Goal: Communication & Community: Participate in discussion

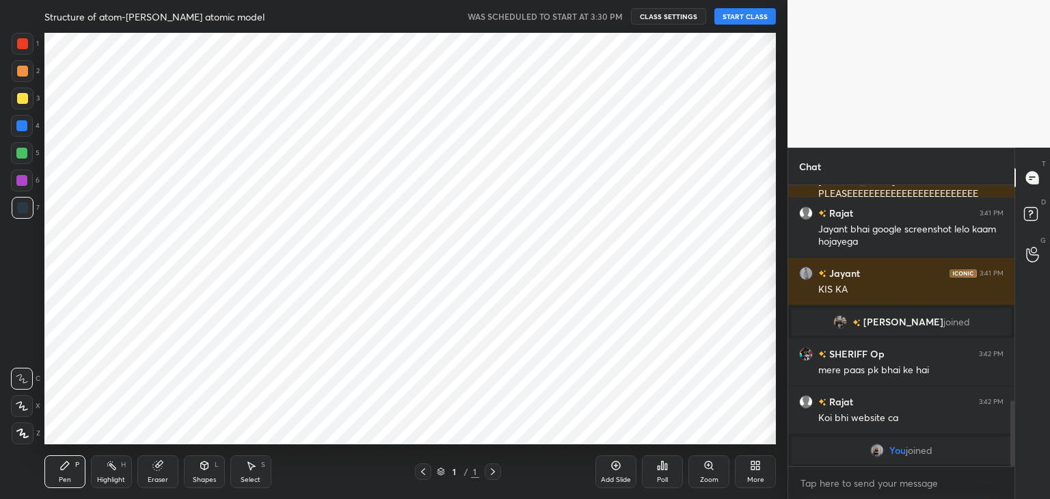
scroll to position [67963, 67642]
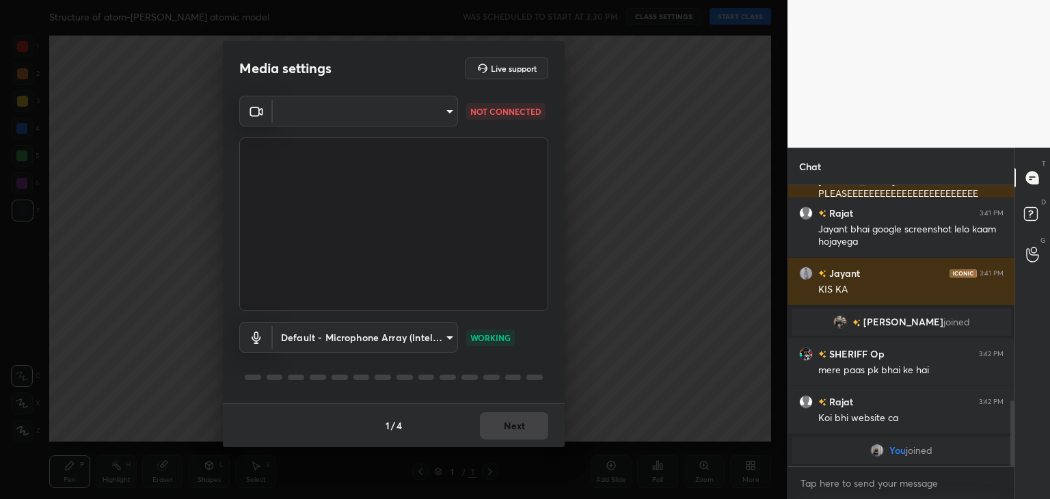
click at [413, 110] on body "1 2 3 4 5 6 7 C X Z C X Z E E Erase all H H Structure of atom-[PERSON_NAME] ato…" at bounding box center [525, 249] width 1050 height 499
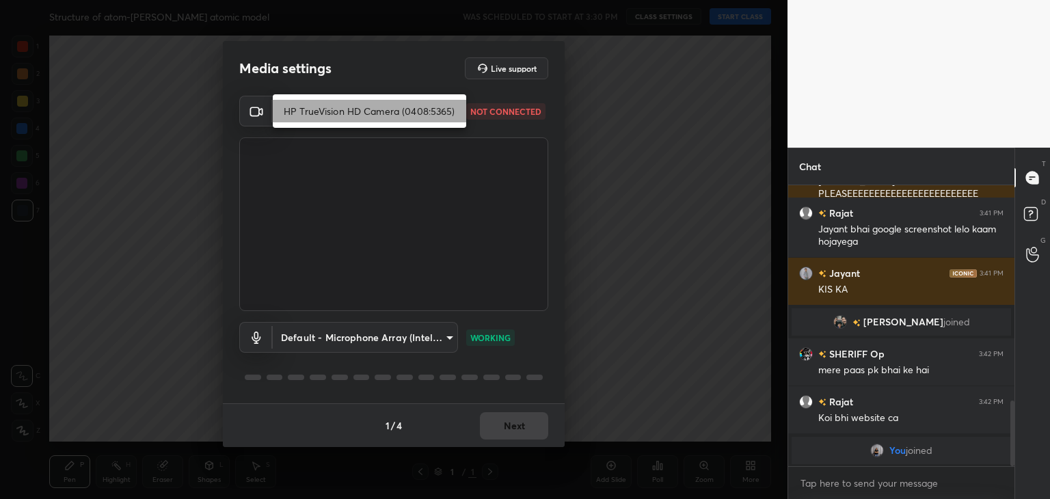
click at [351, 114] on li "HP TrueVision HD Camera (0408:5365)" at bounding box center [370, 111] width 194 height 23
type input "5c80a9e19d2e9e2fe24967a74ee7a2edf476ae3d53d3cf9234d22635c968b3c5"
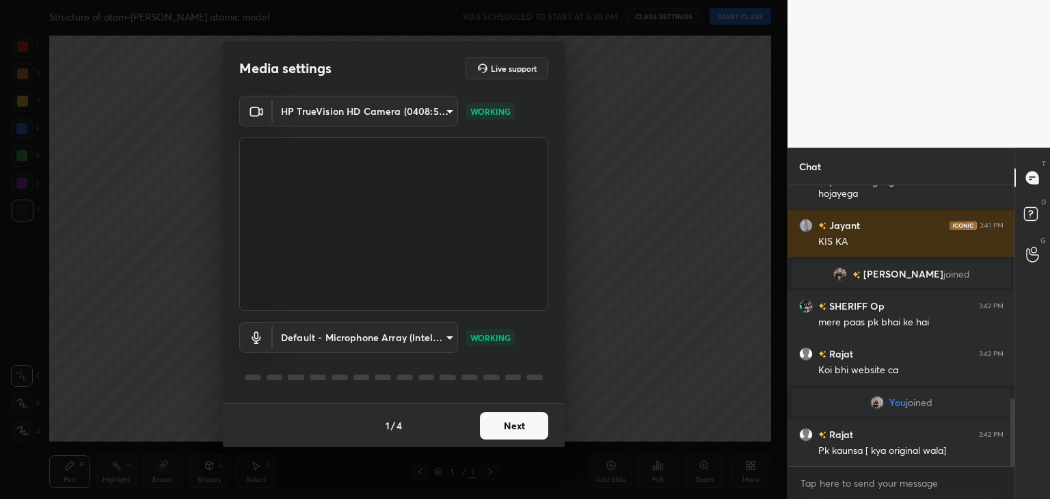
click at [498, 414] on button "Next" at bounding box center [514, 425] width 68 height 27
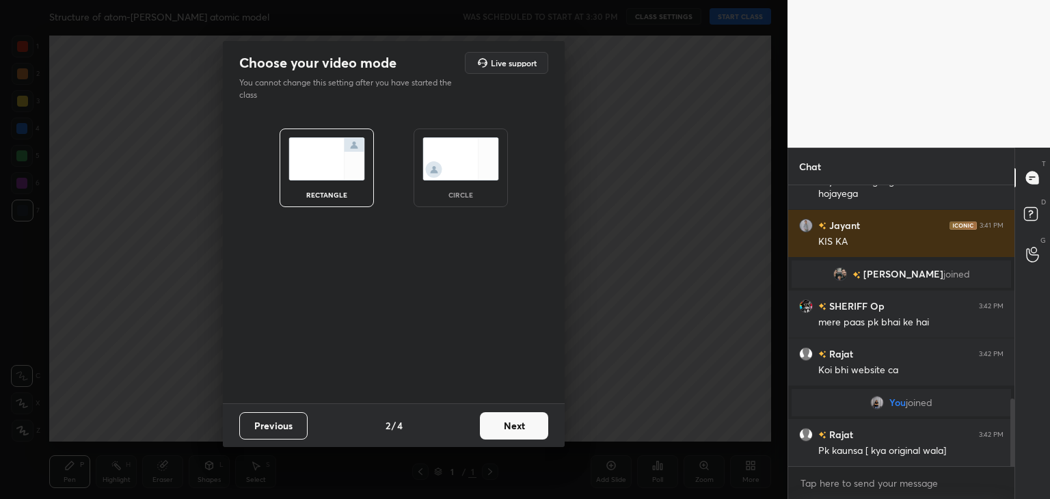
click at [472, 176] on img at bounding box center [461, 158] width 77 height 43
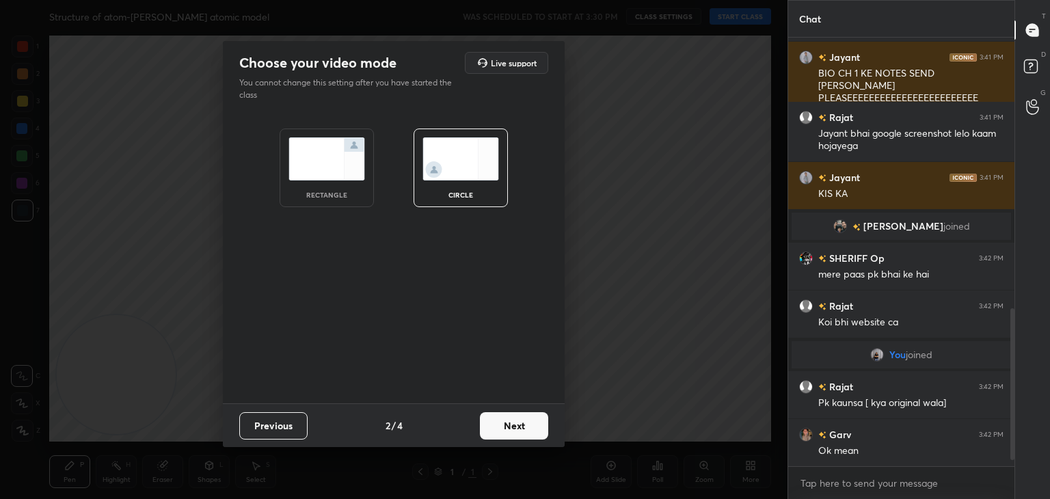
scroll to position [785, 0]
click at [490, 421] on button "Next" at bounding box center [514, 425] width 68 height 27
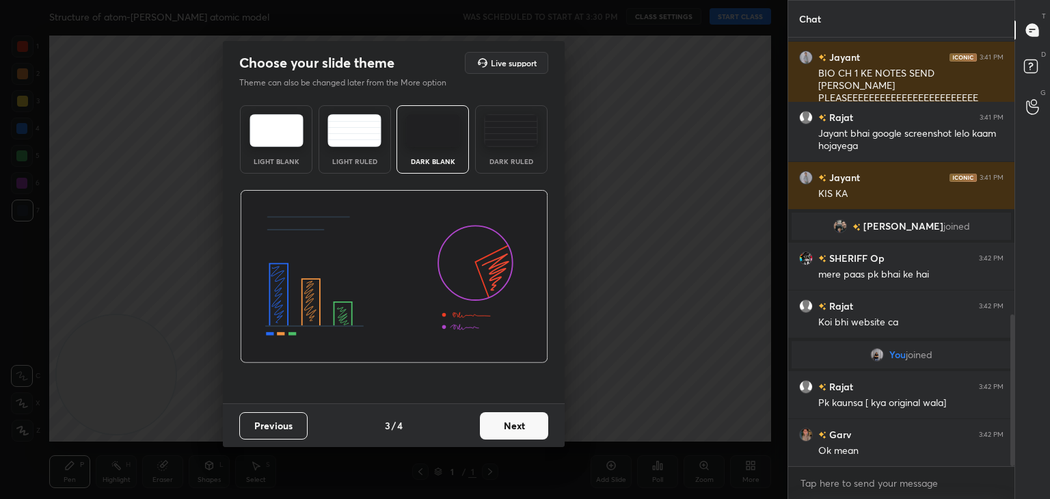
click at [495, 423] on button "Next" at bounding box center [514, 425] width 68 height 27
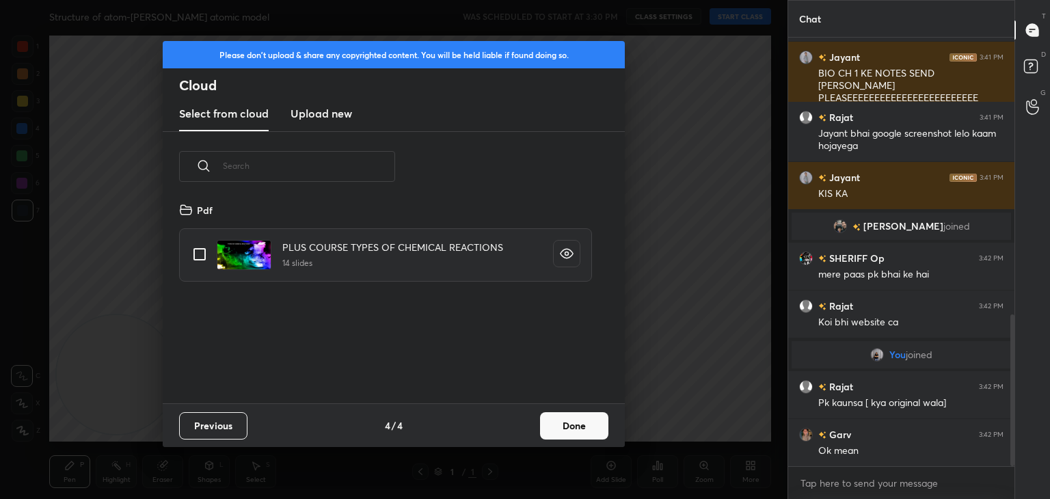
scroll to position [202, 439]
click at [545, 423] on button "Done" at bounding box center [574, 425] width 68 height 27
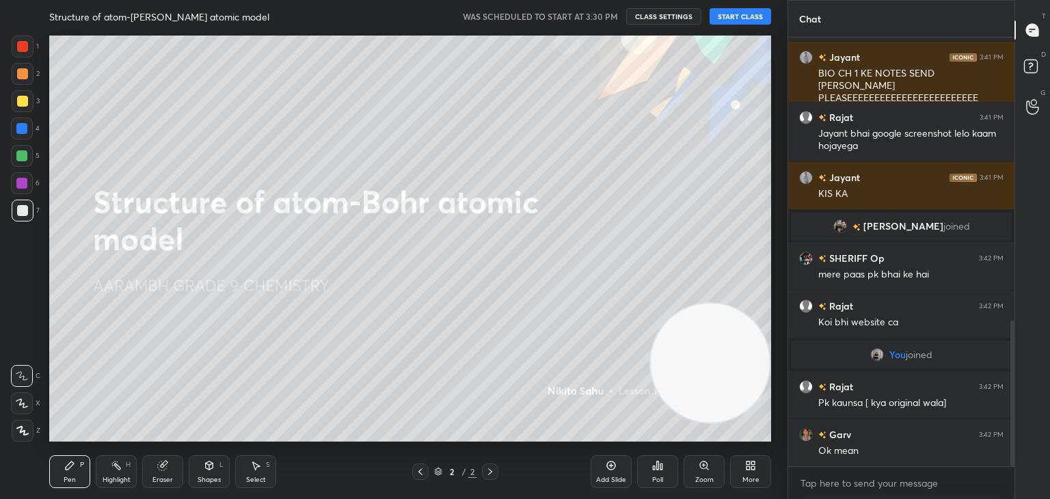
scroll to position [833, 0]
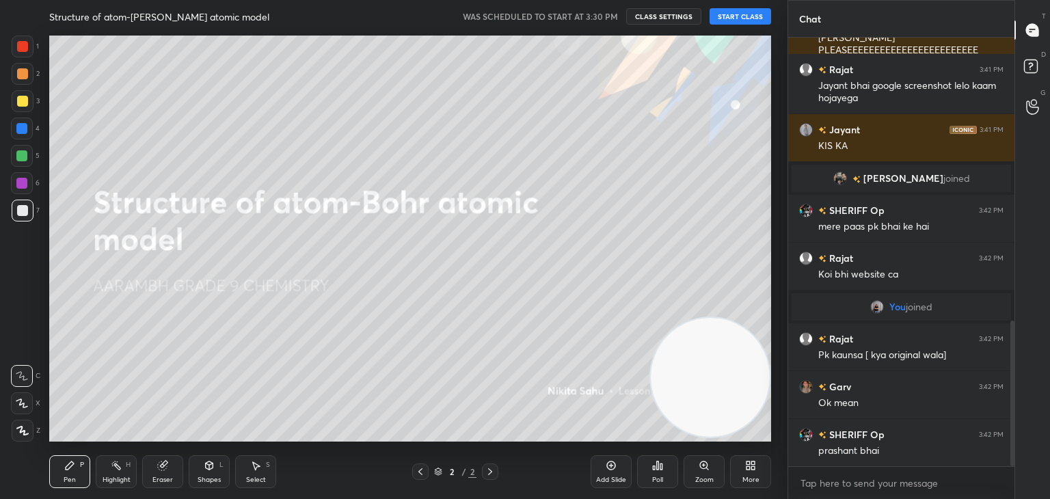
drag, startPoint x: 129, startPoint y: 375, endPoint x: 753, endPoint y: 386, distance: 624.4
click at [753, 386] on video at bounding box center [710, 377] width 119 height 119
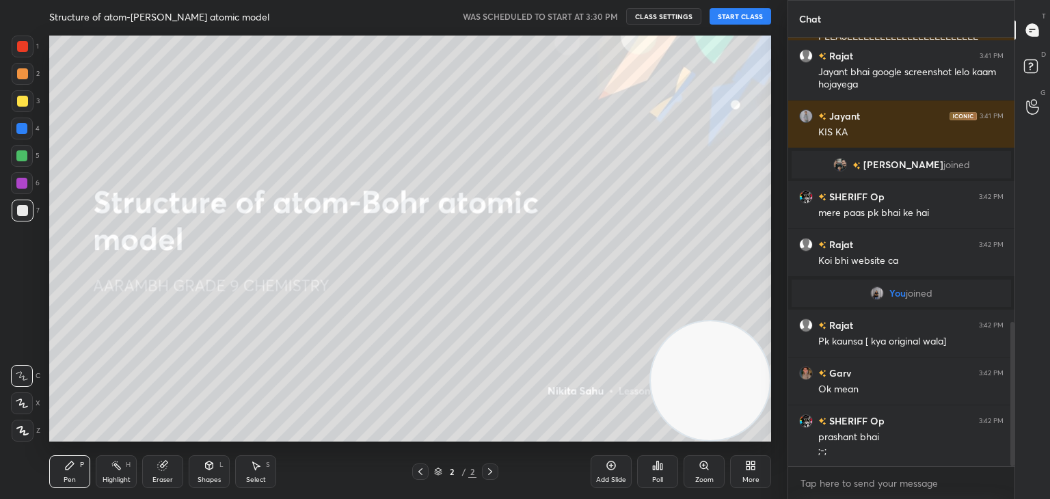
click at [738, 18] on button "START CLASS" at bounding box center [741, 16] width 62 height 16
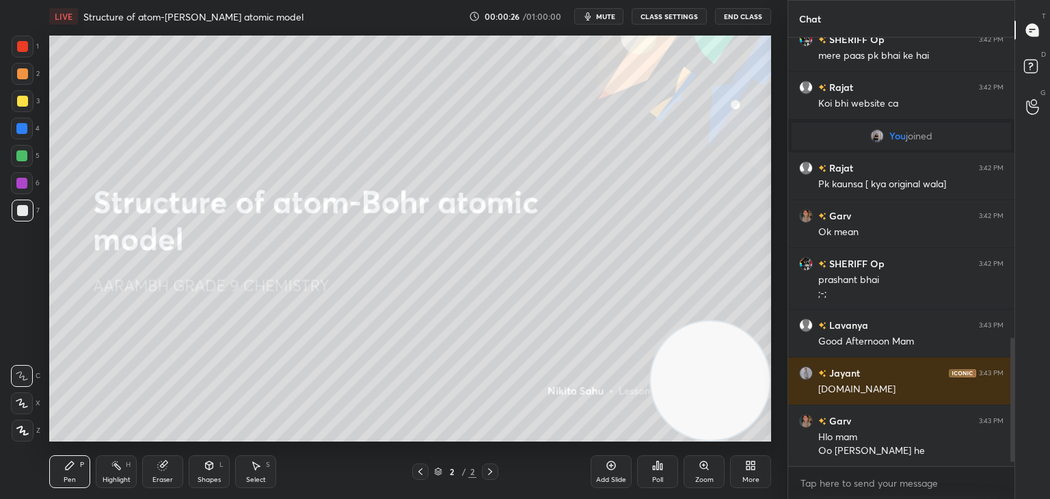
scroll to position [1052, 0]
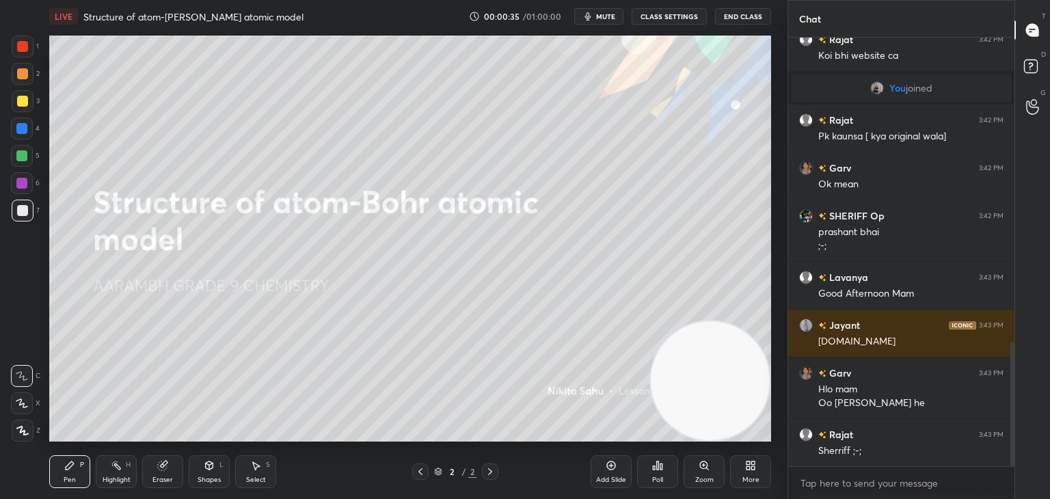
click at [749, 477] on div "More" at bounding box center [751, 480] width 17 height 7
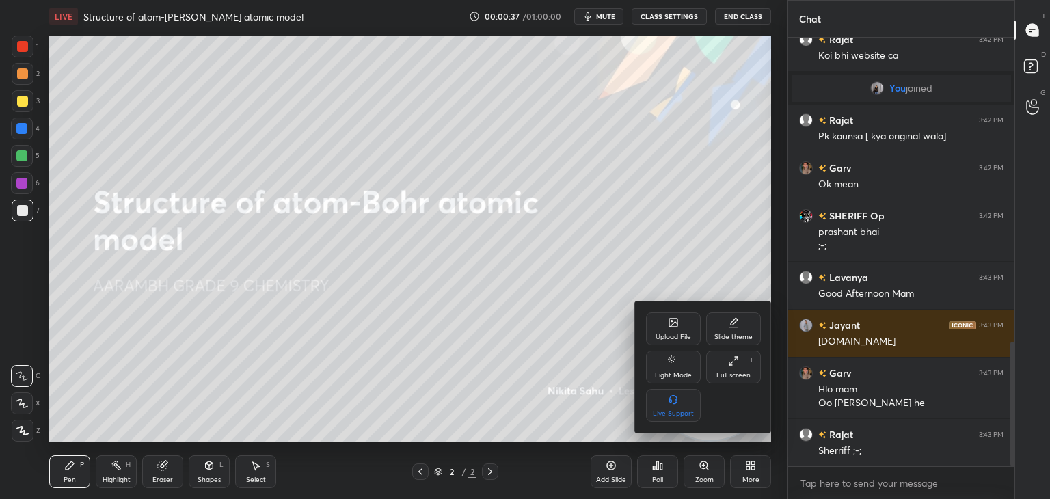
click at [670, 328] on icon at bounding box center [673, 322] width 11 height 11
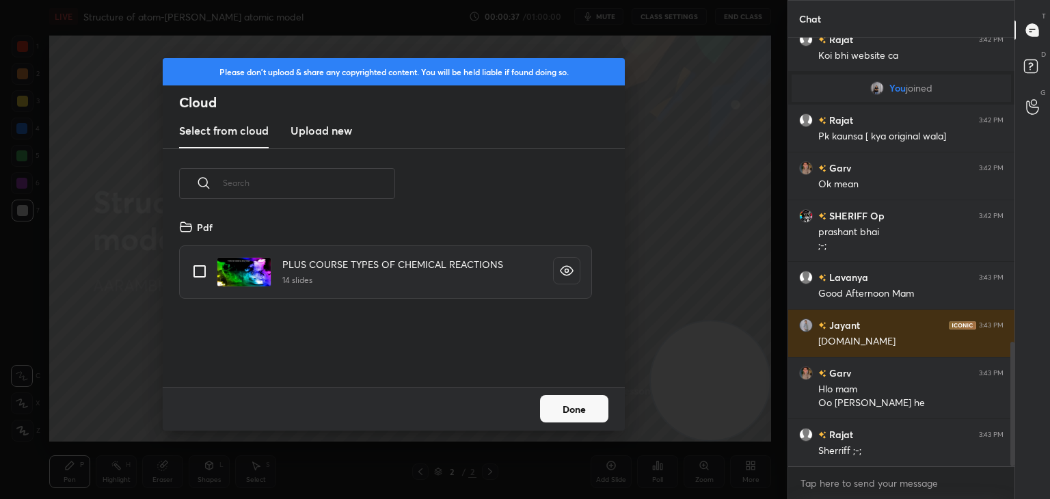
scroll to position [168, 439]
click at [340, 138] on h3 "Upload new" at bounding box center [322, 130] width 62 height 16
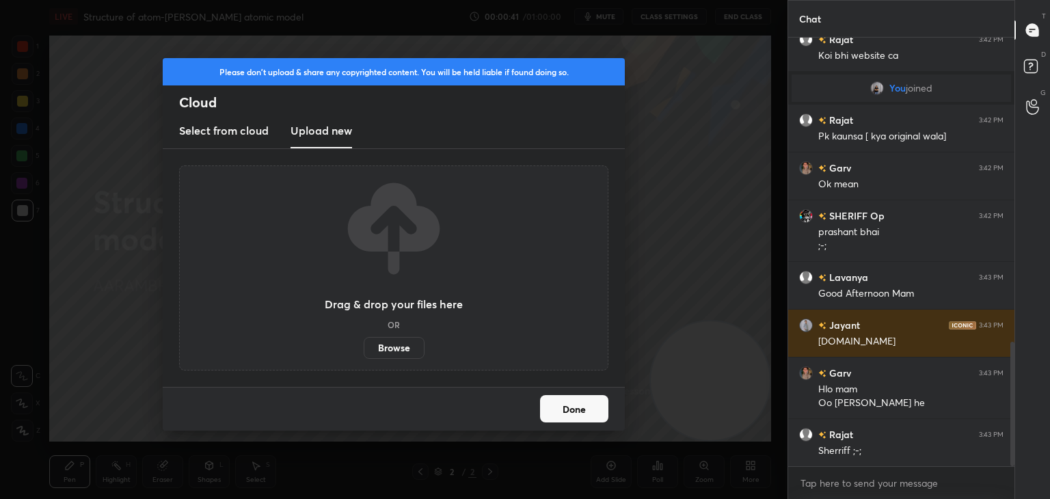
click at [391, 347] on label "Browse" at bounding box center [394, 348] width 61 height 22
click at [364, 347] on input "Browse" at bounding box center [364, 348] width 0 height 22
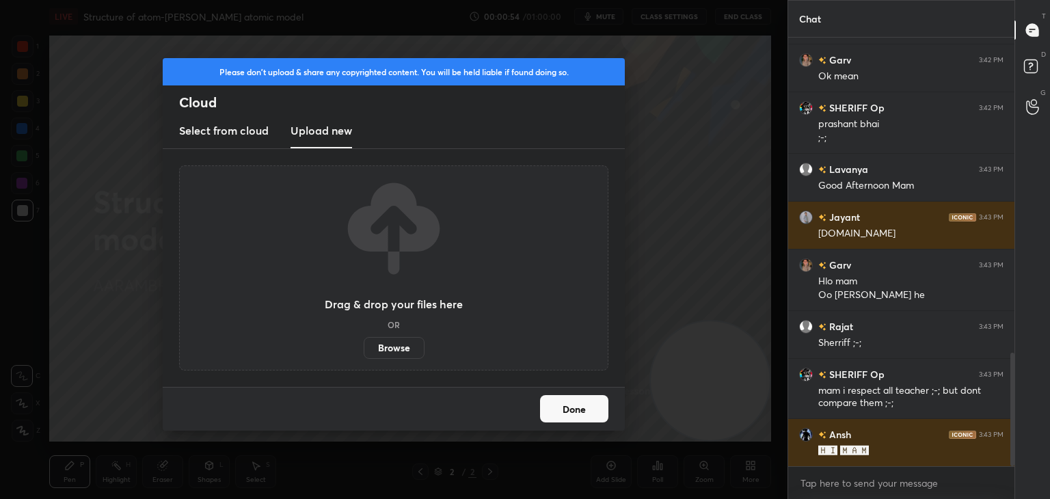
scroll to position [1192, 0]
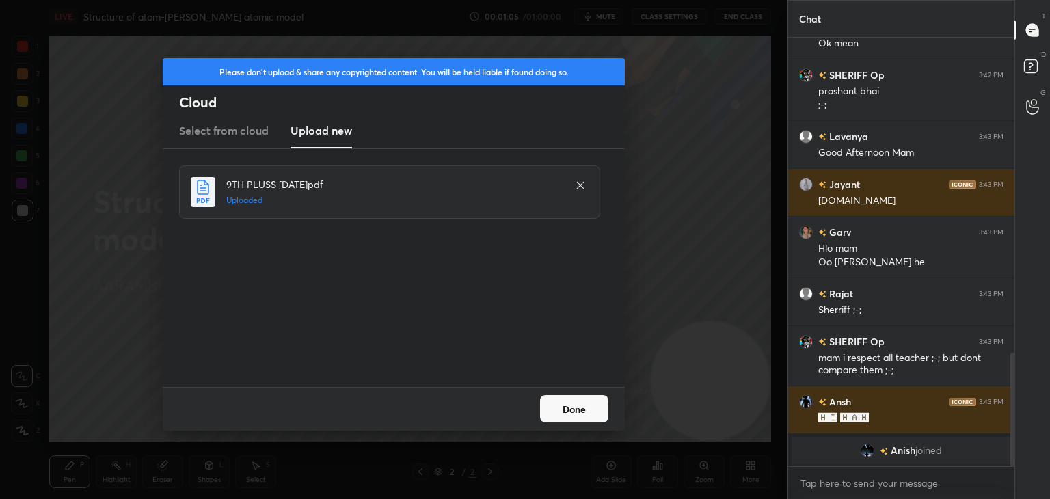
click at [572, 411] on button "Done" at bounding box center [574, 408] width 68 height 27
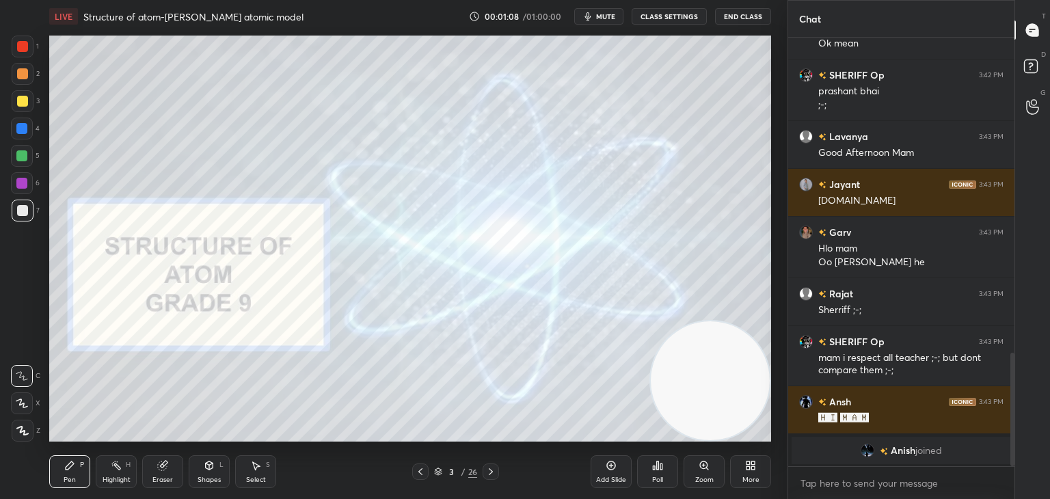
click at [487, 477] on div at bounding box center [491, 472] width 16 height 16
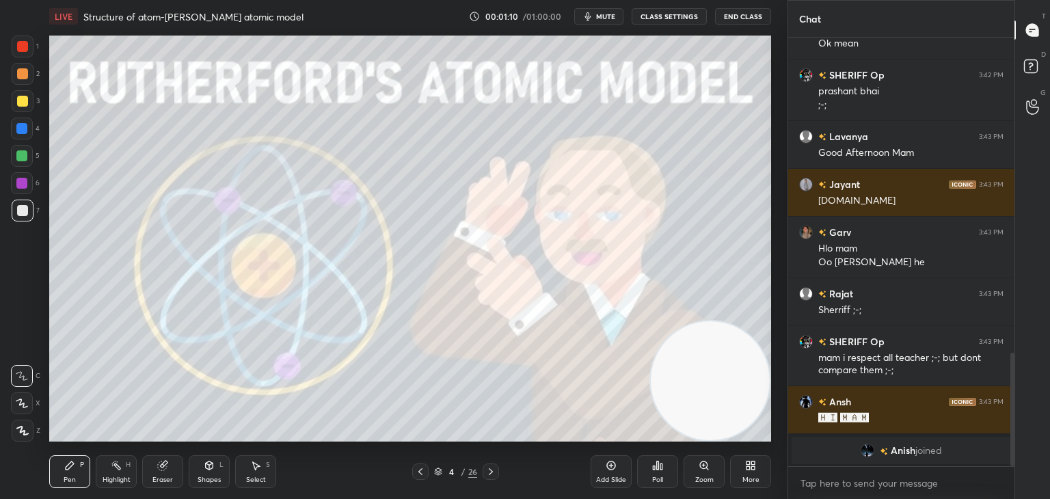
click at [416, 468] on icon at bounding box center [420, 471] width 11 height 11
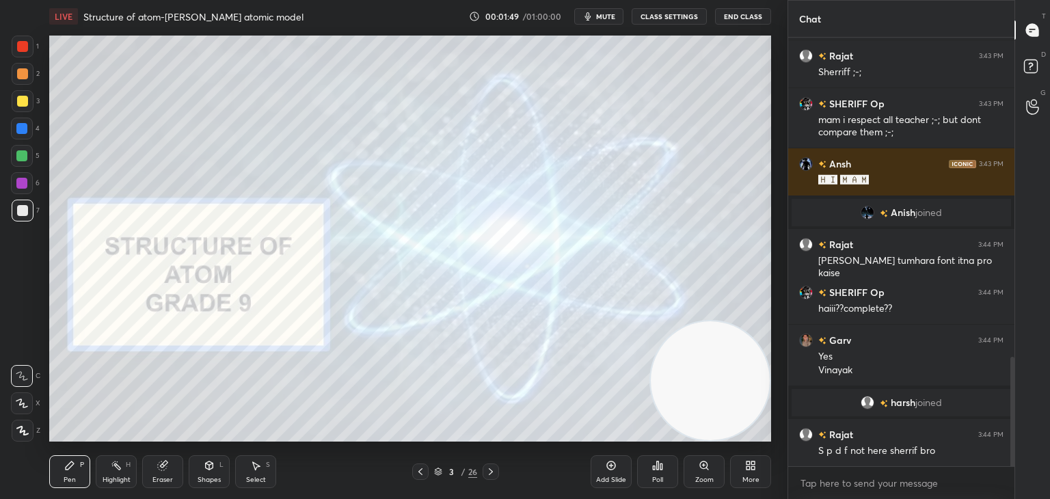
scroll to position [1305, 0]
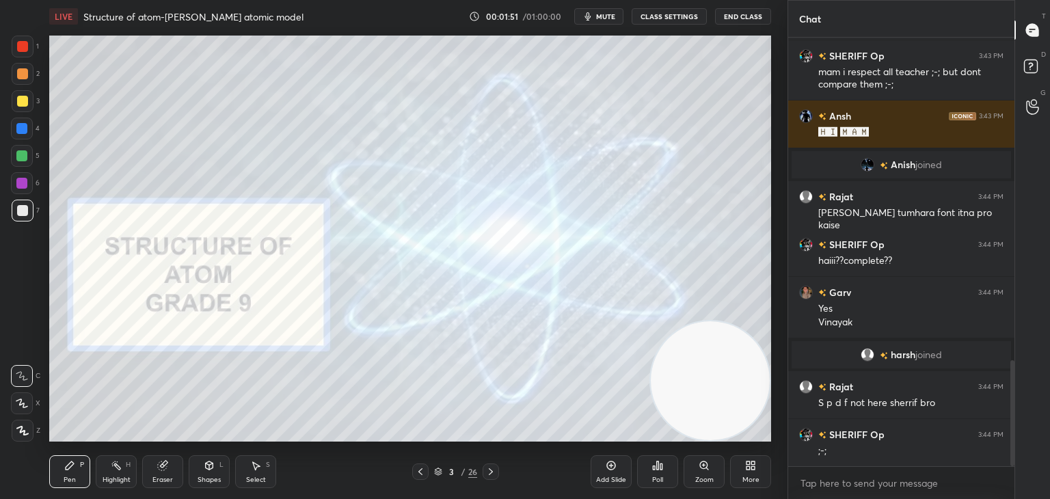
click at [609, 477] on div "Add Slide" at bounding box center [611, 471] width 41 height 33
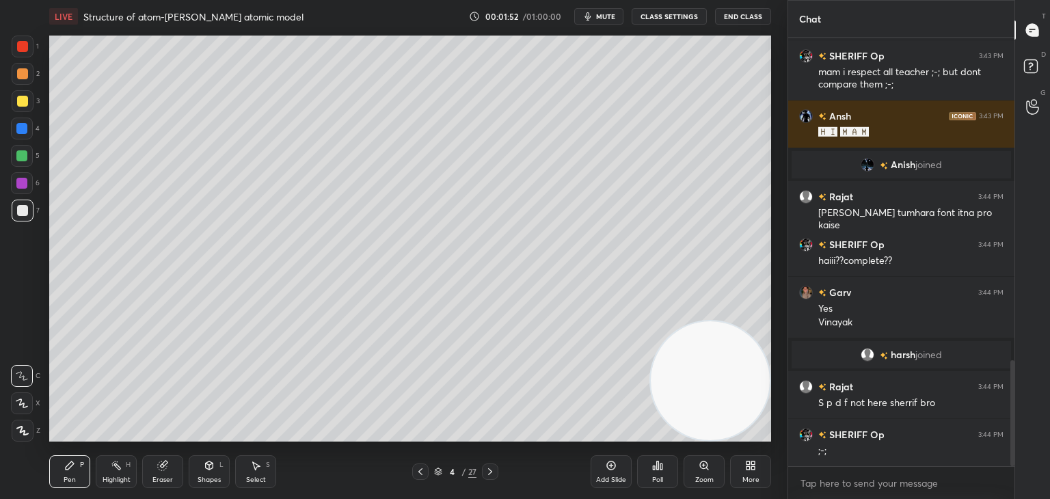
drag, startPoint x: 16, startPoint y: 432, endPoint x: 21, endPoint y: 365, distance: 67.2
click at [16, 432] on icon at bounding box center [22, 431] width 12 height 10
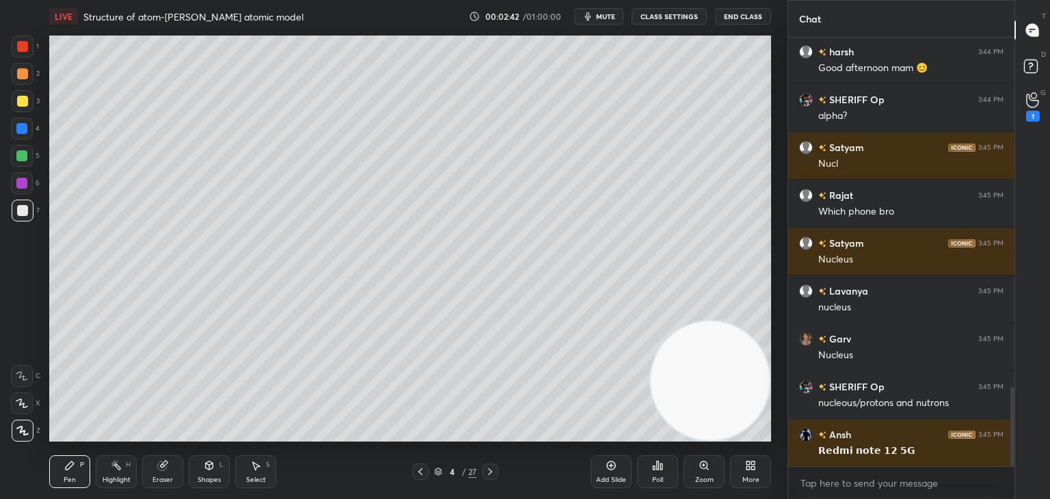
scroll to position [1891, 0]
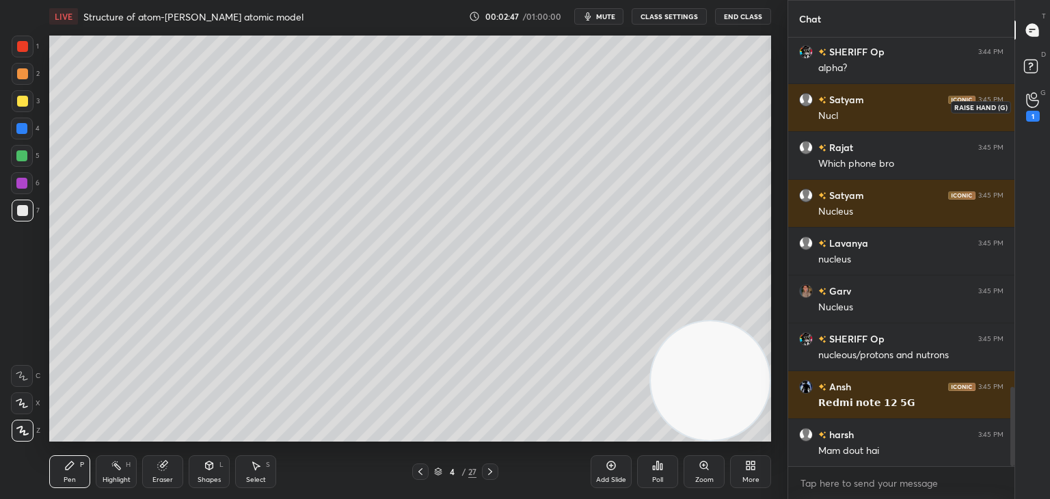
click at [1039, 97] on div "1" at bounding box center [1032, 106] width 27 height 25
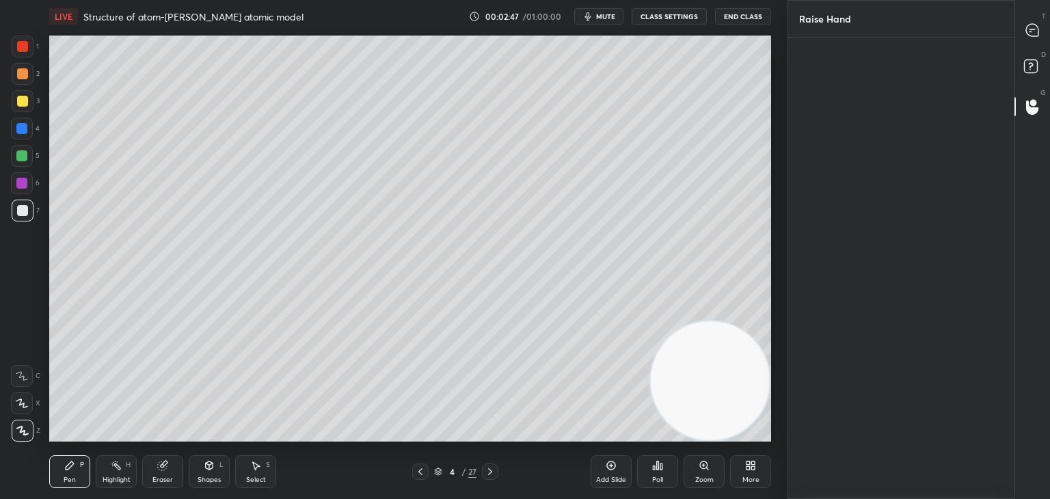
scroll to position [4, 4]
click at [850, 99] on div "harsh INVITE" at bounding box center [833, 107] width 68 height 86
click at [834, 133] on button "INVITE" at bounding box center [832, 132] width 55 height 18
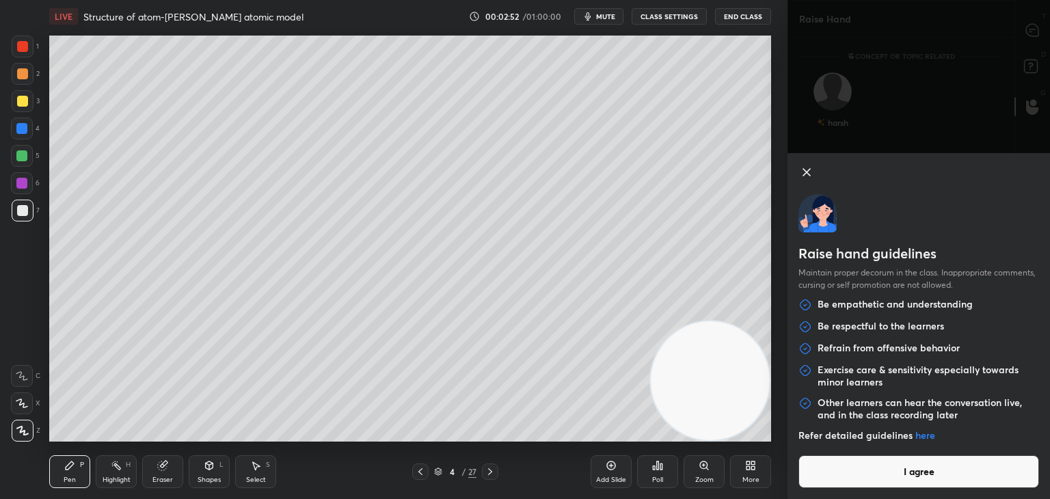
click at [824, 475] on button "I agree" at bounding box center [919, 471] width 241 height 33
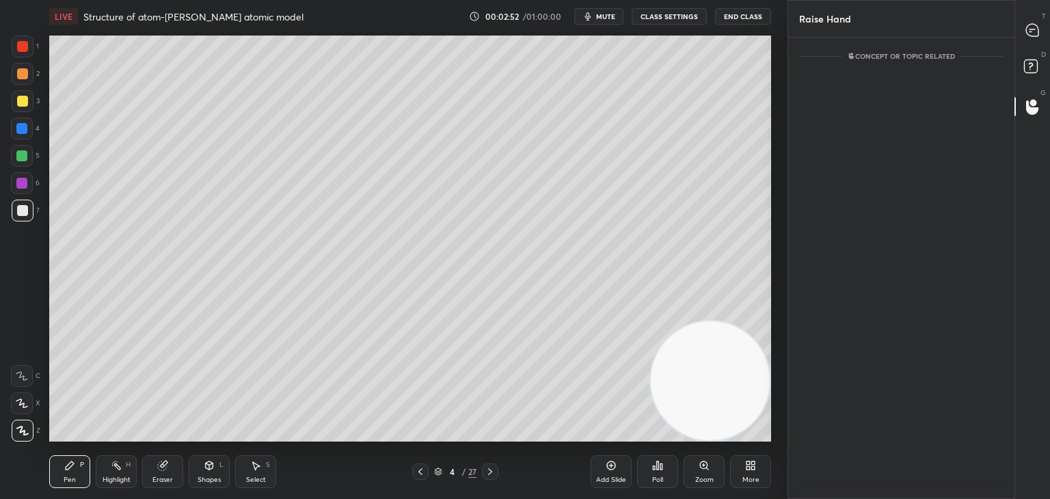
scroll to position [5, 4]
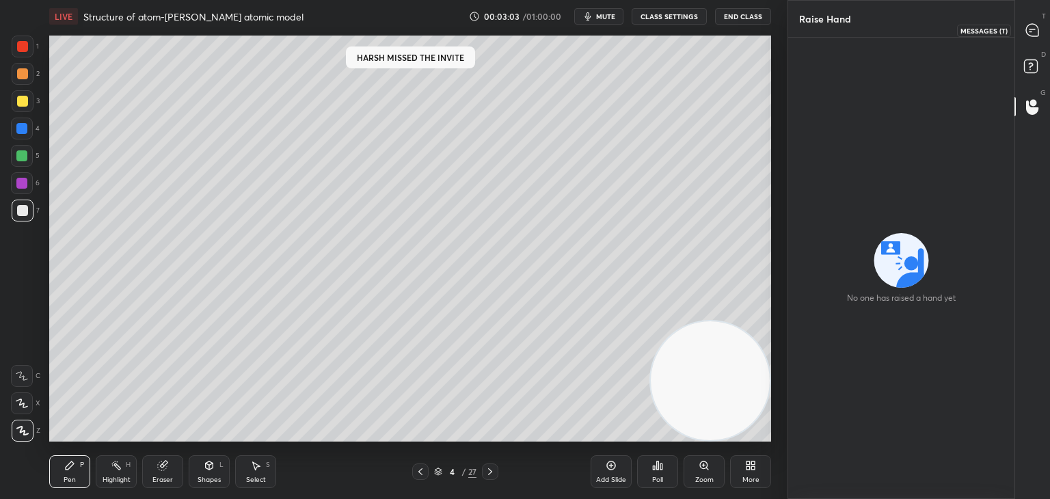
click at [1030, 29] on icon at bounding box center [1032, 29] width 5 height 0
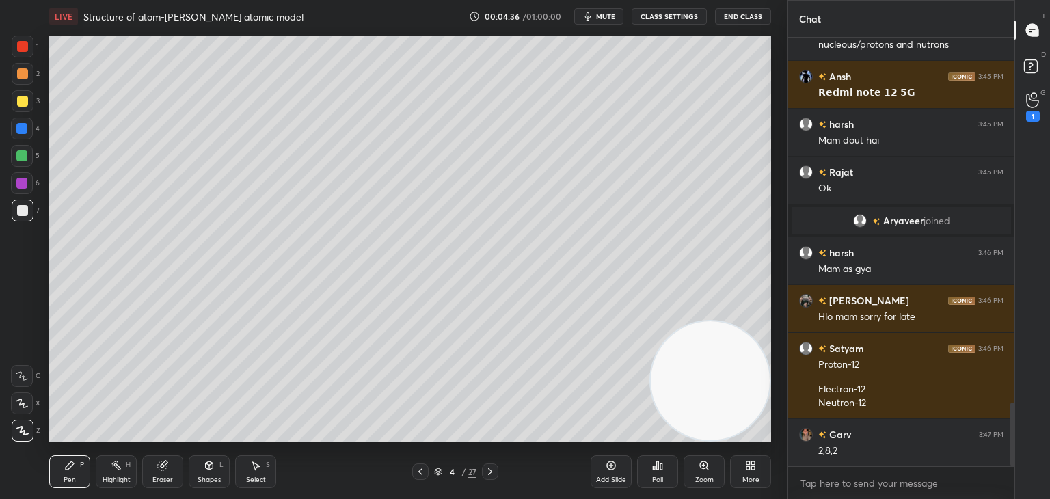
scroll to position [2482, 0]
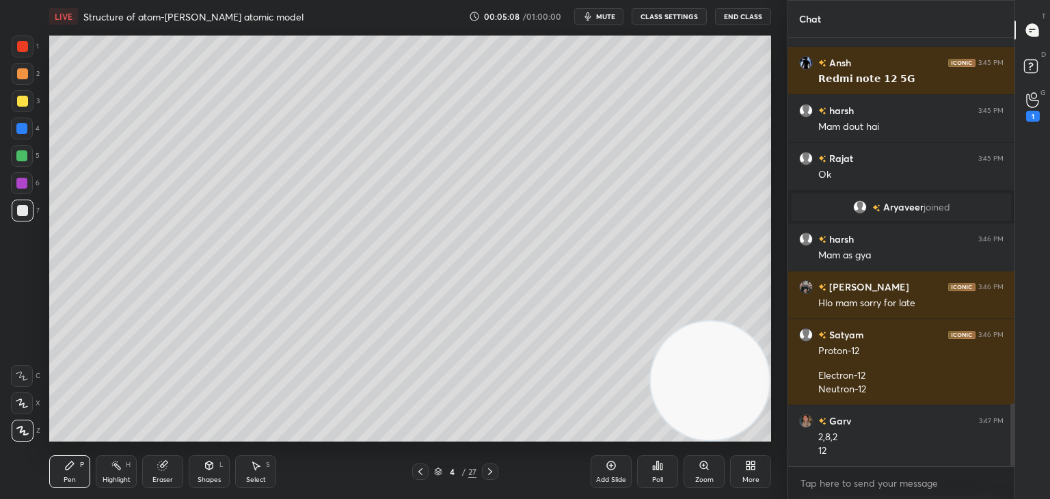
click at [492, 472] on icon at bounding box center [490, 471] width 4 height 7
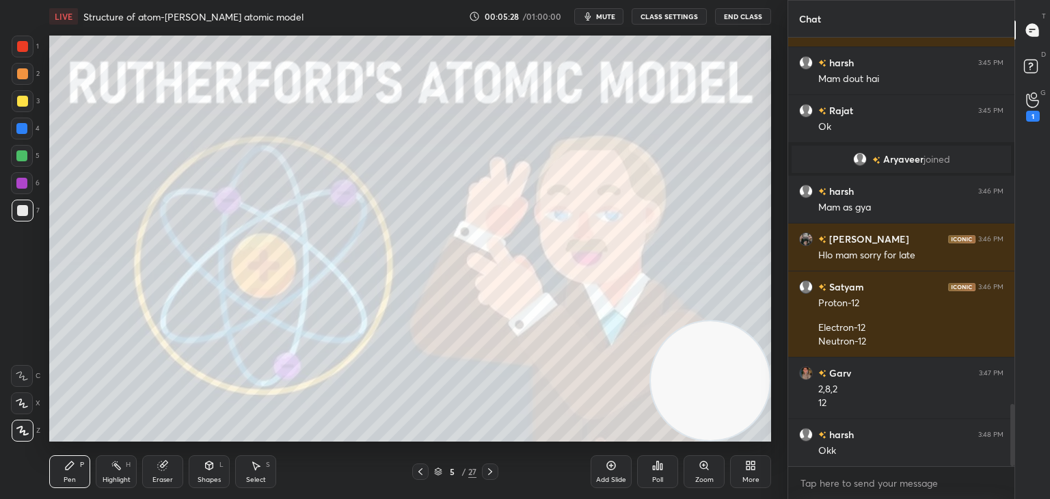
scroll to position [2578, 0]
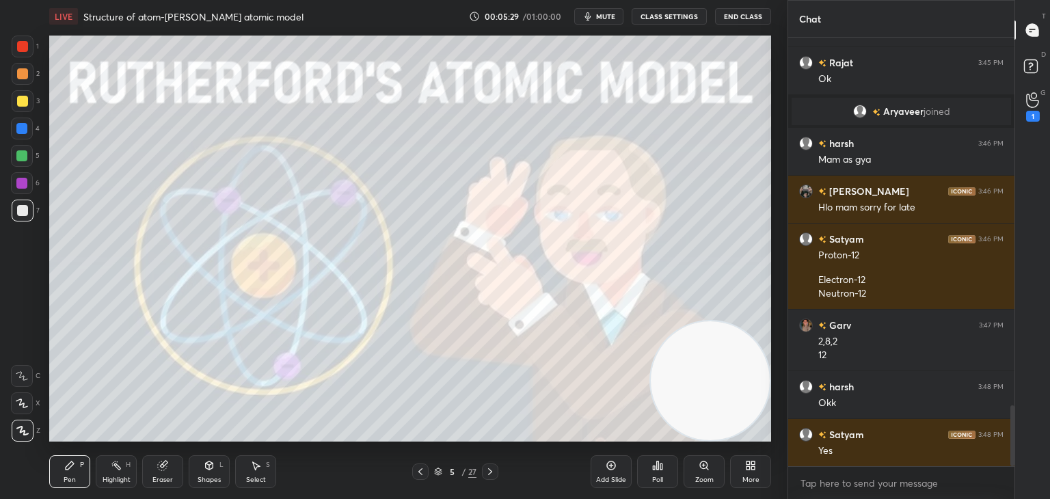
click at [492, 472] on icon at bounding box center [490, 471] width 11 height 11
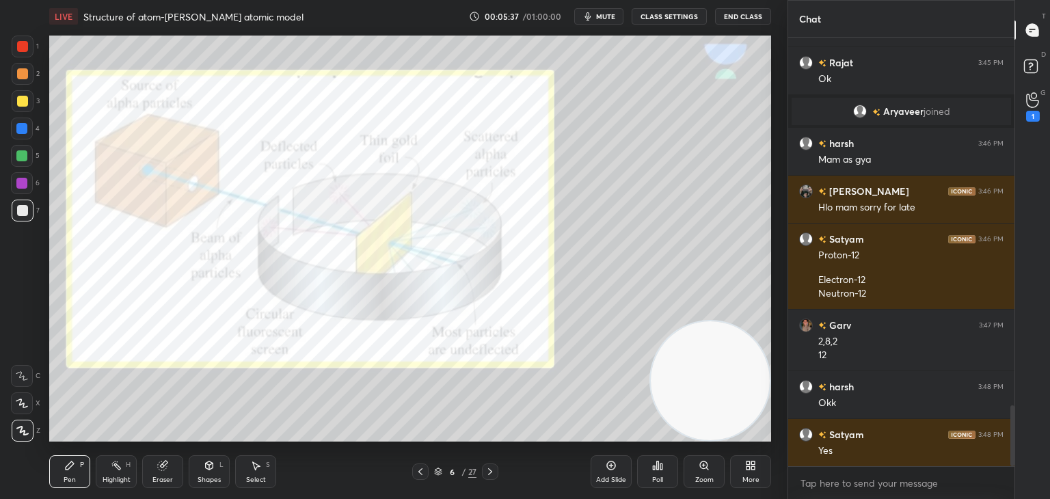
click at [24, 103] on div at bounding box center [22, 101] width 11 height 11
drag, startPoint x: 29, startPoint y: 50, endPoint x: 41, endPoint y: 50, distance: 11.6
click at [30, 50] on div at bounding box center [23, 47] width 22 height 22
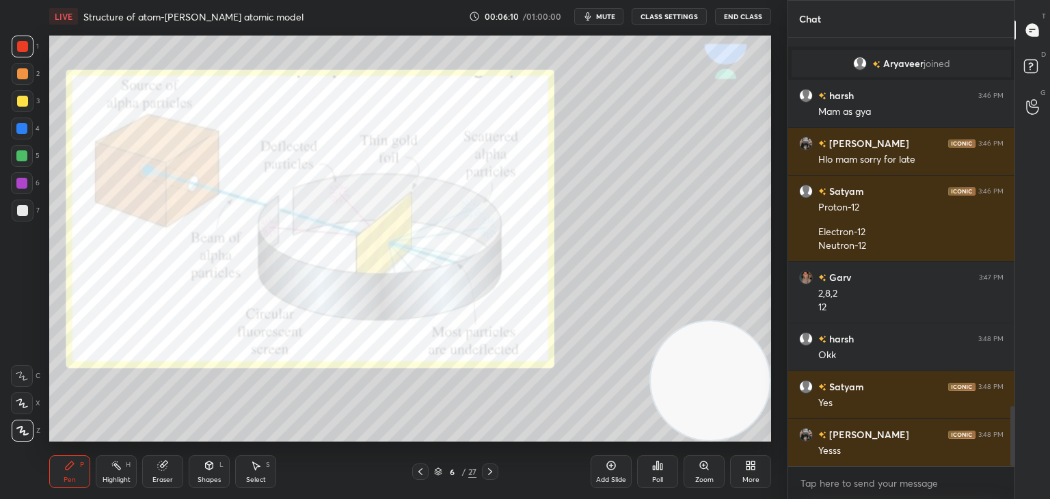
scroll to position [5, 4]
click at [490, 473] on icon at bounding box center [490, 471] width 11 height 11
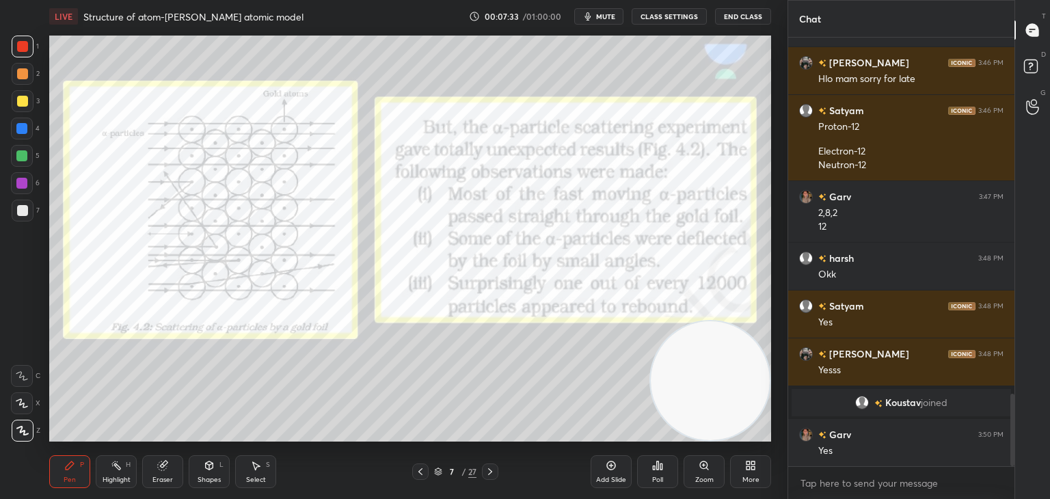
scroll to position [2102, 0]
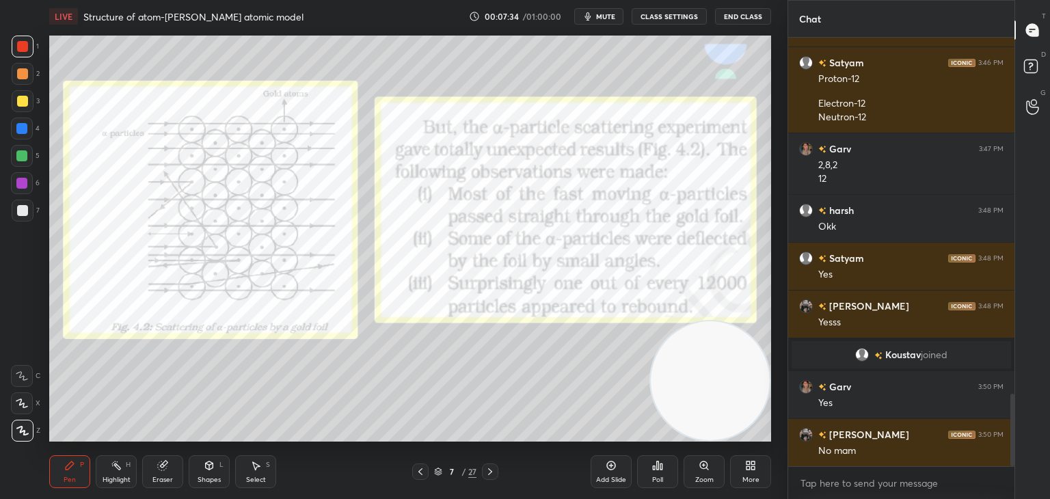
click at [487, 472] on icon at bounding box center [490, 471] width 11 height 11
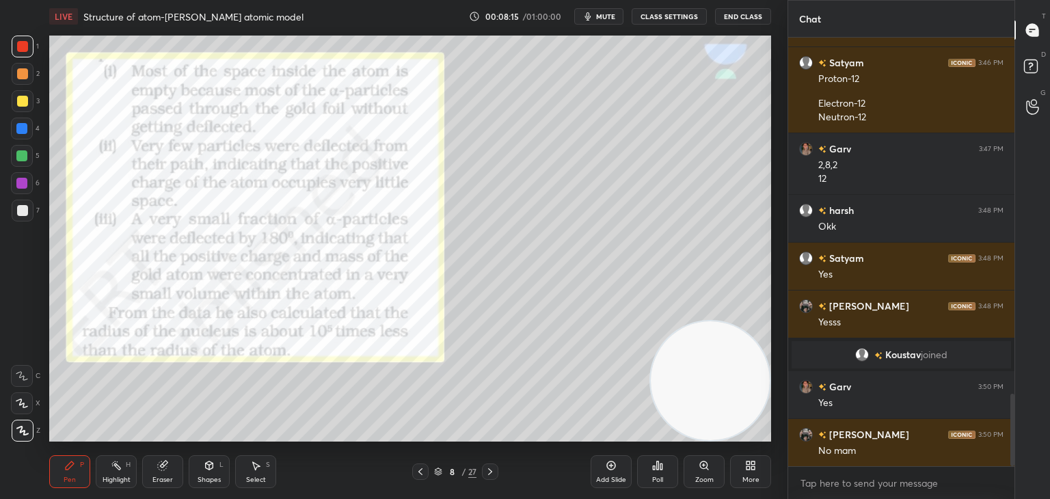
click at [19, 102] on div at bounding box center [22, 101] width 11 height 11
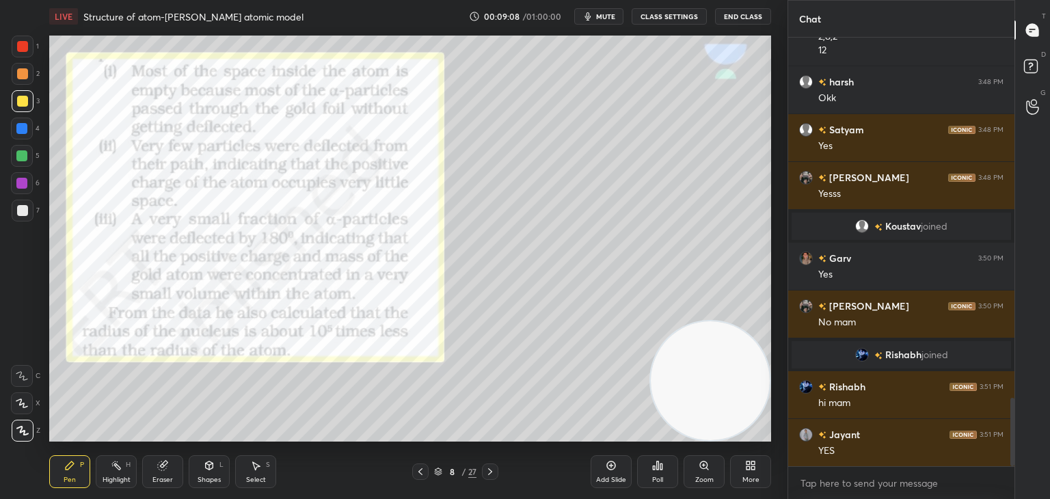
scroll to position [2265, 0]
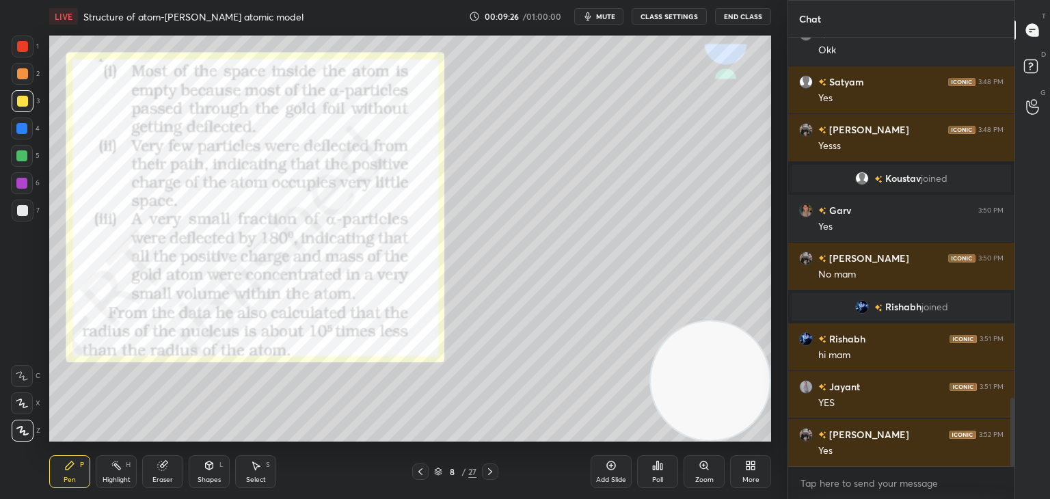
drag, startPoint x: 490, startPoint y: 470, endPoint x: 494, endPoint y: 462, distance: 9.5
click at [490, 471] on icon at bounding box center [490, 471] width 11 height 11
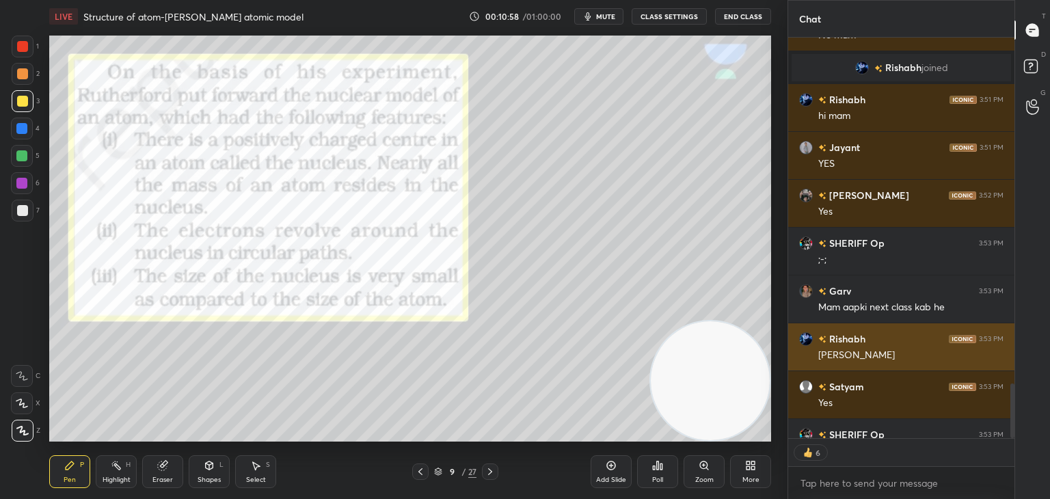
scroll to position [2532, 0]
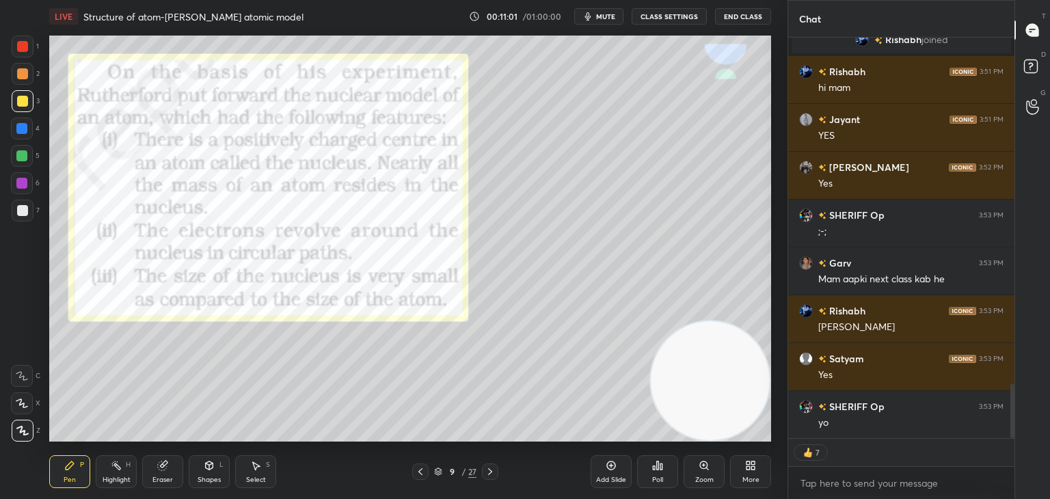
click at [490, 472] on icon at bounding box center [490, 471] width 11 height 11
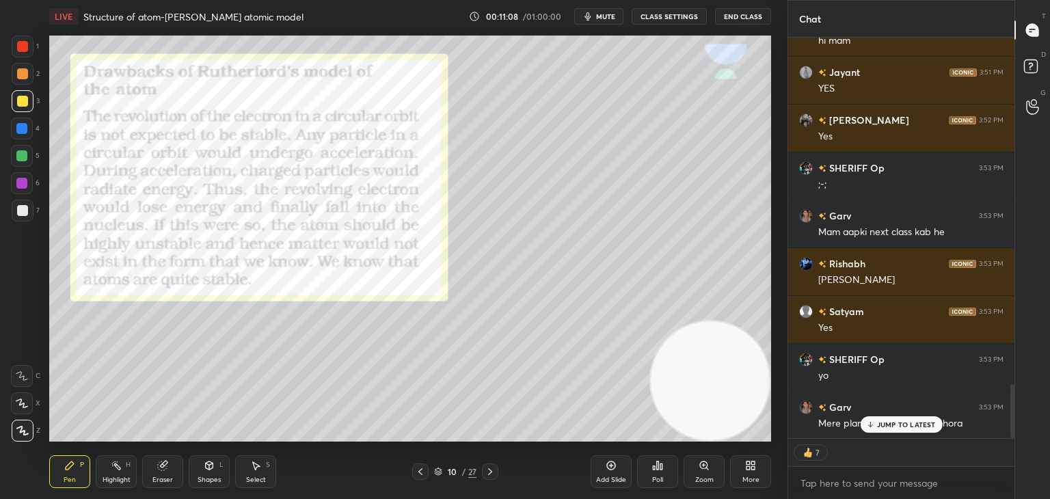
scroll to position [2628, 0]
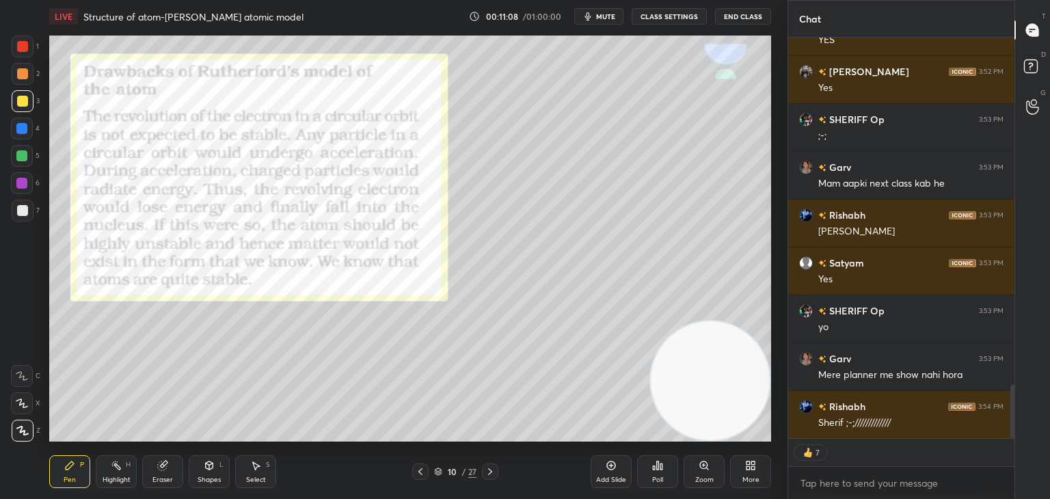
click at [870, 421] on div "[PERSON_NAME] 3:51 PM hi mam [PERSON_NAME] 3:51 PM YES [PERSON_NAME] 3:52 PM Ye…" at bounding box center [901, 238] width 226 height 401
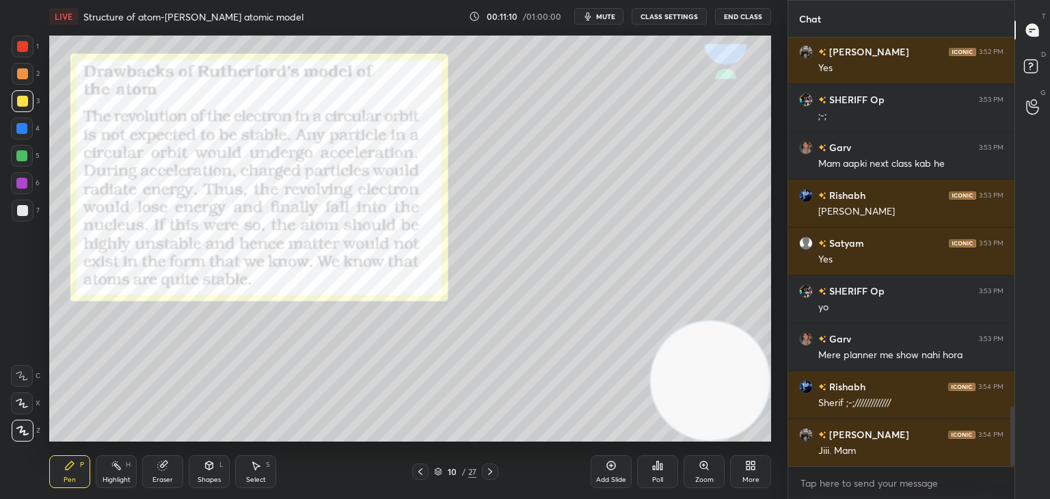
scroll to position [4, 4]
click at [30, 50] on div at bounding box center [23, 47] width 22 height 22
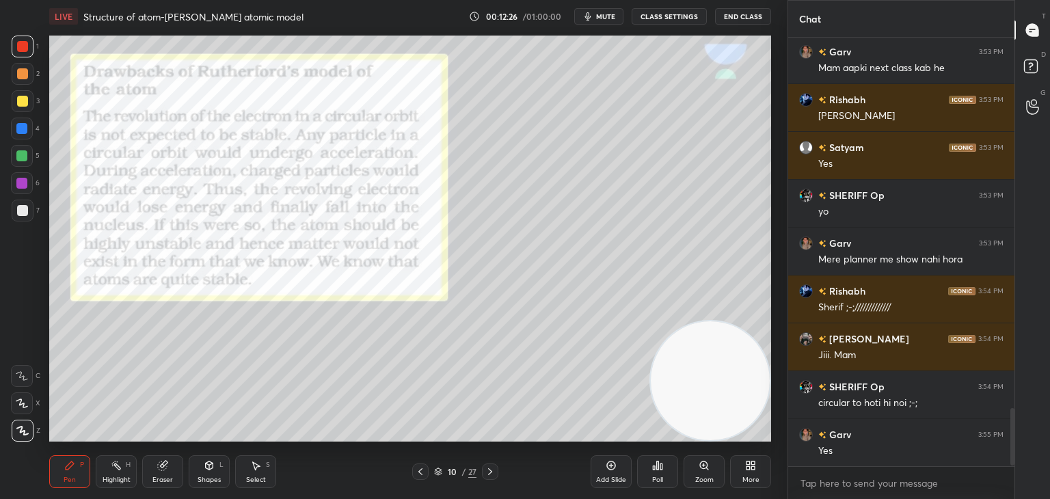
scroll to position [2791, 0]
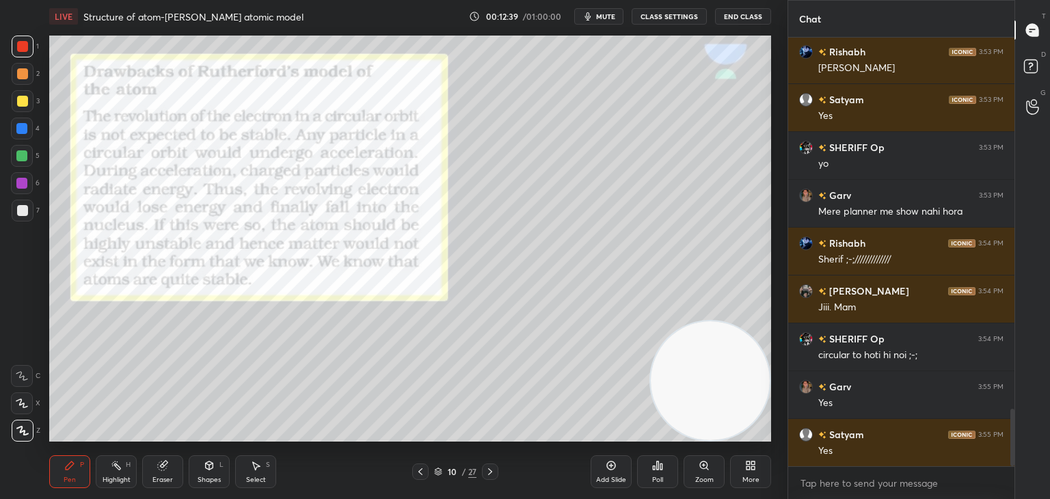
click at [492, 470] on icon at bounding box center [490, 471] width 11 height 11
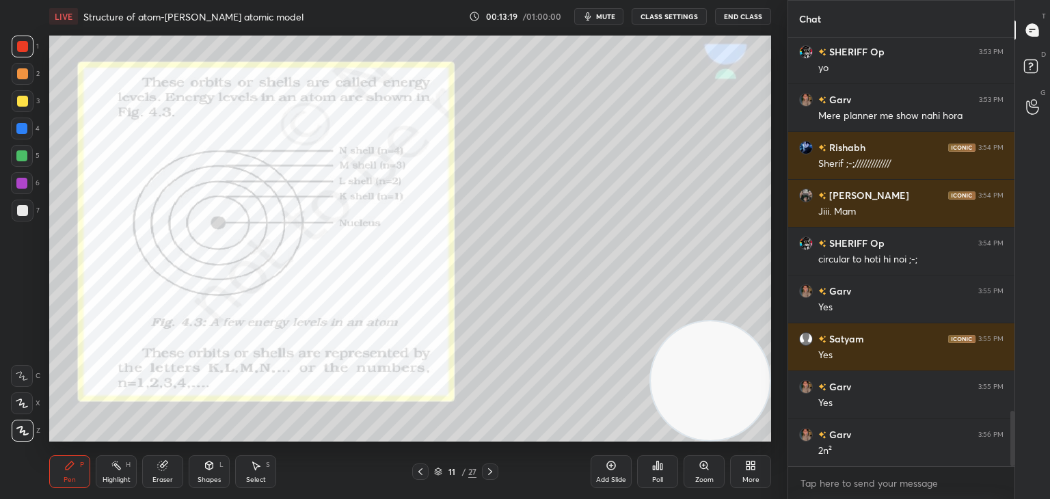
scroll to position [2935, 0]
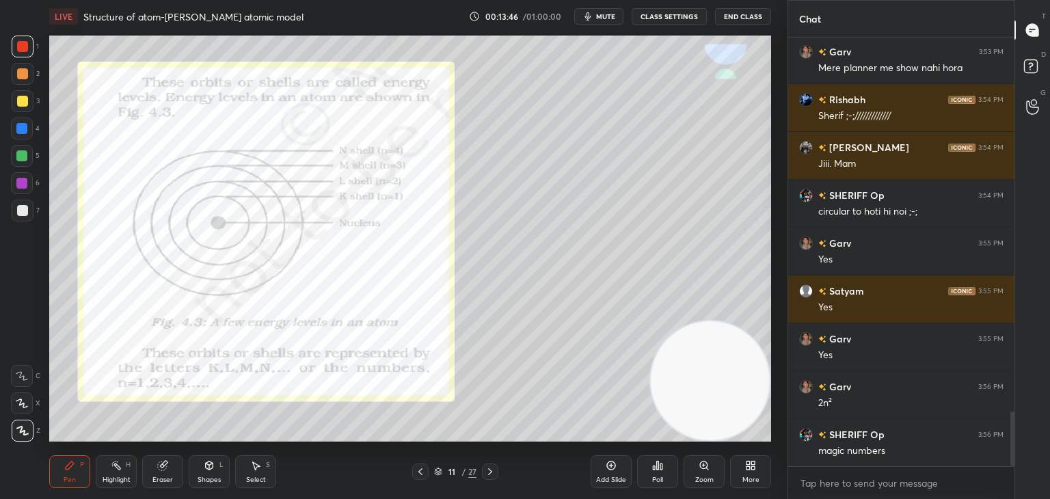
click at [491, 472] on icon at bounding box center [490, 471] width 11 height 11
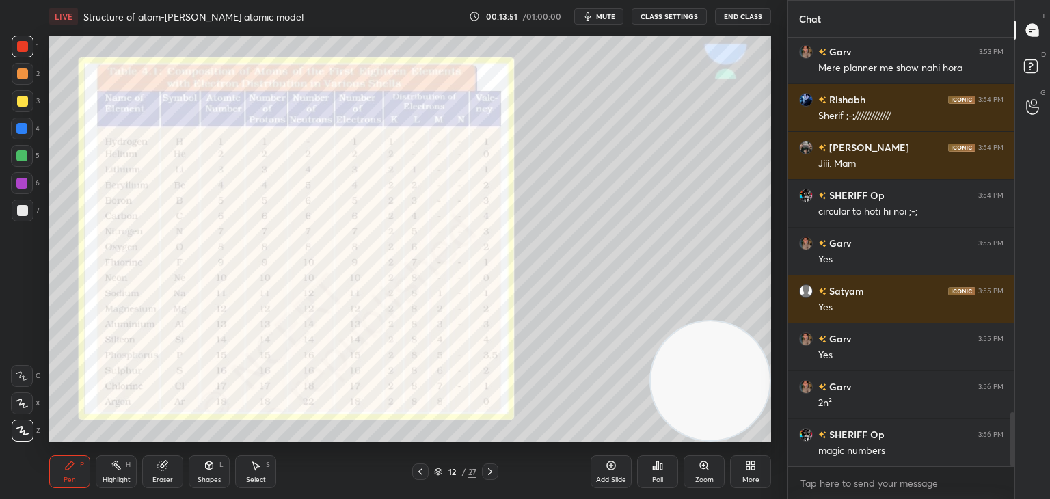
scroll to position [2983, 0]
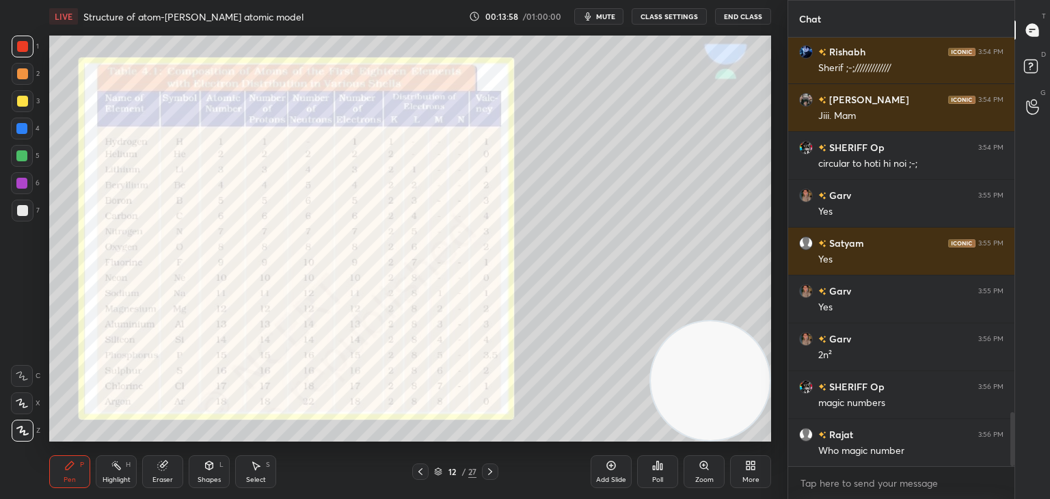
click at [487, 473] on icon at bounding box center [490, 471] width 11 height 11
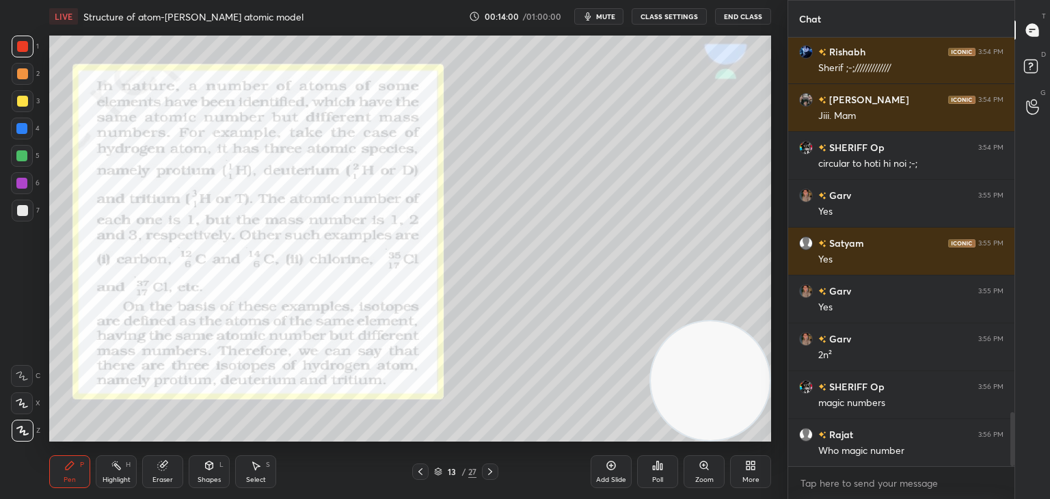
drag, startPoint x: 414, startPoint y: 473, endPoint x: 421, endPoint y: 472, distance: 7.0
click at [414, 472] on div at bounding box center [420, 472] width 16 height 16
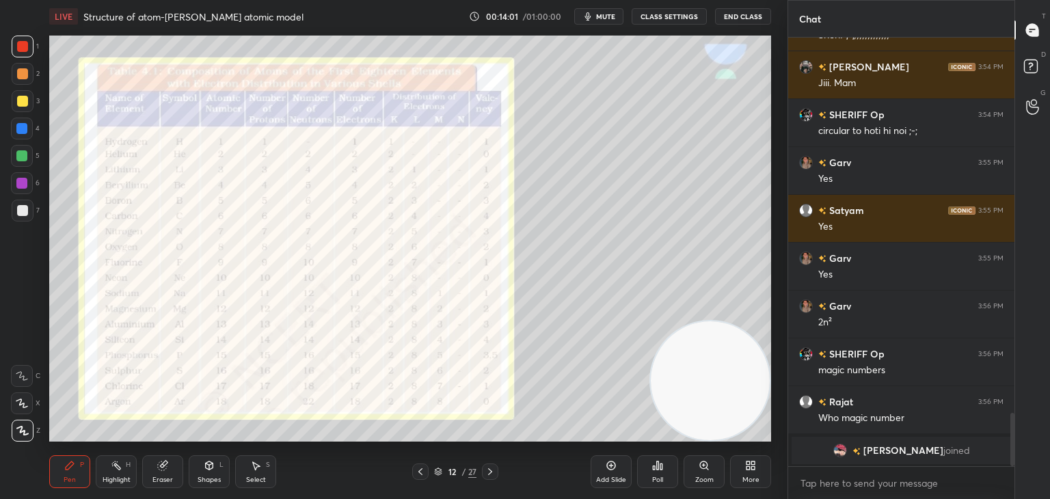
click at [606, 462] on icon at bounding box center [611, 465] width 11 height 11
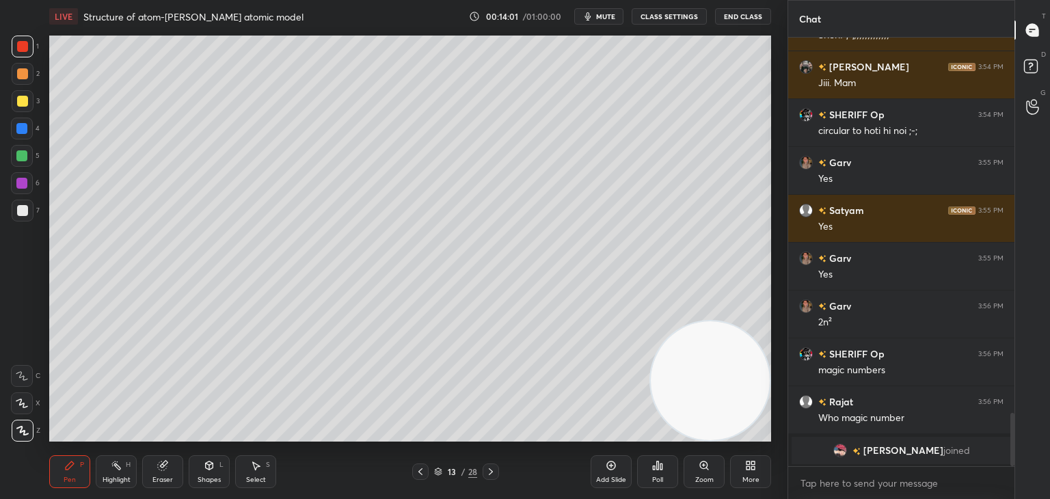
scroll to position [2768, 0]
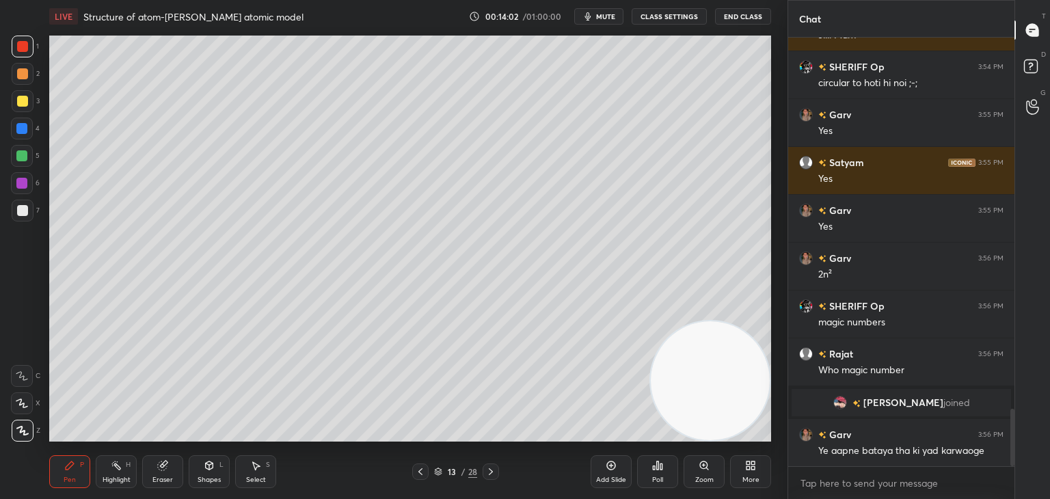
click at [21, 211] on div at bounding box center [22, 210] width 11 height 11
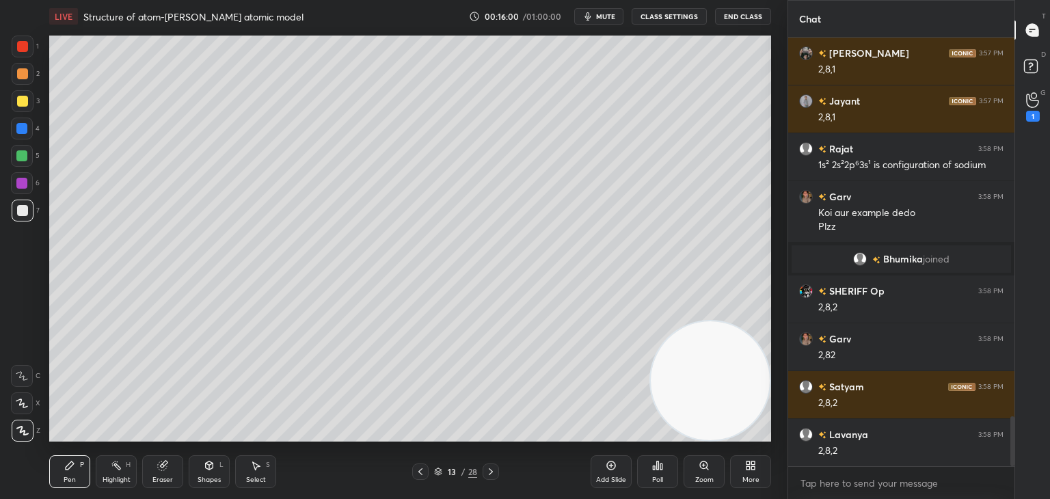
scroll to position [3308, 0]
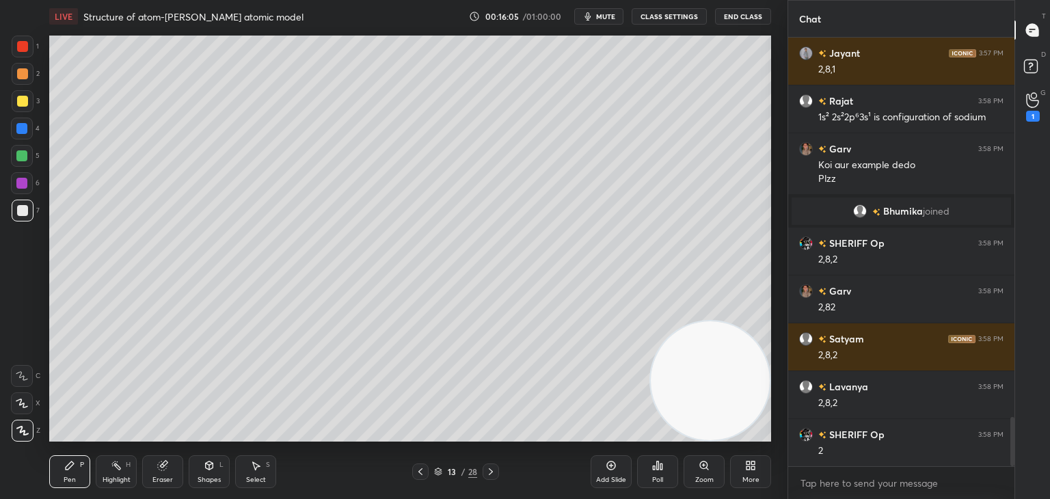
drag, startPoint x: 416, startPoint y: 479, endPoint x: 423, endPoint y: 472, distance: 10.2
click at [418, 478] on div at bounding box center [420, 472] width 16 height 16
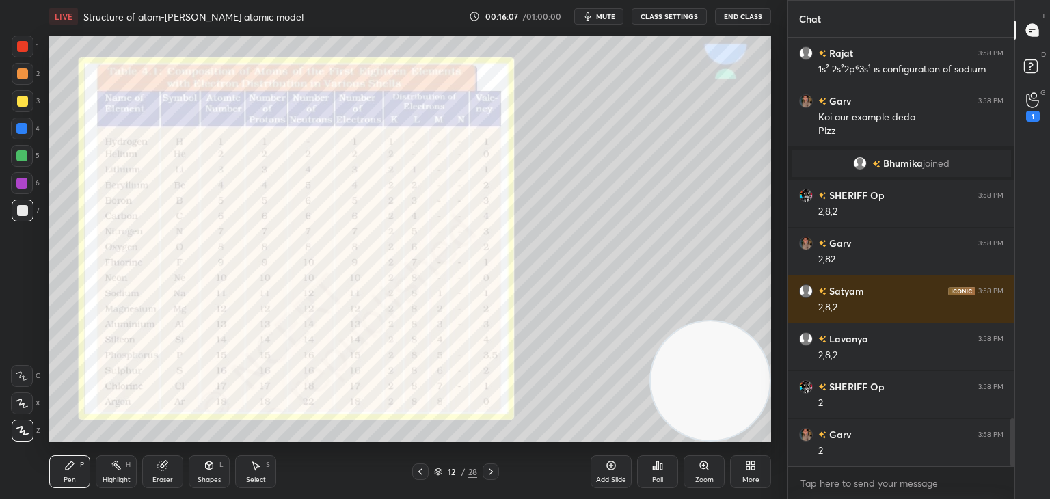
scroll to position [3404, 0]
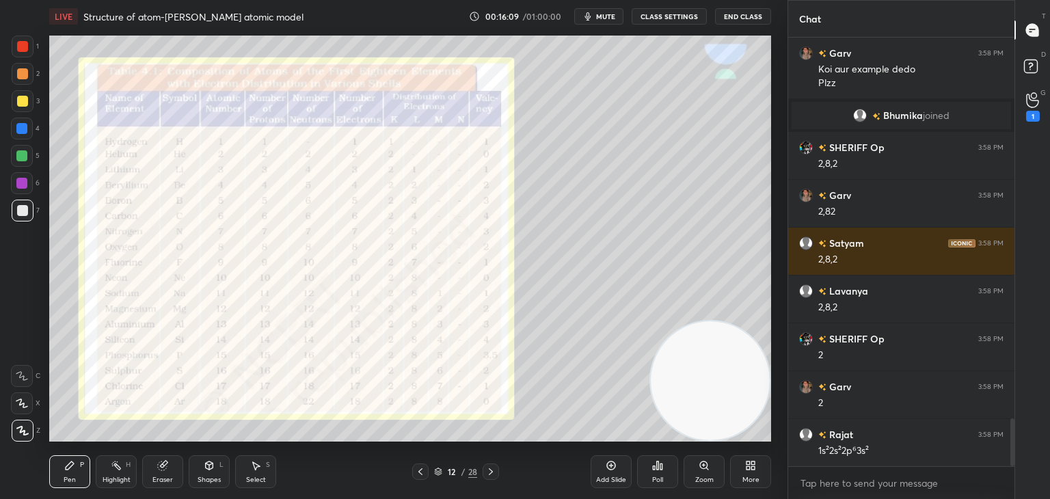
click at [19, 46] on div at bounding box center [22, 46] width 11 height 11
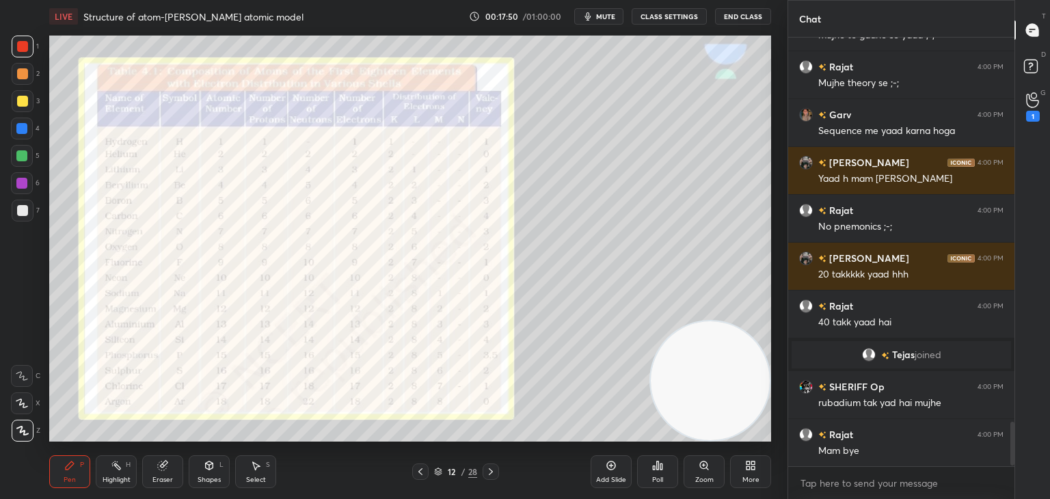
scroll to position [3747, 0]
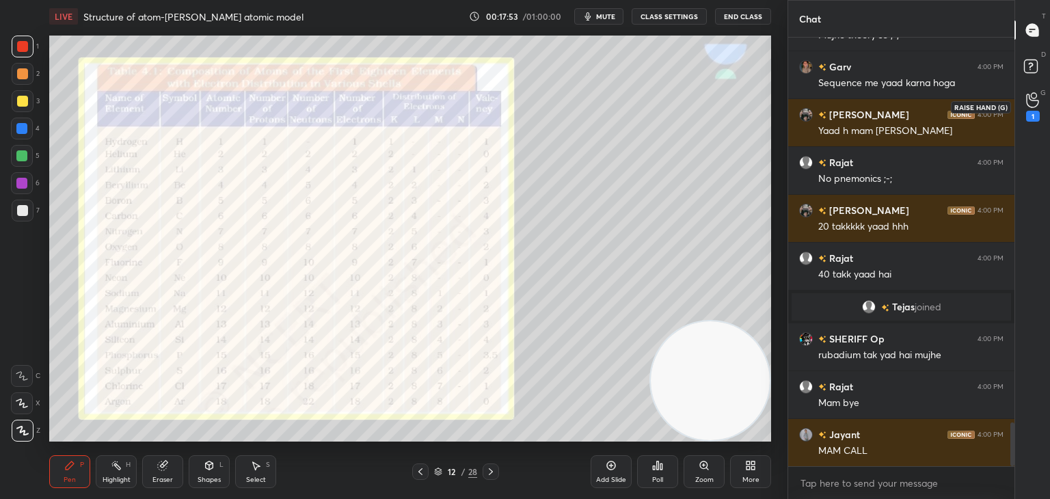
click at [1030, 99] on icon at bounding box center [1032, 101] width 12 height 14
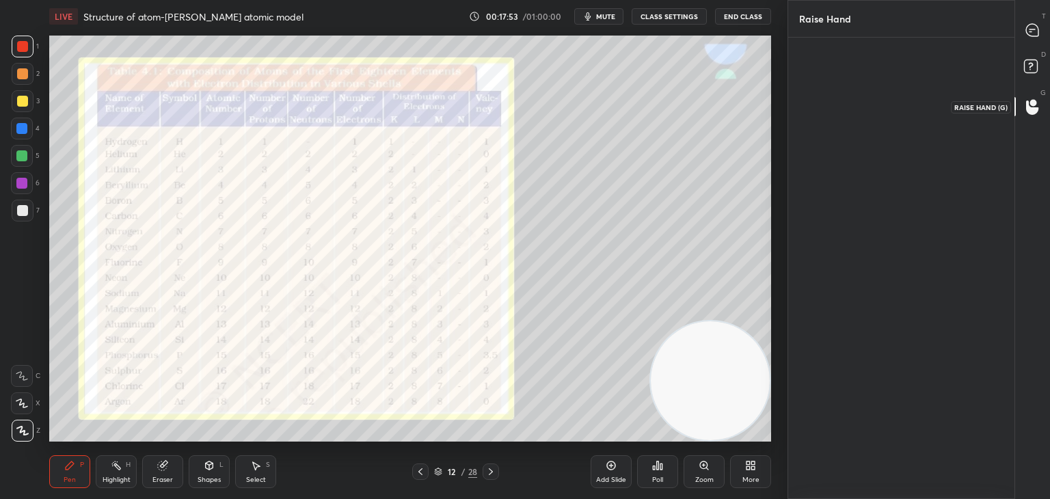
scroll to position [4, 4]
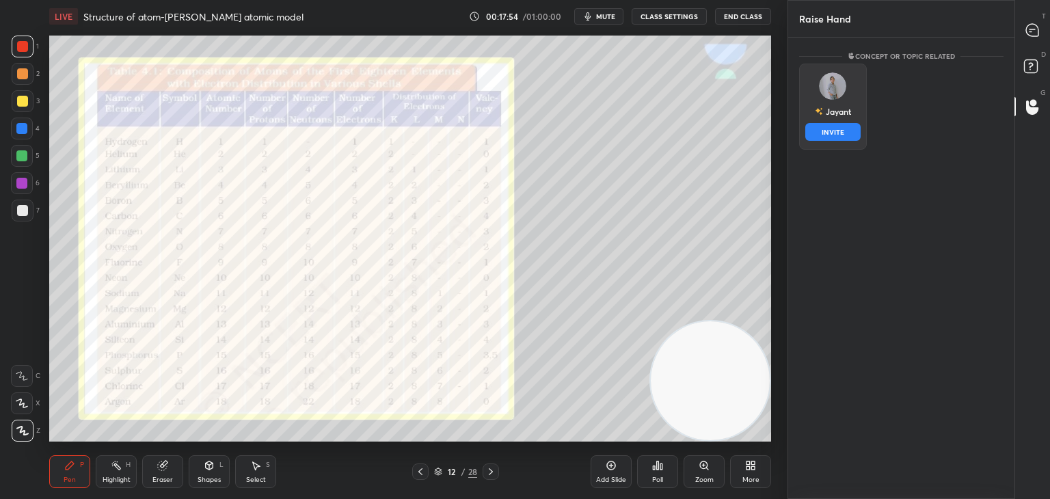
click at [831, 105] on div "Jayant INVITE" at bounding box center [833, 107] width 68 height 86
click at [823, 130] on button "INVITE" at bounding box center [832, 132] width 55 height 18
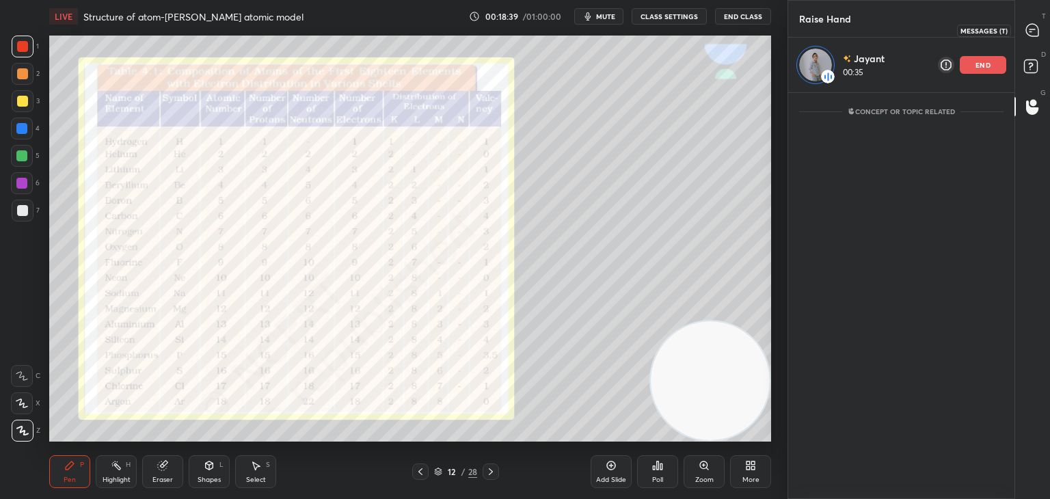
click at [1037, 38] on div at bounding box center [1032, 30] width 27 height 25
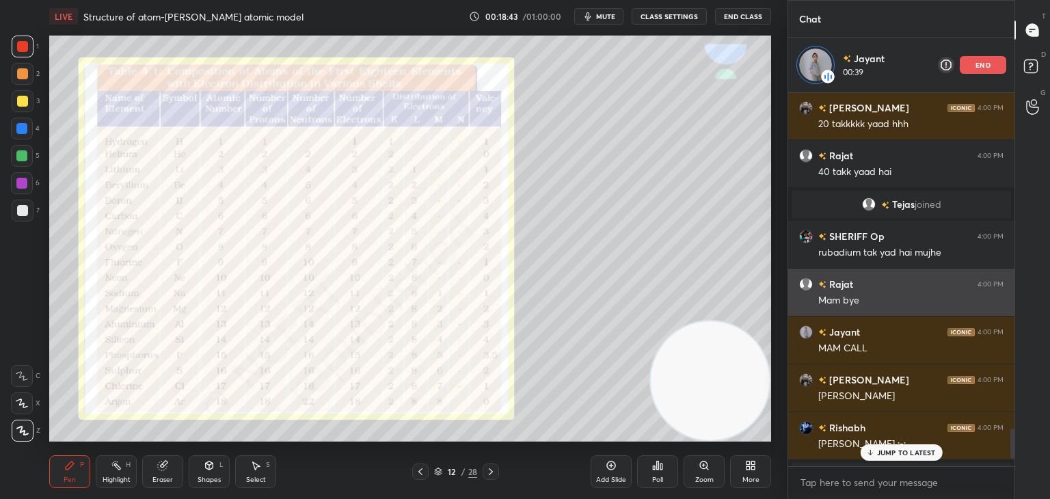
scroll to position [4263, 0]
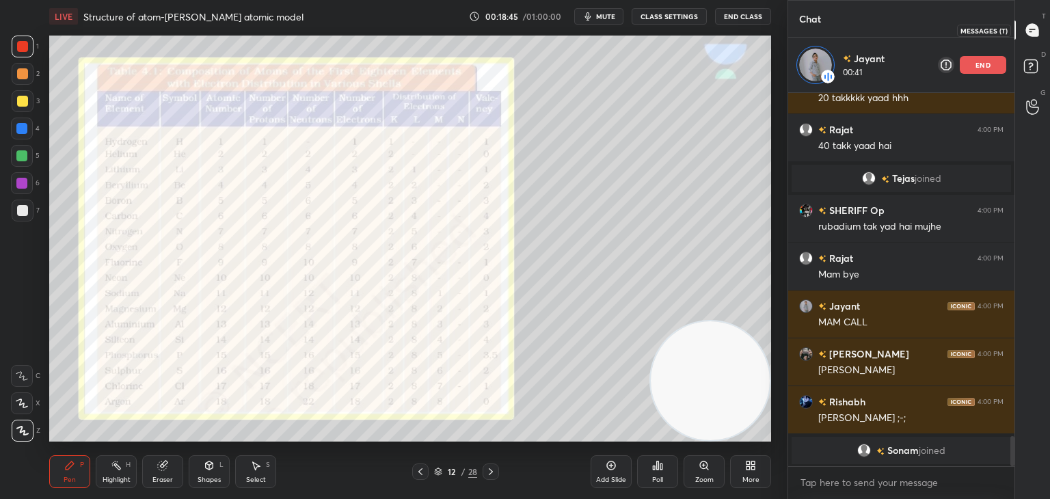
click at [1033, 29] on icon at bounding box center [1032, 29] width 5 height 0
click at [488, 472] on icon at bounding box center [490, 471] width 11 height 11
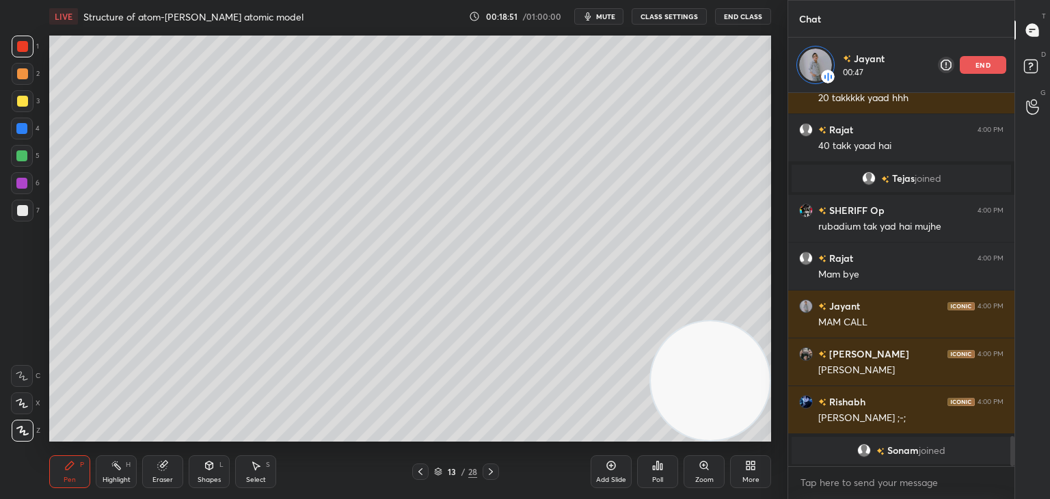
click at [36, 209] on div "7" at bounding box center [26, 211] width 28 height 22
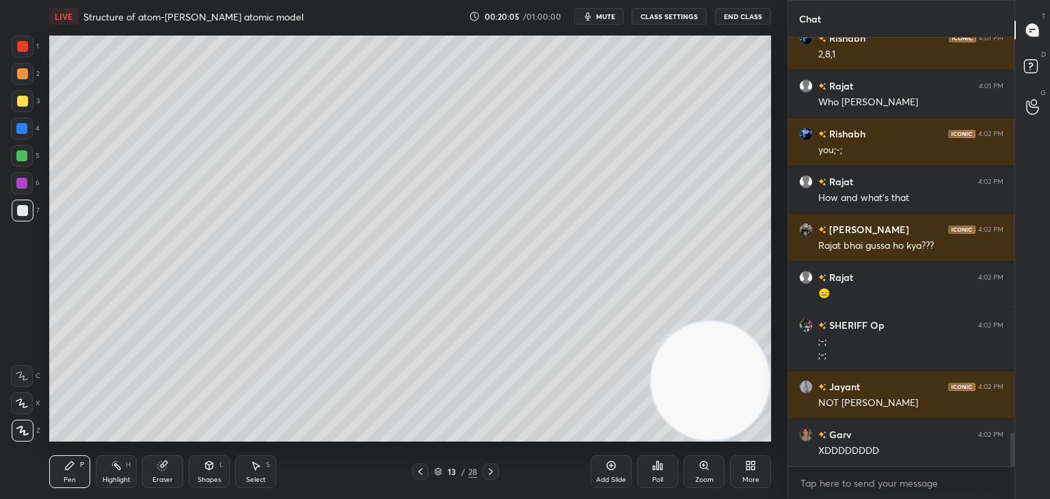
scroll to position [5011, 0]
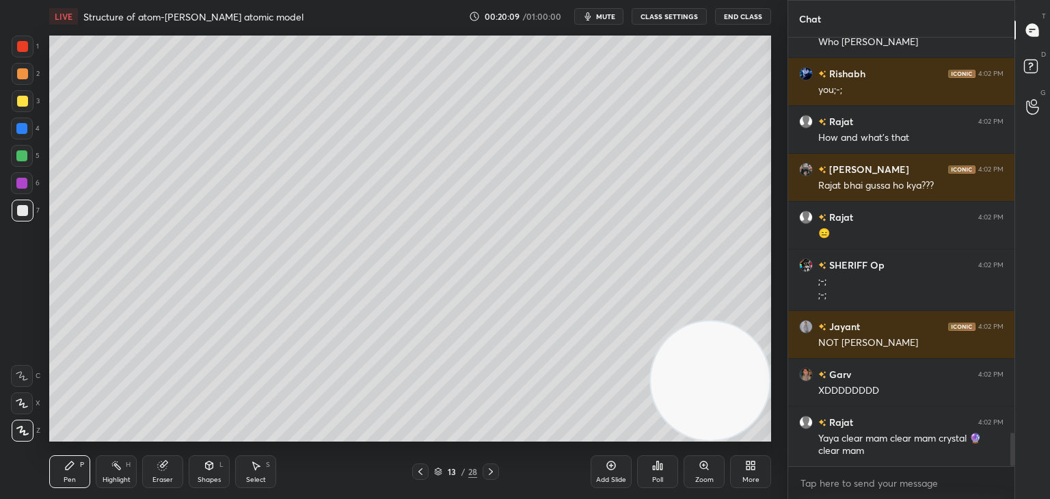
click at [490, 470] on icon at bounding box center [491, 471] width 4 height 7
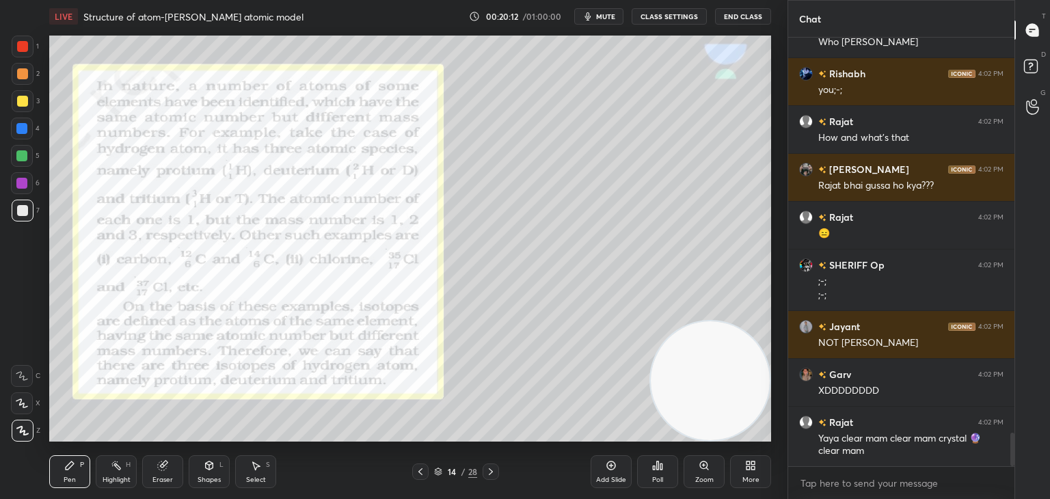
click at [414, 473] on div at bounding box center [420, 472] width 16 height 16
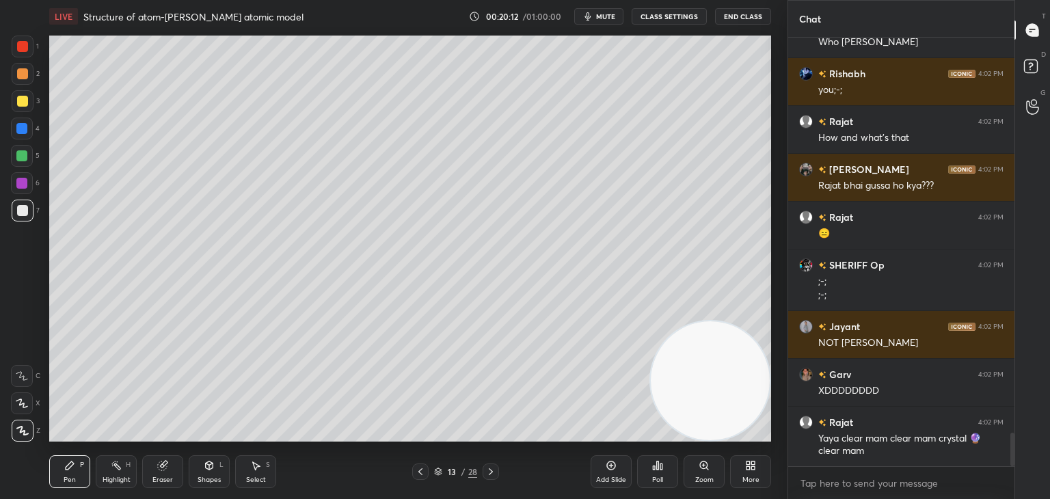
click at [414, 473] on div at bounding box center [420, 472] width 16 height 16
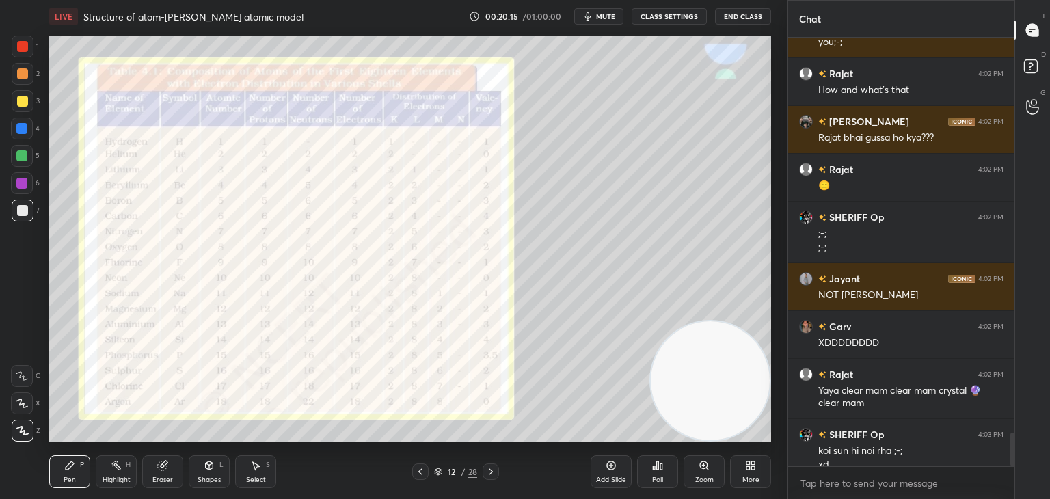
scroll to position [5072, 0]
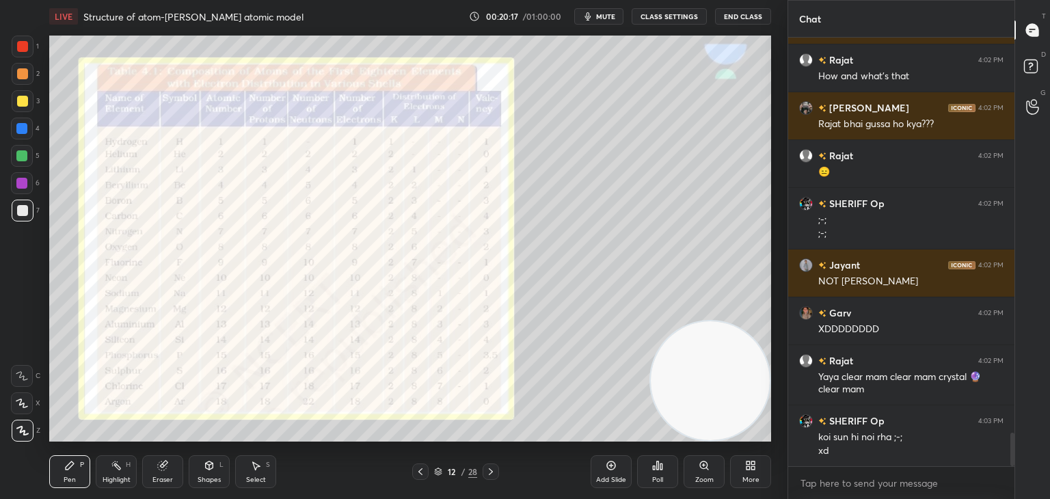
click at [27, 40] on div at bounding box center [23, 47] width 22 height 22
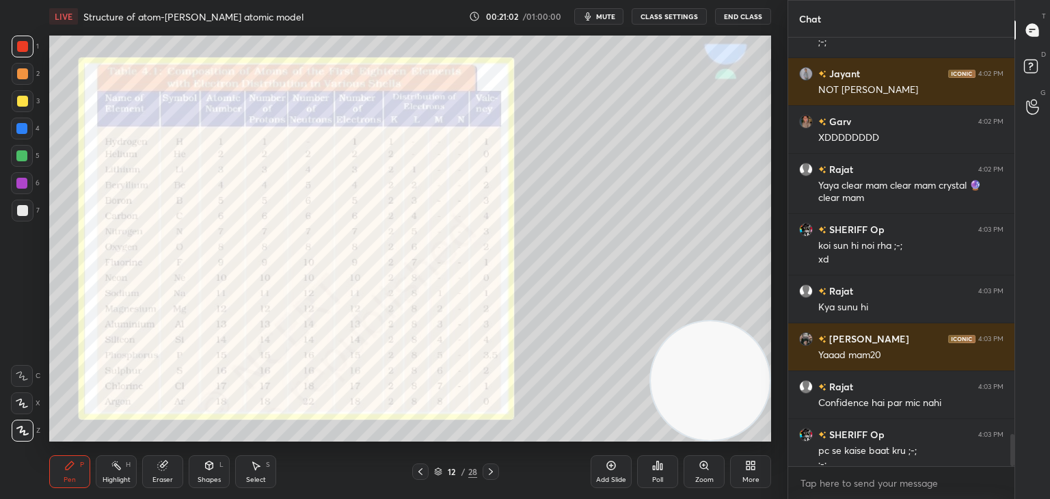
scroll to position [5277, 0]
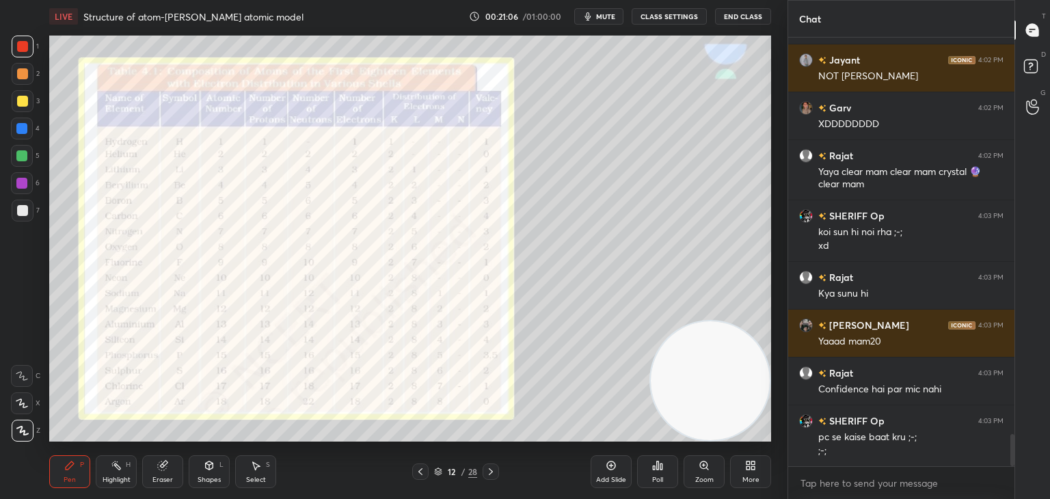
click at [465, 460] on div "LIVE Structure of atom-[PERSON_NAME] atomic model 00:21:06 / 01:00:00 mute CLAS…" at bounding box center [410, 249] width 733 height 499
click at [465, 460] on div "Pen P Highlight H Eraser Shapes L Select S 12 / 28 Add Slide Poll Zoom More" at bounding box center [410, 471] width 722 height 55
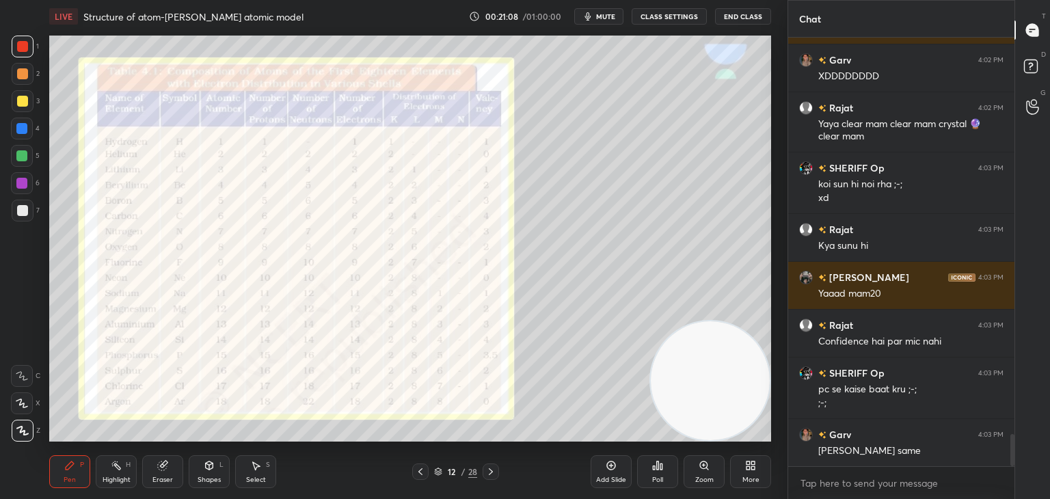
click at [491, 473] on icon at bounding box center [491, 471] width 4 height 7
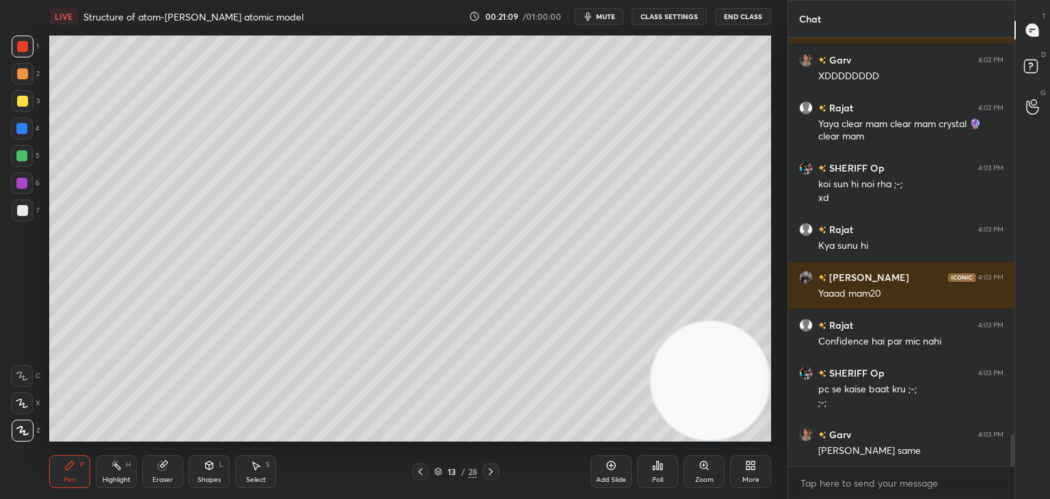
click at [491, 473] on icon at bounding box center [491, 471] width 4 height 7
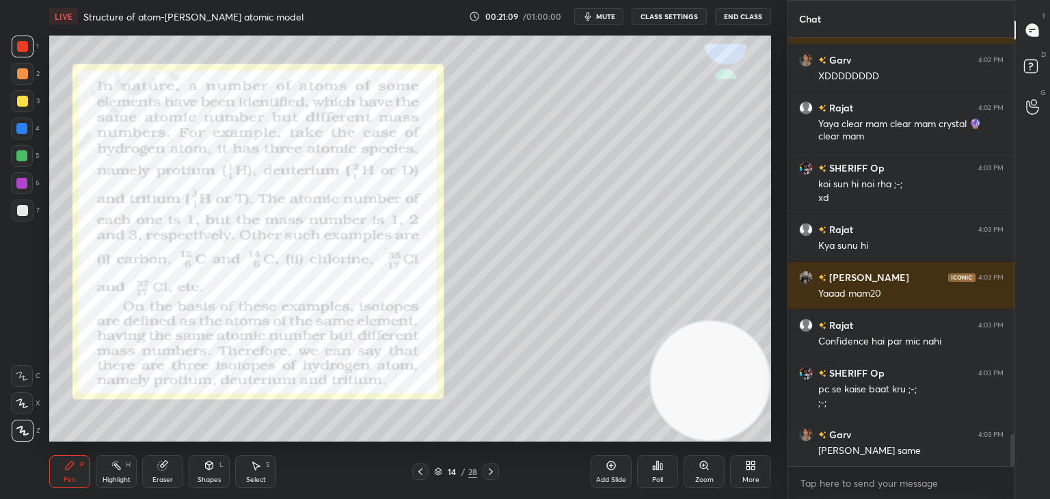
click at [491, 473] on icon at bounding box center [491, 471] width 4 height 7
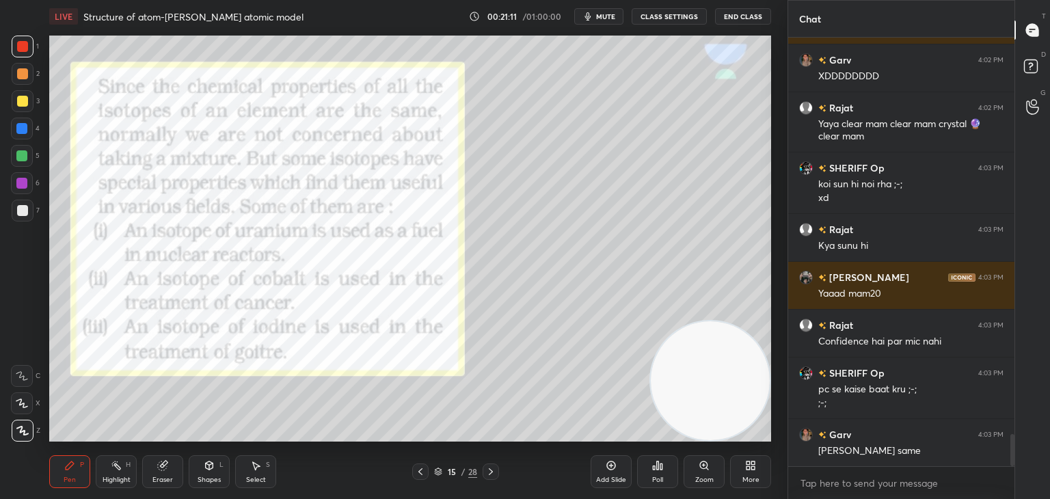
scroll to position [5373, 0]
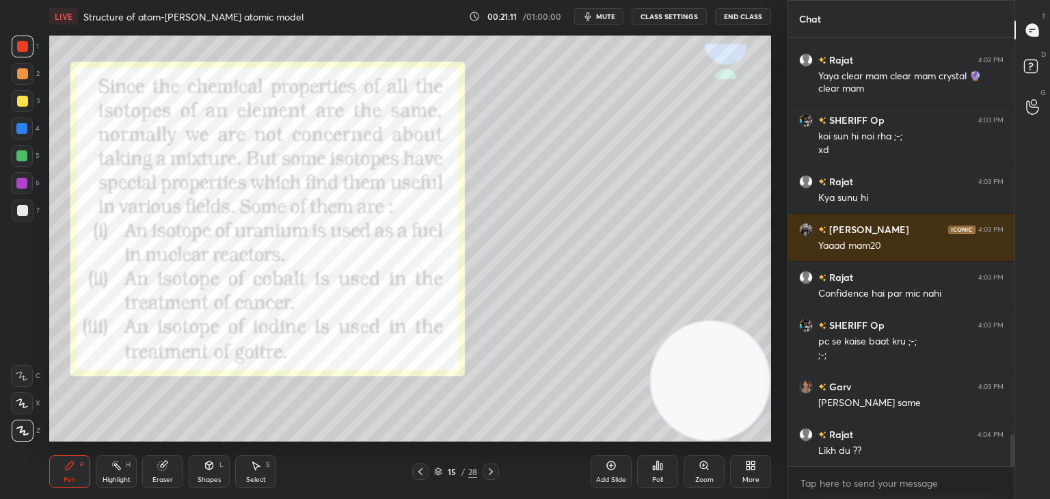
click at [414, 469] on div at bounding box center [420, 472] width 16 height 16
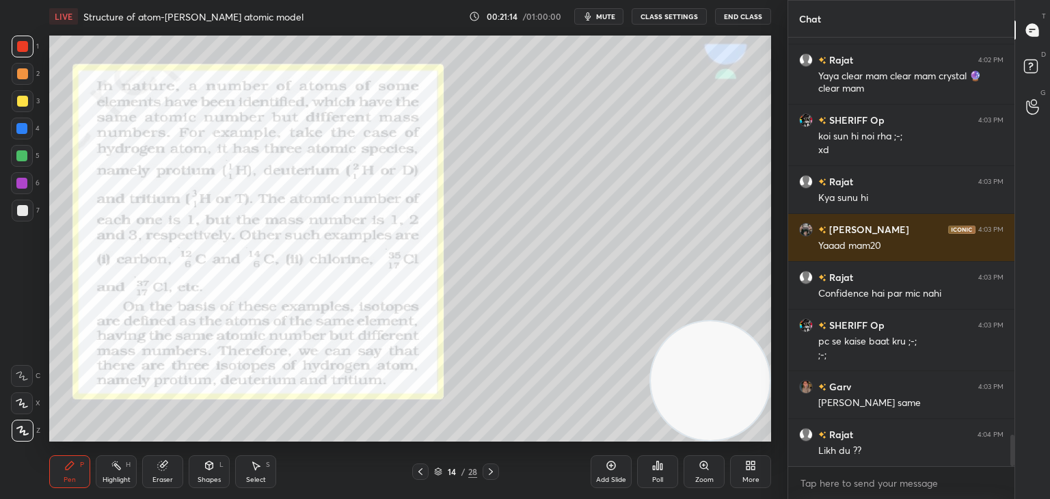
click at [604, 466] on div "Add Slide" at bounding box center [611, 471] width 41 height 33
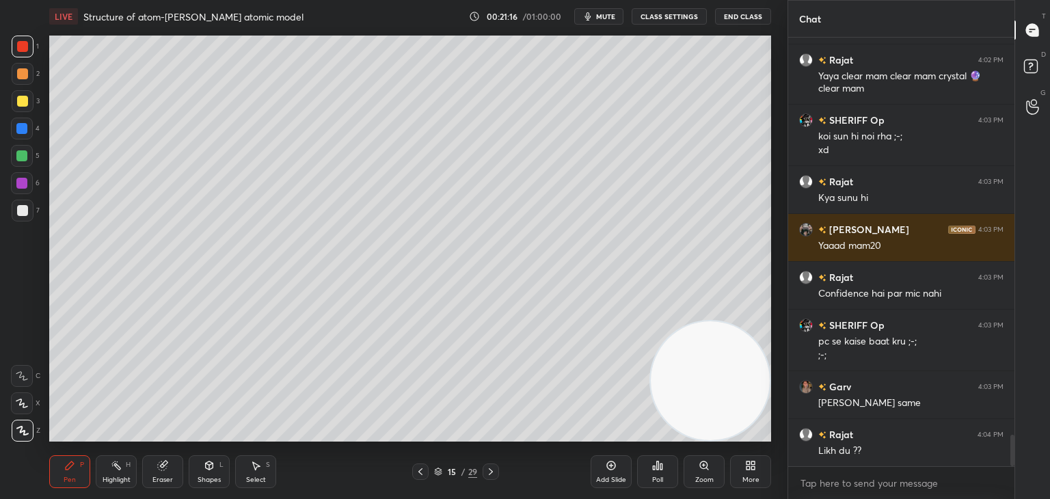
scroll to position [5421, 0]
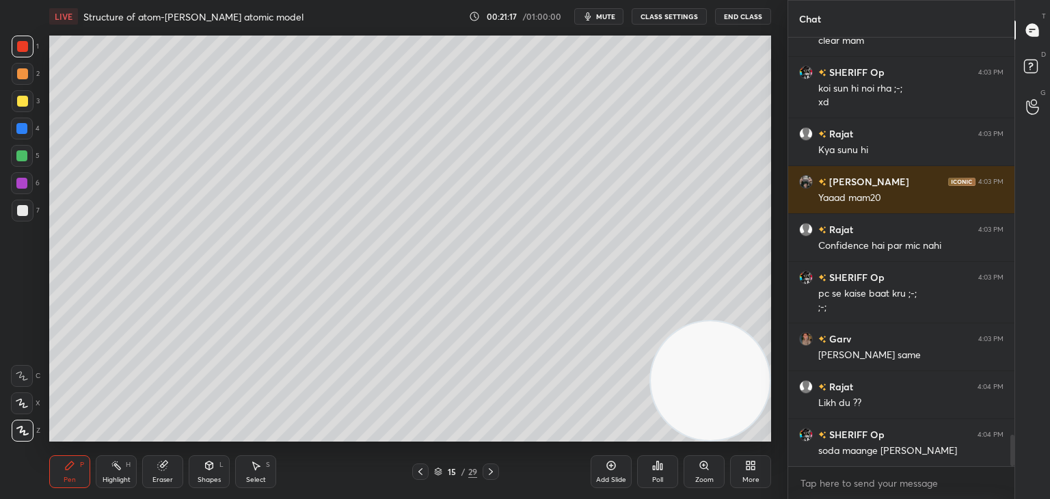
click at [25, 213] on div at bounding box center [22, 210] width 11 height 11
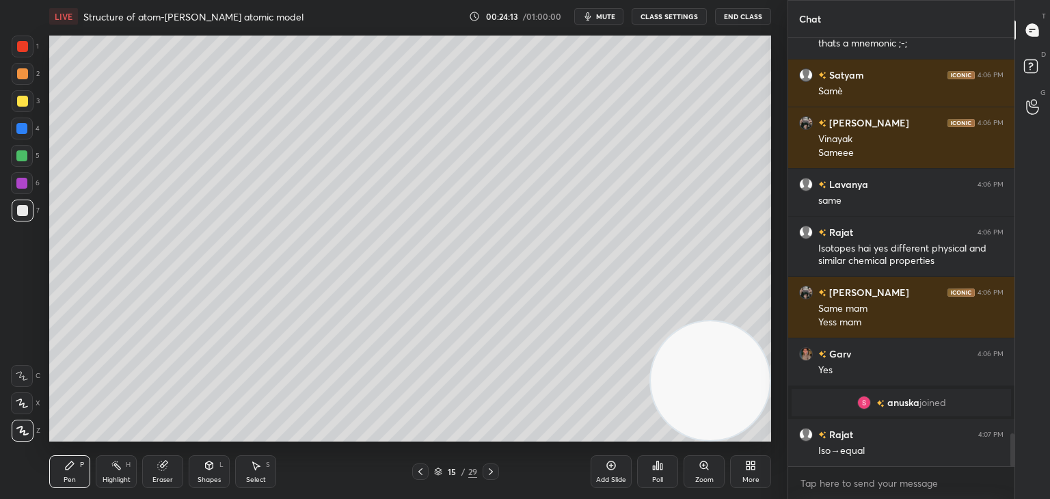
scroll to position [5132, 0]
click at [494, 467] on icon at bounding box center [490, 471] width 11 height 11
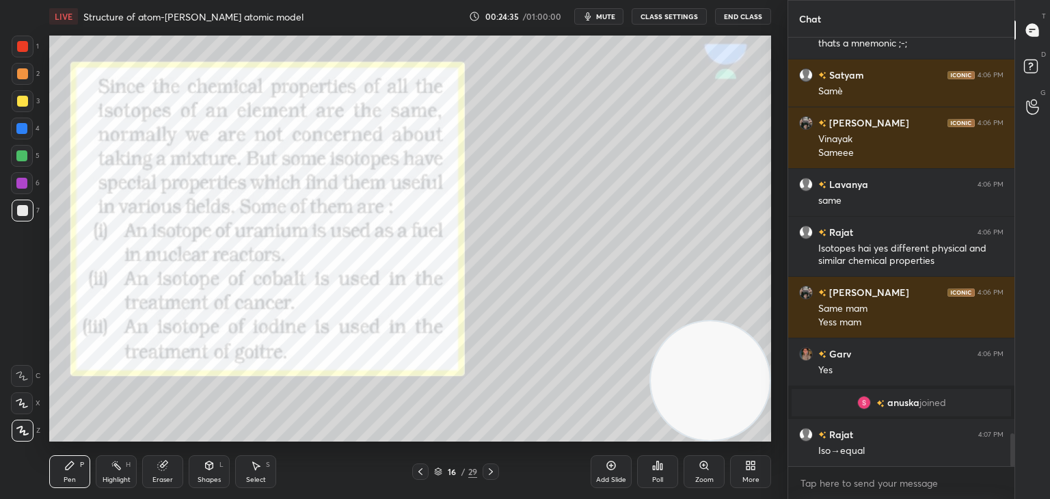
click at [27, 44] on div at bounding box center [22, 46] width 11 height 11
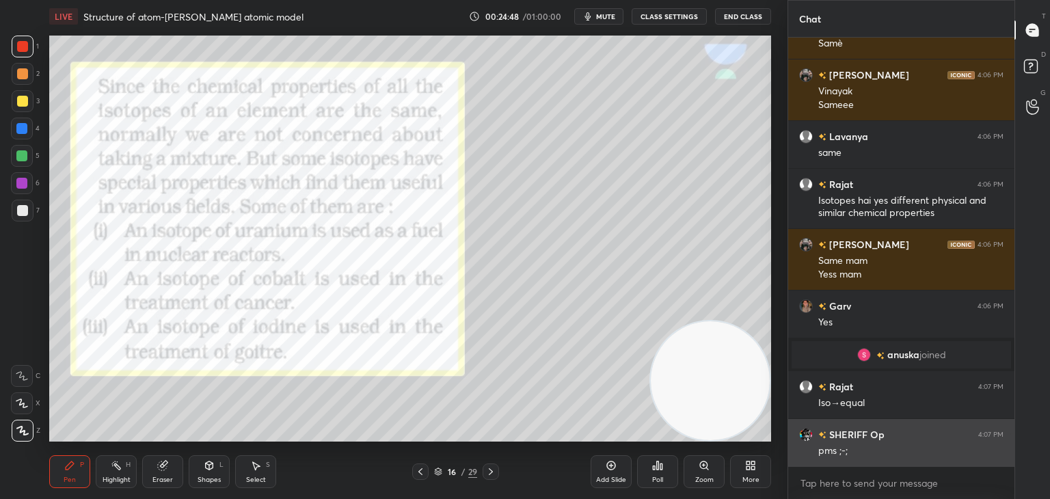
click at [834, 433] on h6 "SHERIFF Op" at bounding box center [856, 434] width 58 height 14
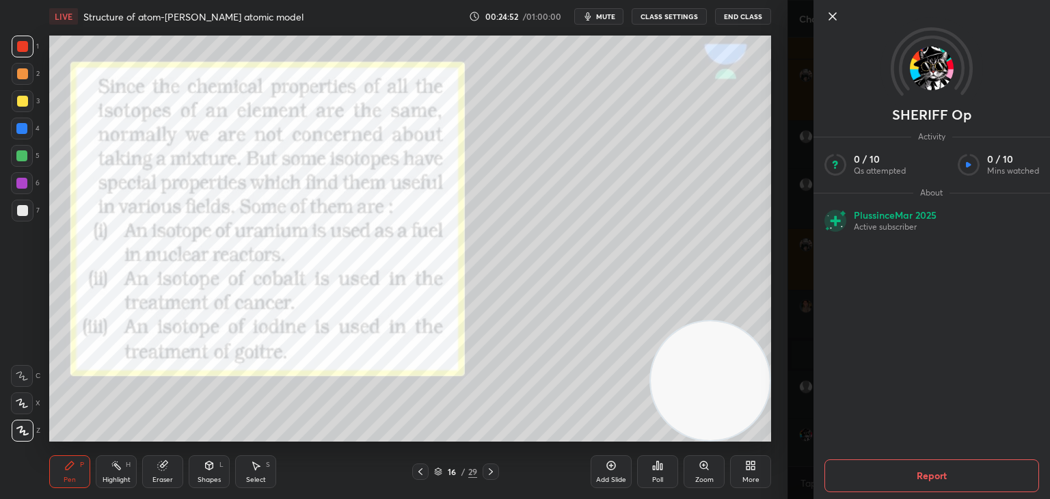
click at [834, 14] on icon at bounding box center [832, 16] width 7 height 7
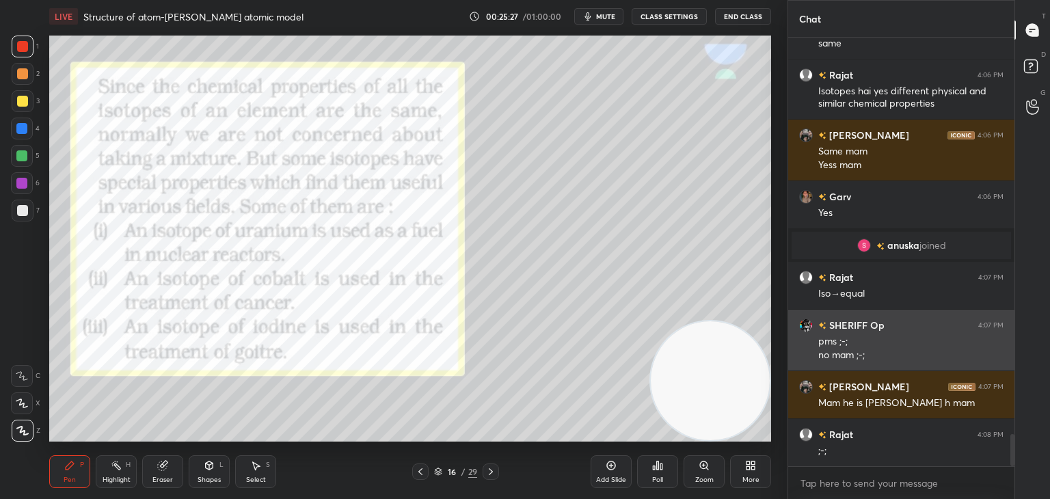
scroll to position [5337, 0]
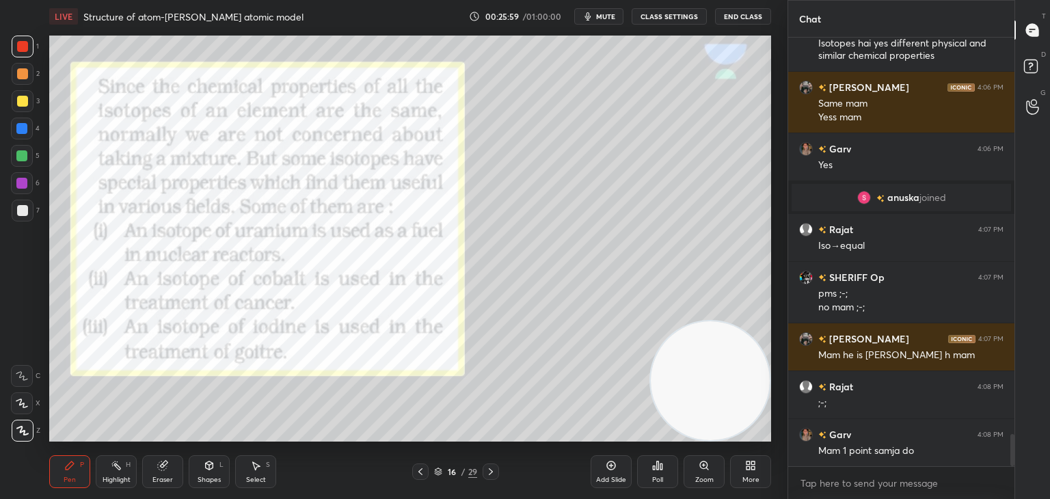
click at [416, 475] on icon at bounding box center [420, 471] width 11 height 11
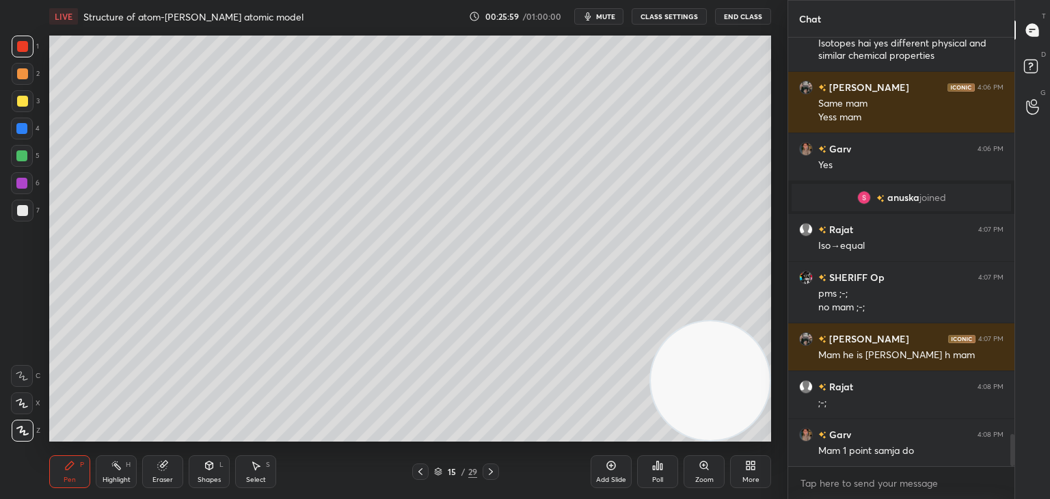
click at [416, 475] on icon at bounding box center [420, 471] width 11 height 11
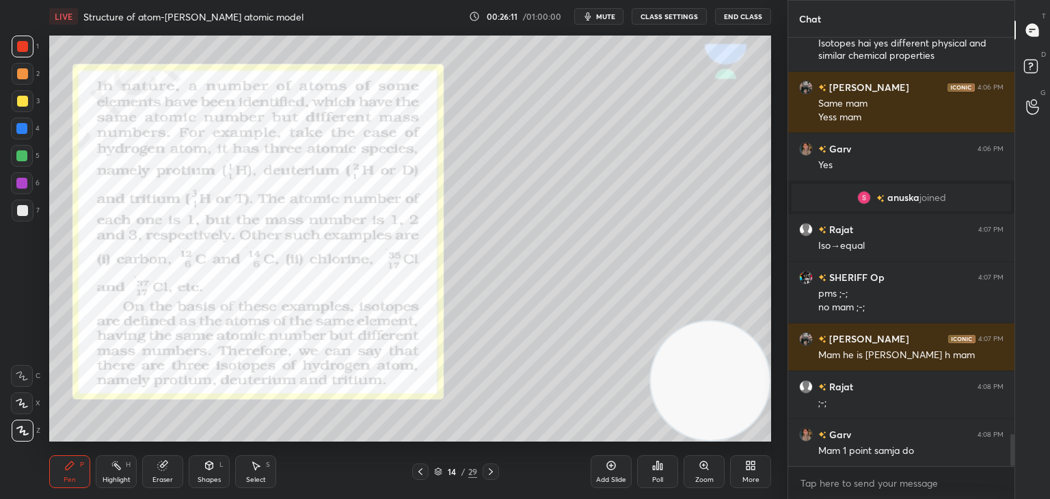
drag, startPoint x: 25, startPoint y: 208, endPoint x: 42, endPoint y: 200, distance: 19.6
click at [25, 207] on div at bounding box center [22, 210] width 11 height 11
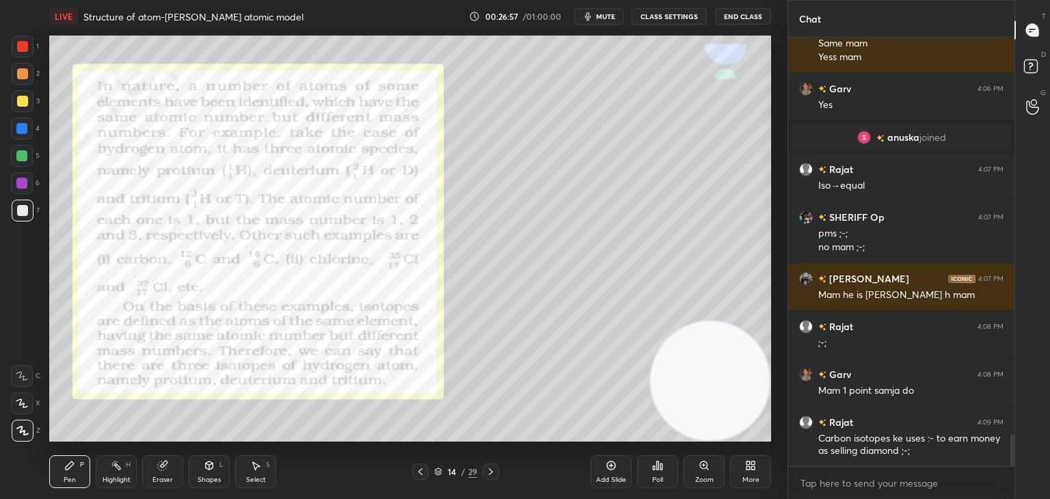
scroll to position [5445, 0]
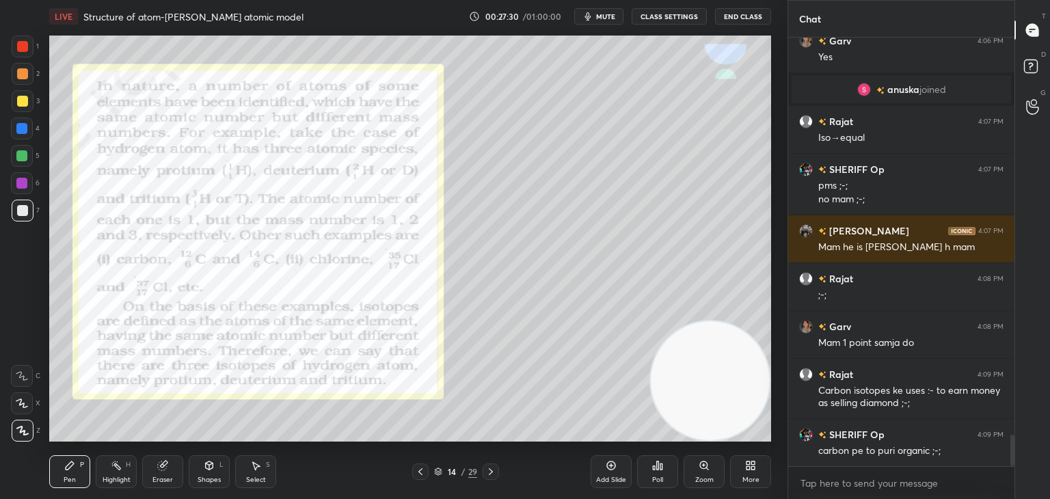
click at [747, 460] on icon at bounding box center [750, 465] width 11 height 11
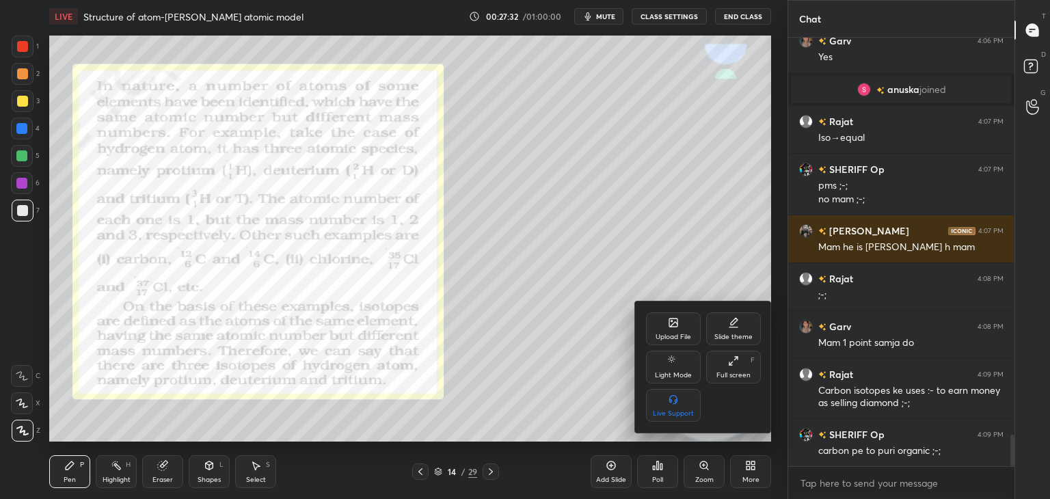
click at [678, 336] on div "Upload File" at bounding box center [674, 337] width 36 height 7
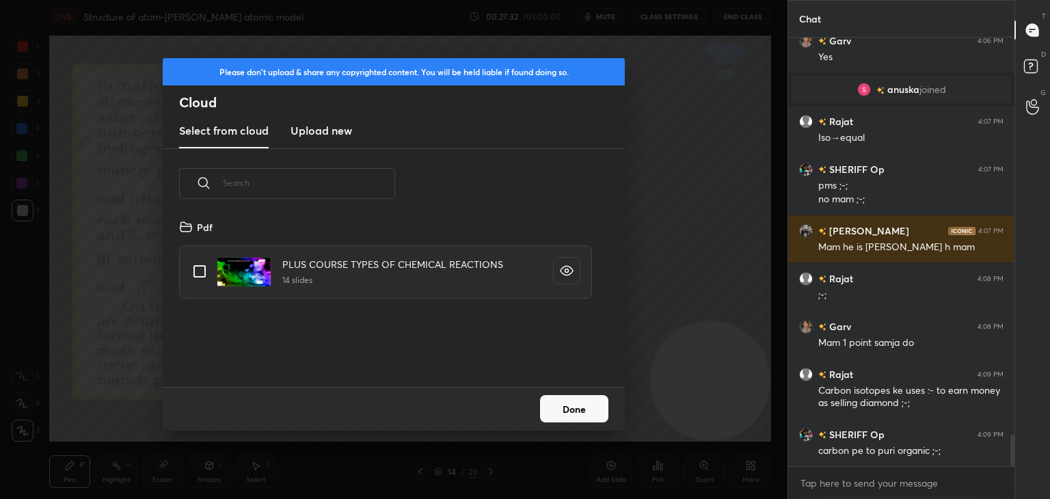
scroll to position [168, 439]
click at [314, 130] on h3 "Upload new" at bounding box center [322, 130] width 62 height 16
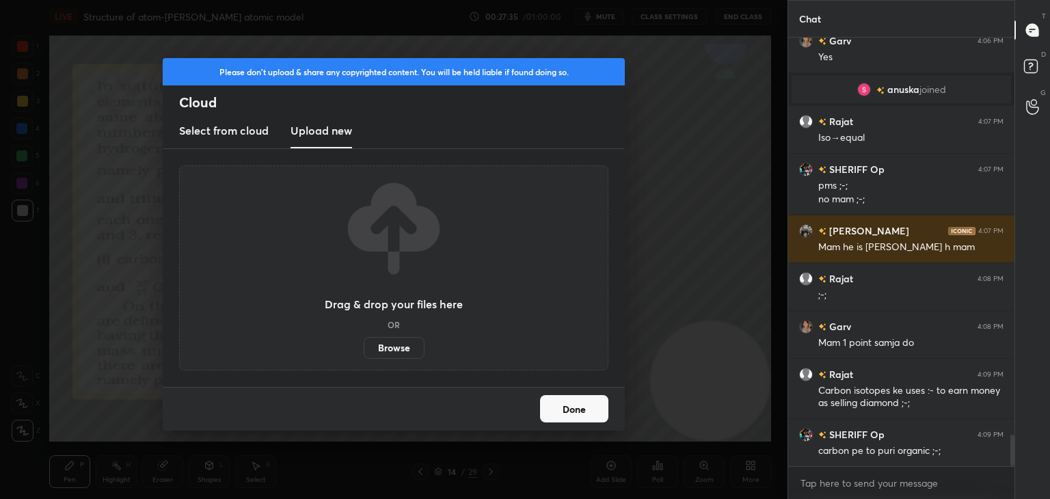
click at [395, 354] on label "Browse" at bounding box center [394, 348] width 61 height 22
click at [364, 354] on input "Browse" at bounding box center [364, 348] width 0 height 22
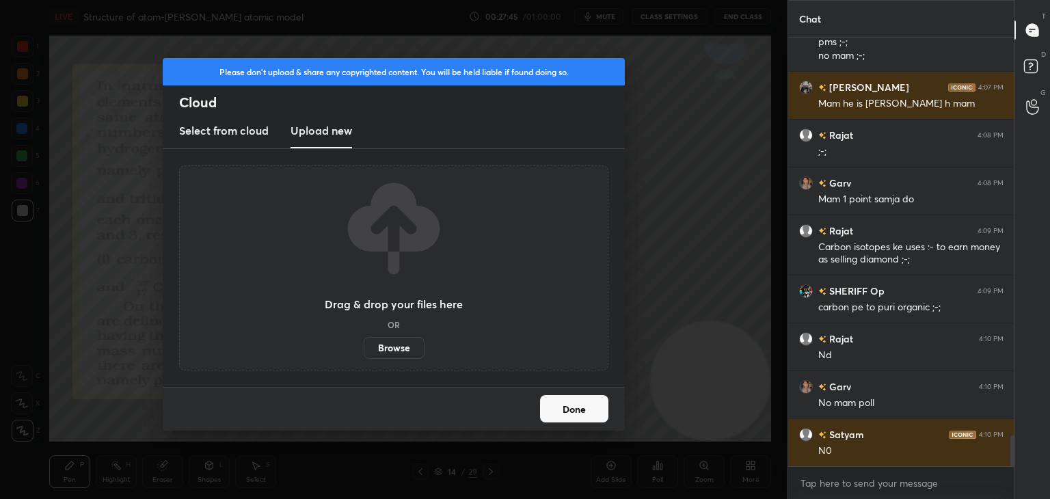
scroll to position [5637, 0]
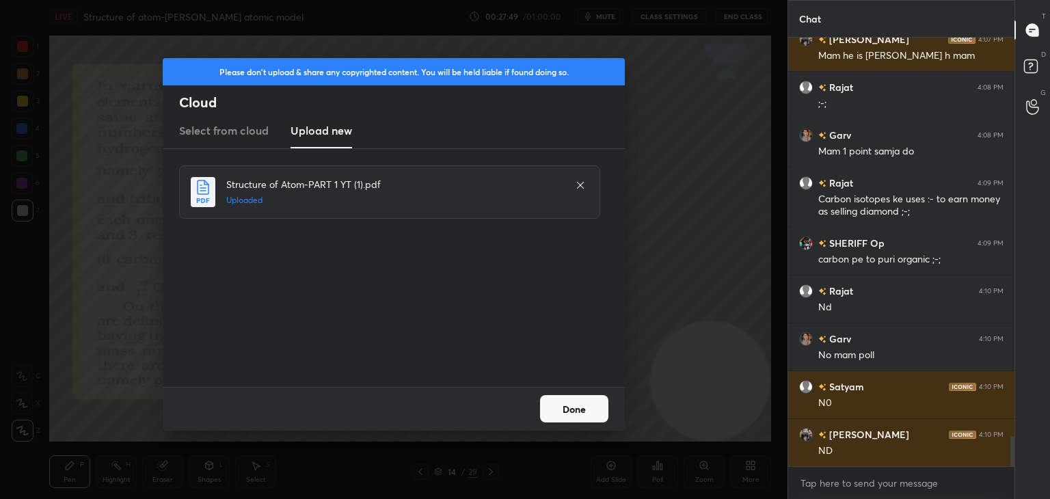
click at [558, 408] on button "Done" at bounding box center [574, 408] width 68 height 27
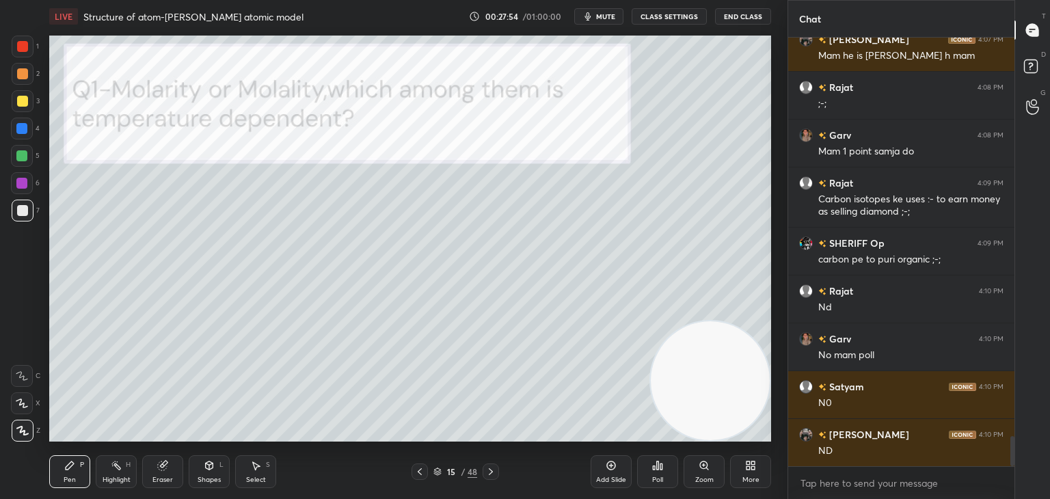
click at [416, 472] on icon at bounding box center [419, 471] width 11 height 11
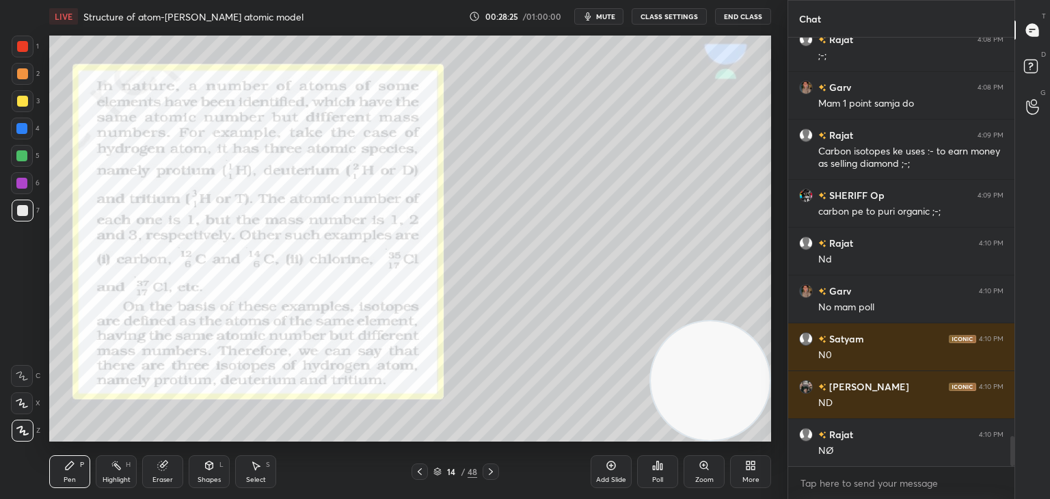
scroll to position [5733, 0]
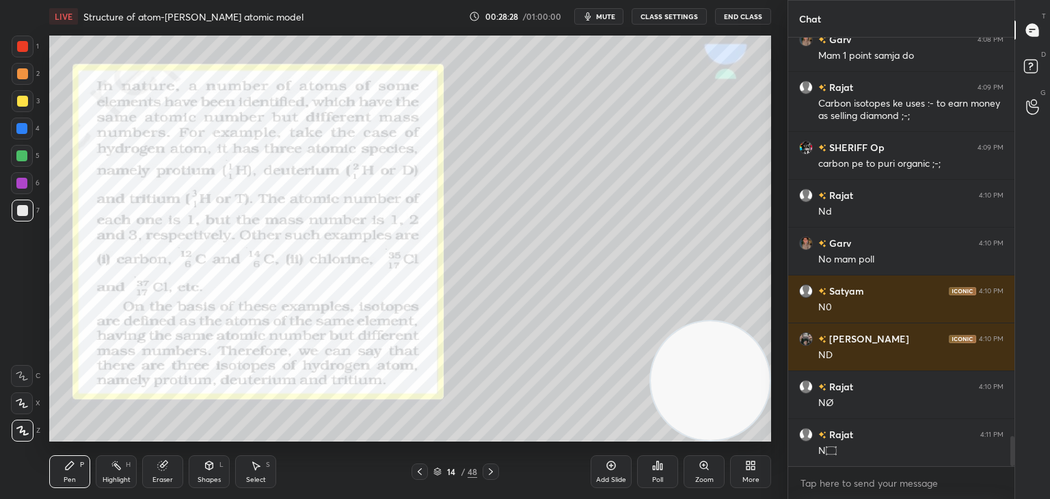
click at [654, 468] on icon at bounding box center [654, 467] width 2 height 3
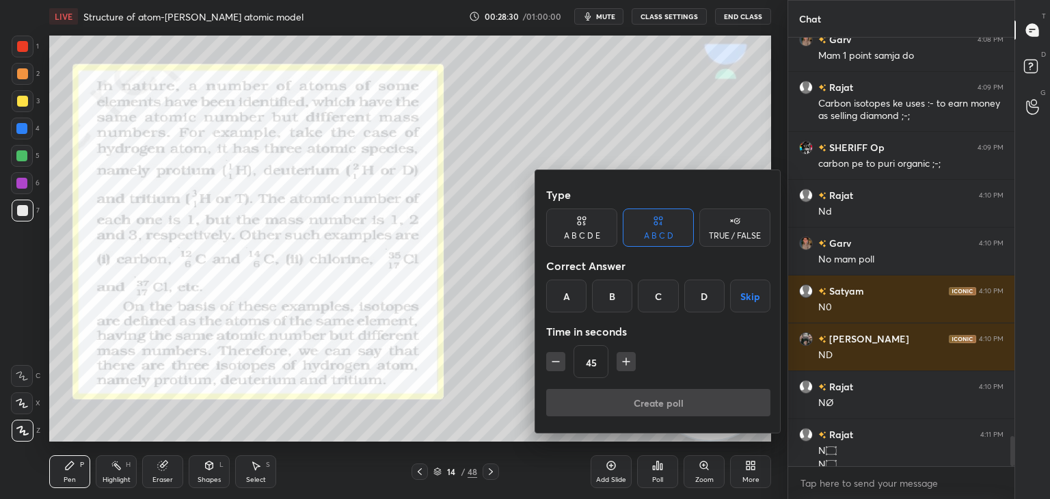
click at [429, 213] on div at bounding box center [525, 249] width 1050 height 499
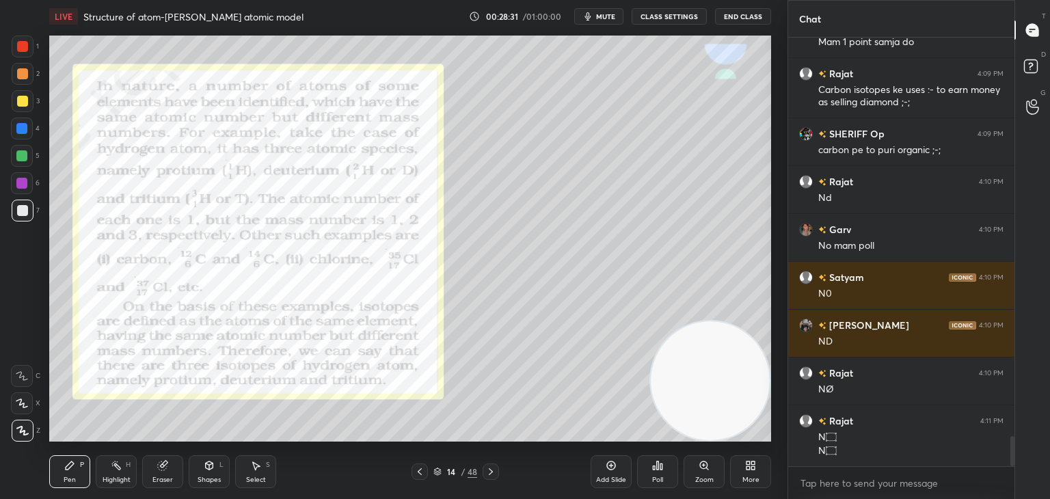
scroll to position [5794, 0]
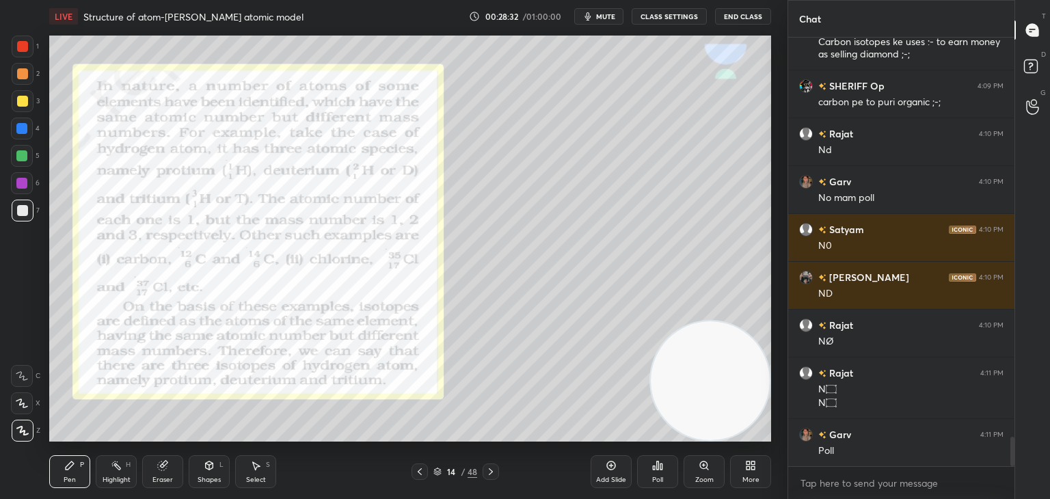
click at [756, 469] on icon at bounding box center [750, 465] width 11 height 11
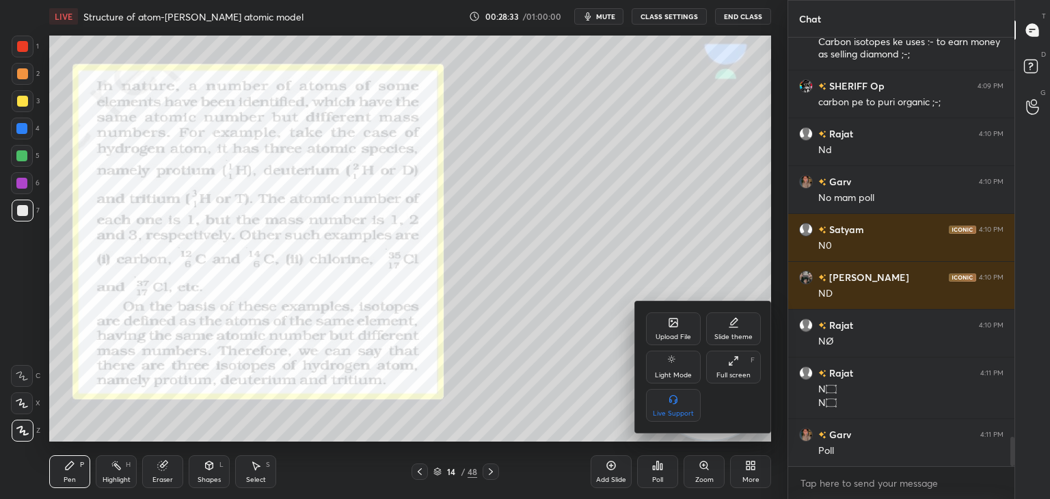
click at [663, 338] on div "Upload File" at bounding box center [674, 337] width 36 height 7
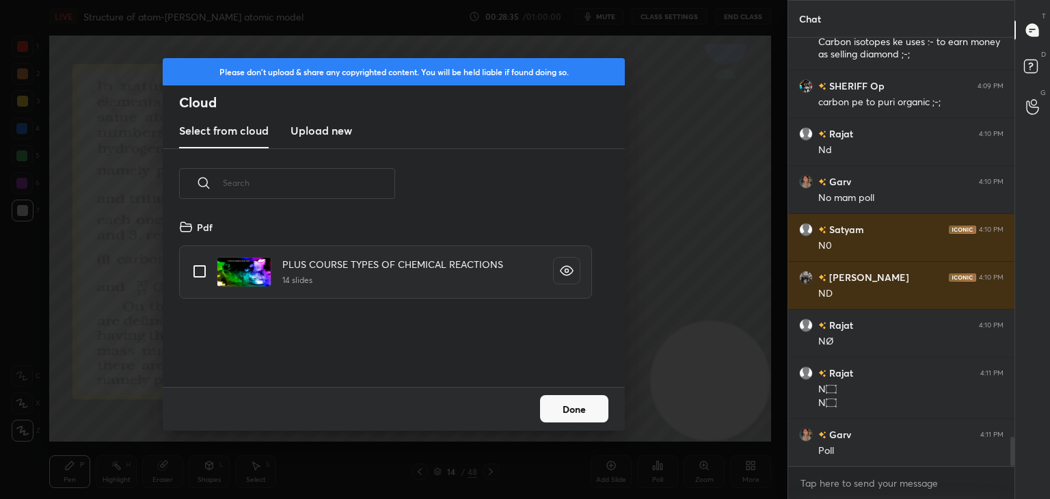
click at [319, 135] on h3 "Upload new" at bounding box center [322, 130] width 62 height 16
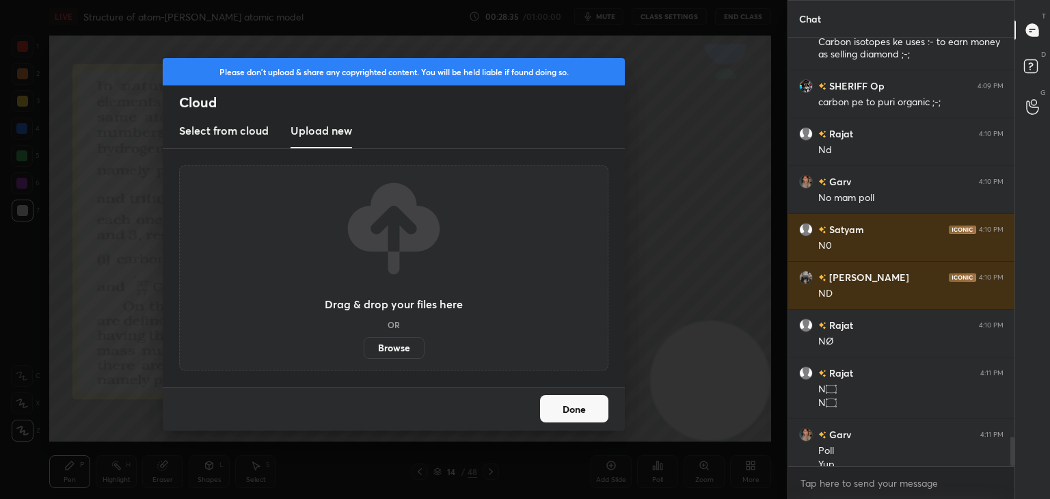
scroll to position [5808, 0]
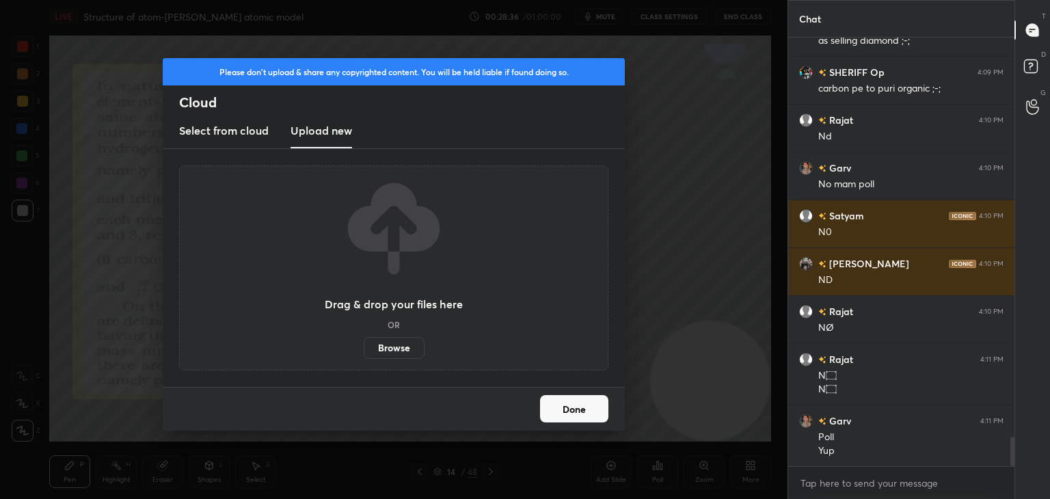
click at [385, 350] on label "Browse" at bounding box center [394, 348] width 61 height 22
click at [364, 350] on input "Browse" at bounding box center [364, 348] width 0 height 22
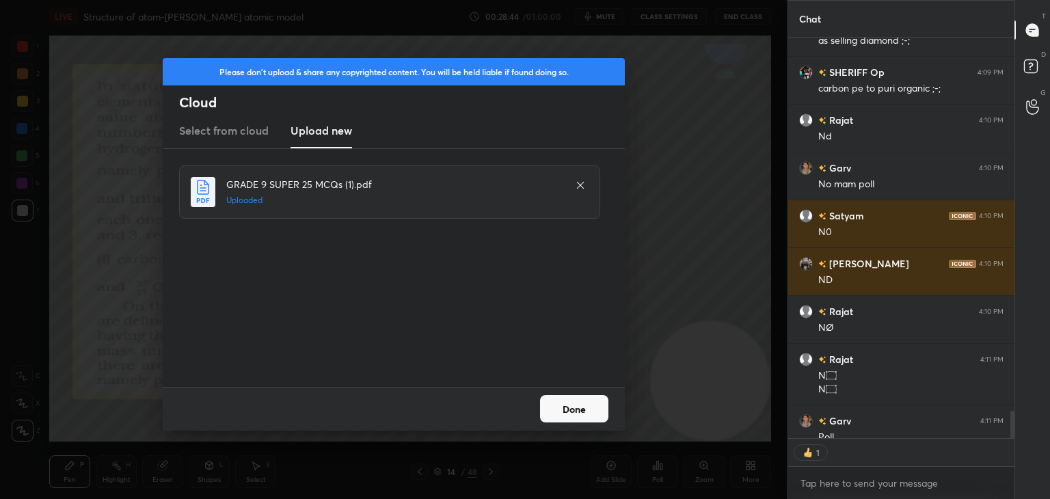
click at [561, 397] on button "Done" at bounding box center [574, 408] width 68 height 27
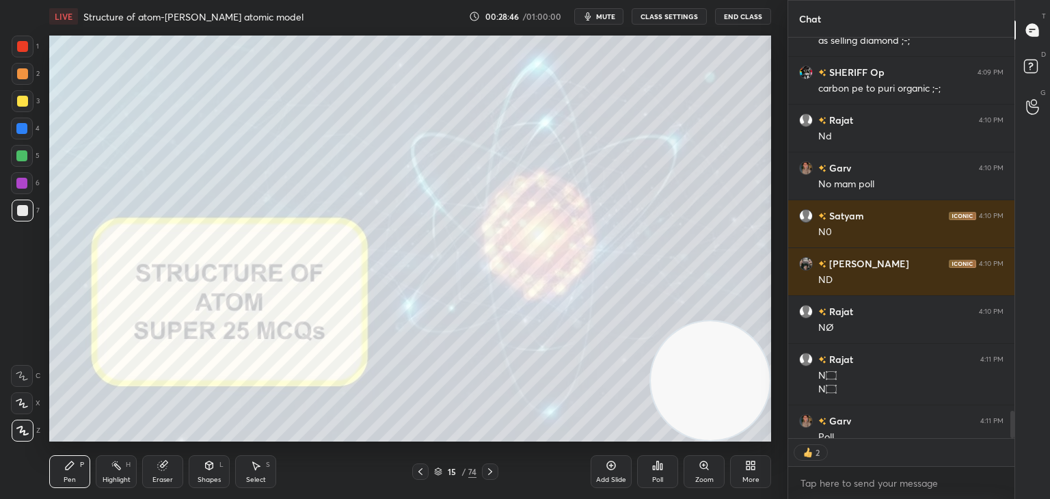
click at [489, 472] on icon at bounding box center [490, 471] width 11 height 11
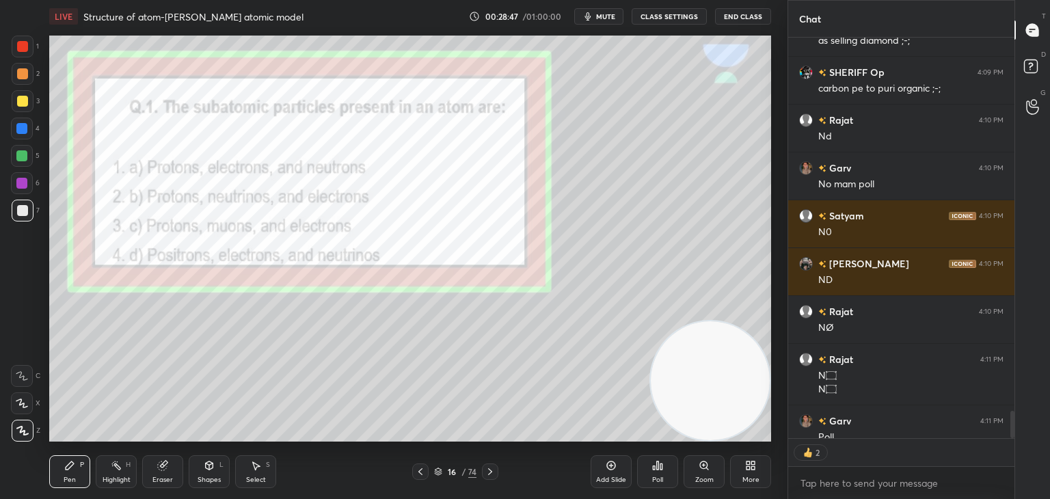
click at [489, 472] on icon at bounding box center [490, 471] width 11 height 11
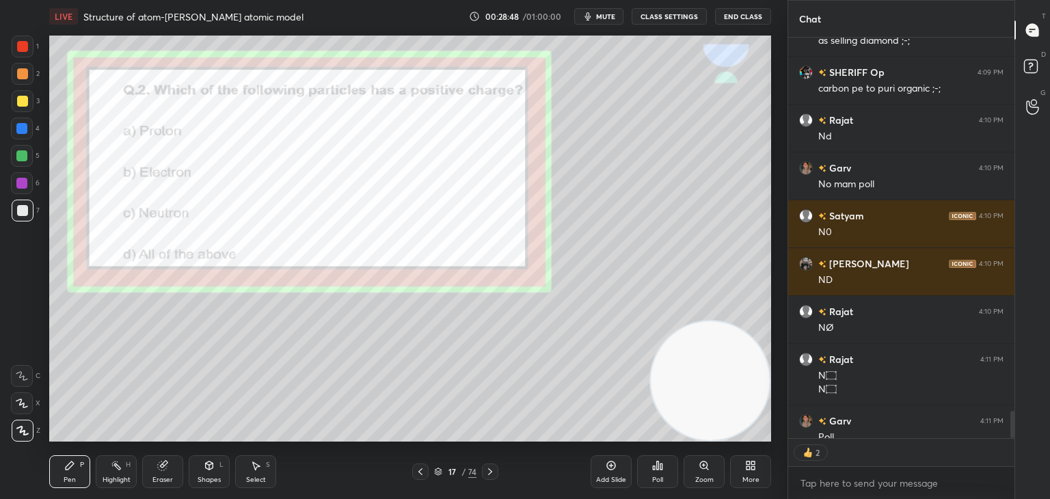
click at [489, 472] on icon at bounding box center [490, 471] width 11 height 11
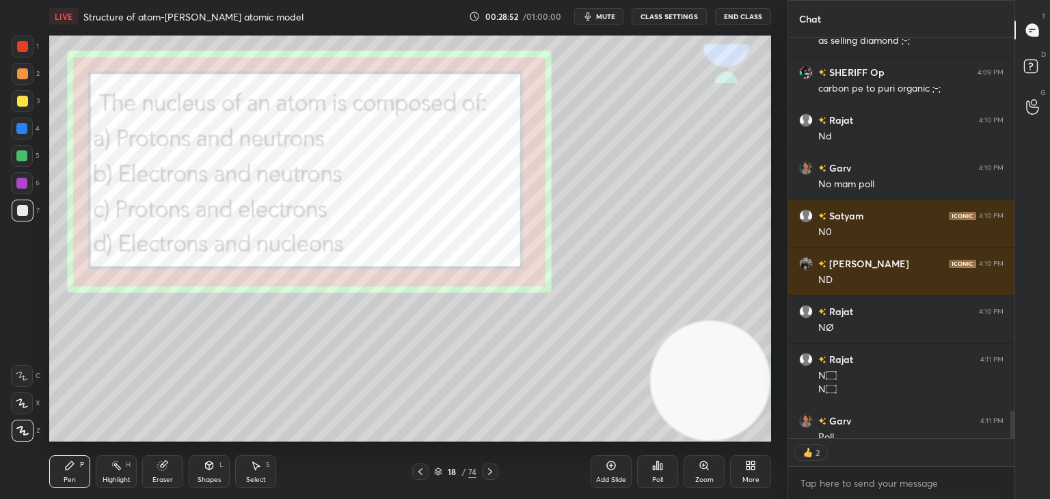
click at [659, 470] on icon at bounding box center [657, 465] width 11 height 11
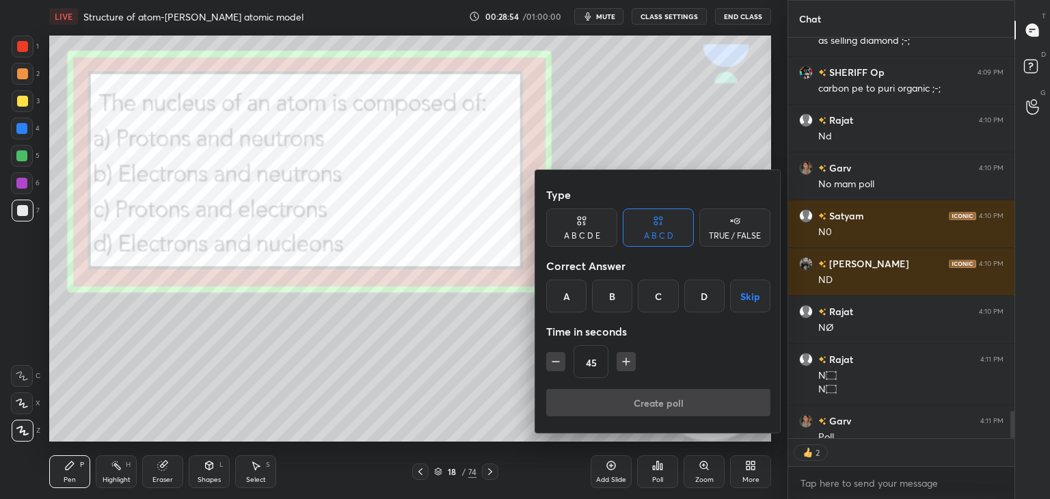
click at [577, 291] on div "A" at bounding box center [566, 296] width 40 height 33
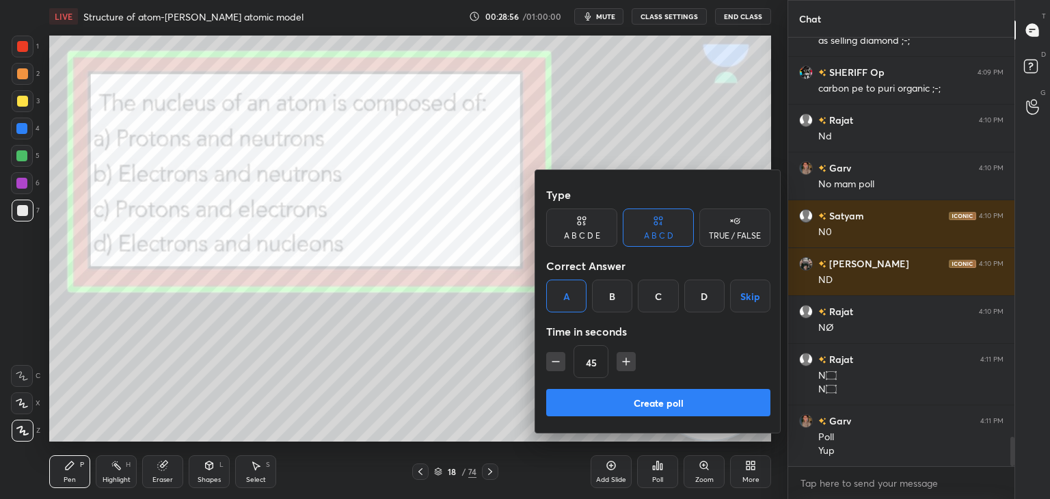
scroll to position [5856, 0]
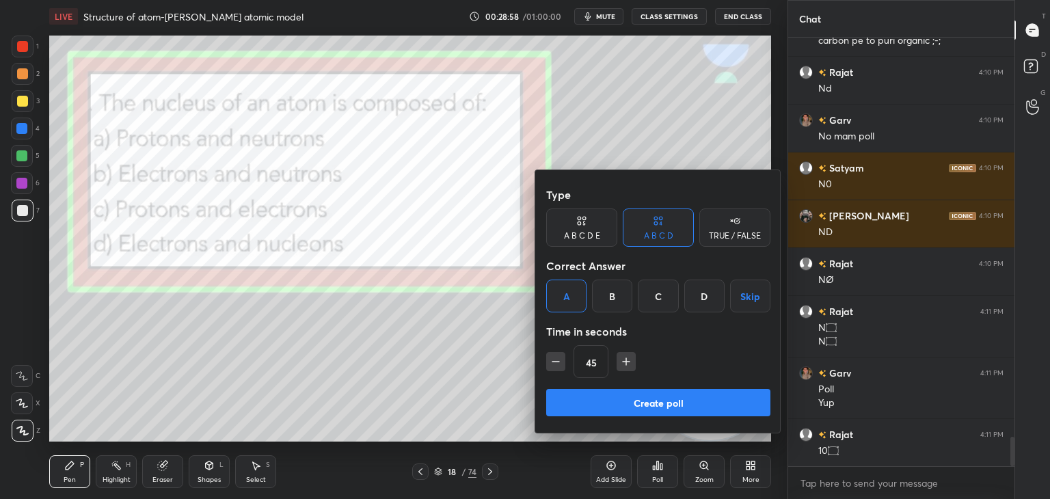
click at [586, 403] on button "Create poll" at bounding box center [658, 402] width 224 height 27
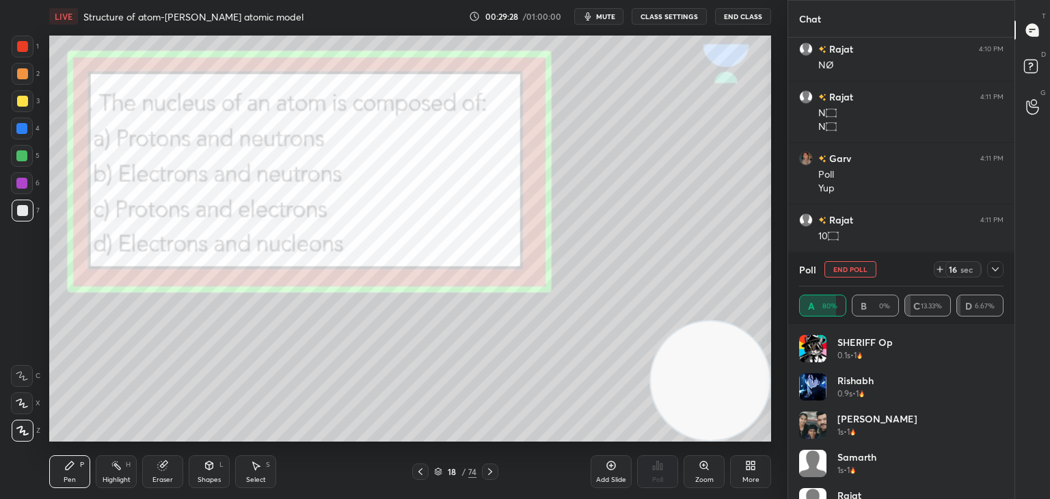
scroll to position [6131, 0]
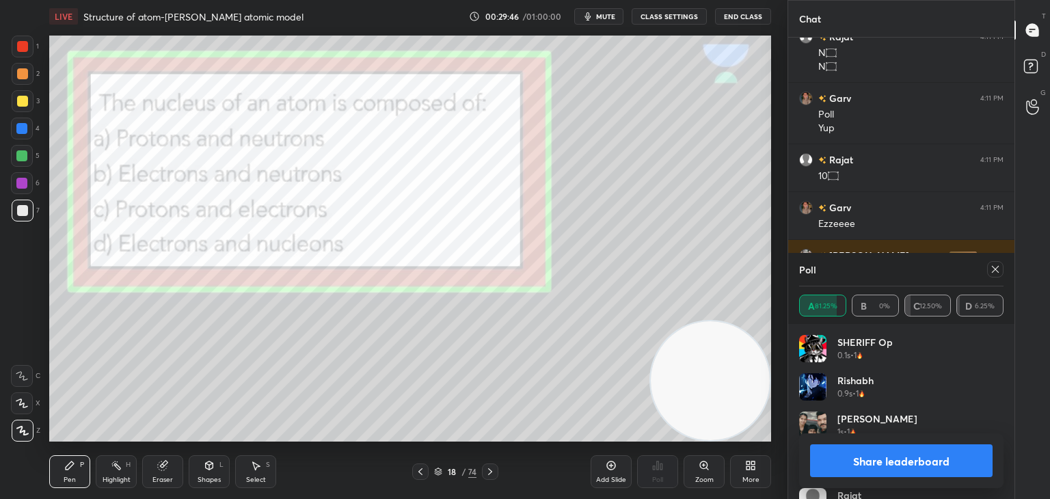
click at [846, 472] on button "Share leaderboard" at bounding box center [901, 460] width 183 height 33
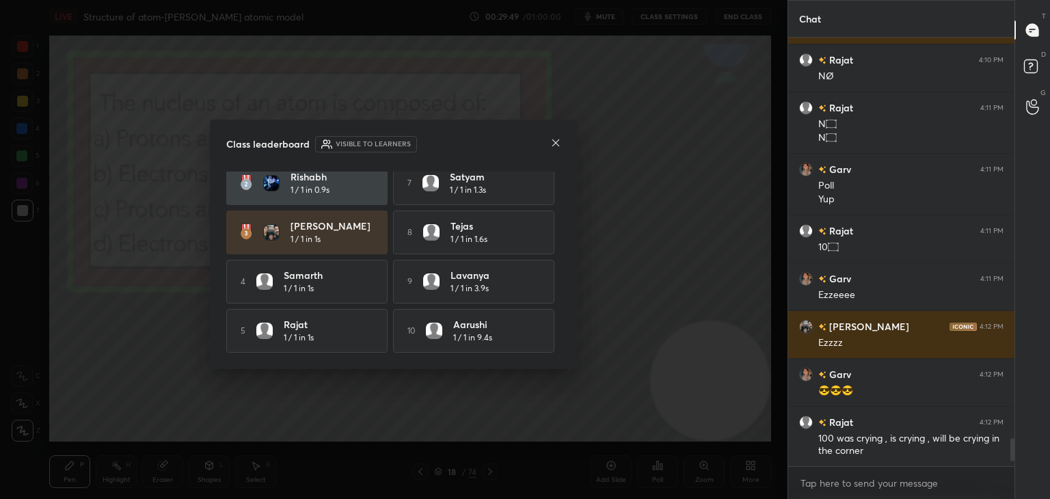
scroll to position [0, 0]
click at [555, 140] on icon at bounding box center [555, 142] width 11 height 11
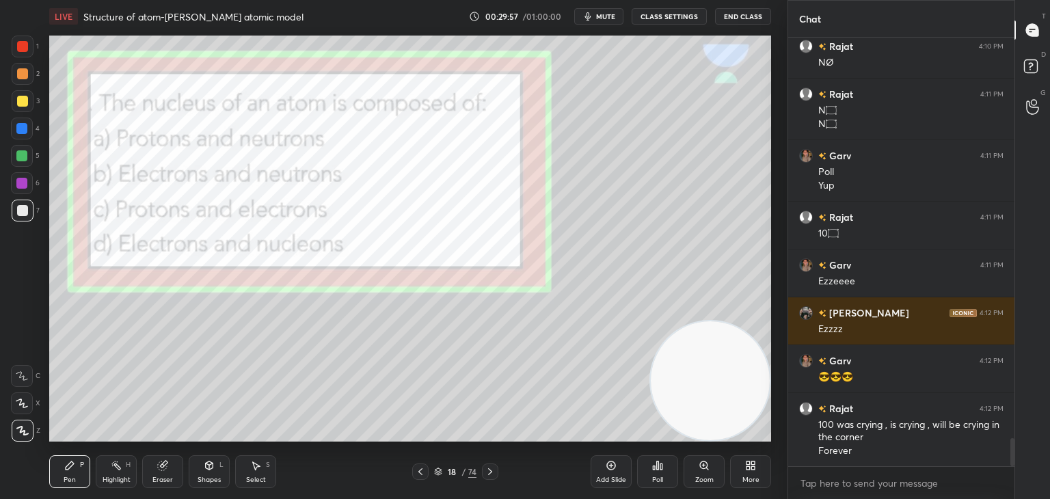
drag, startPoint x: 21, startPoint y: 42, endPoint x: 46, endPoint y: 42, distance: 26.0
click at [21, 42] on div at bounding box center [22, 46] width 11 height 11
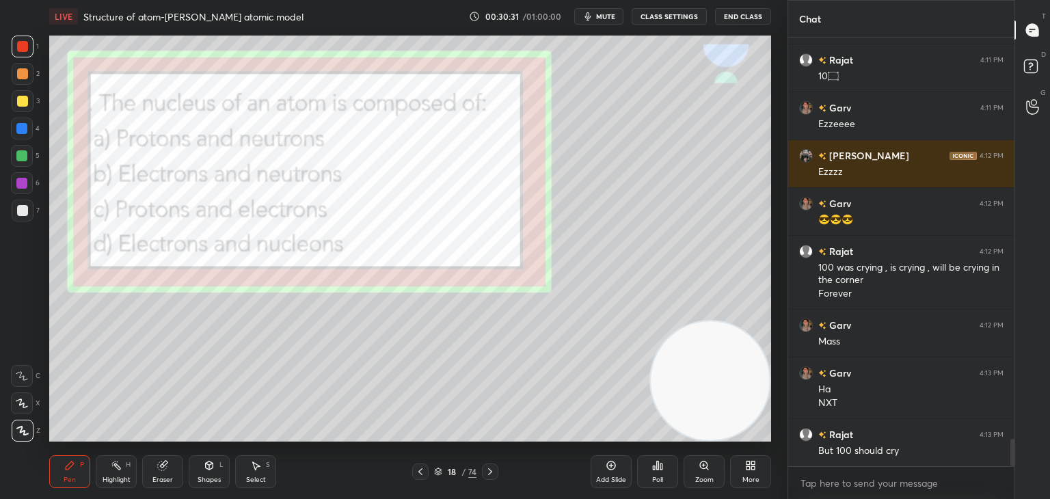
scroll to position [6278, 0]
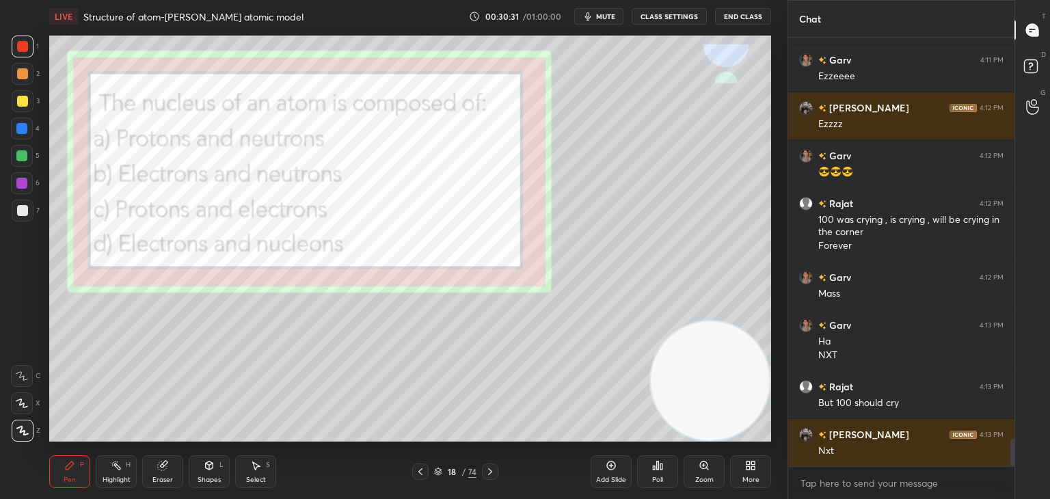
click at [487, 470] on icon at bounding box center [490, 471] width 11 height 11
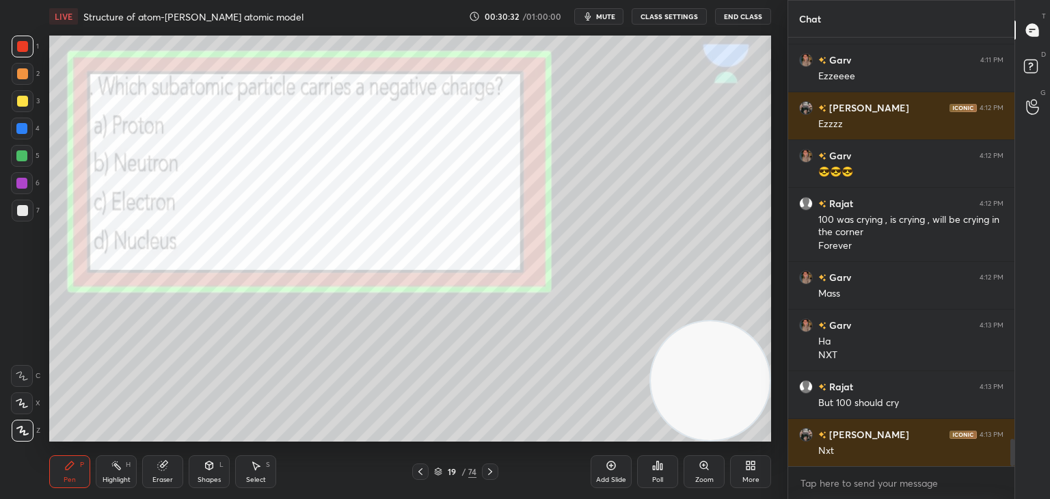
click at [487, 470] on icon at bounding box center [490, 471] width 11 height 11
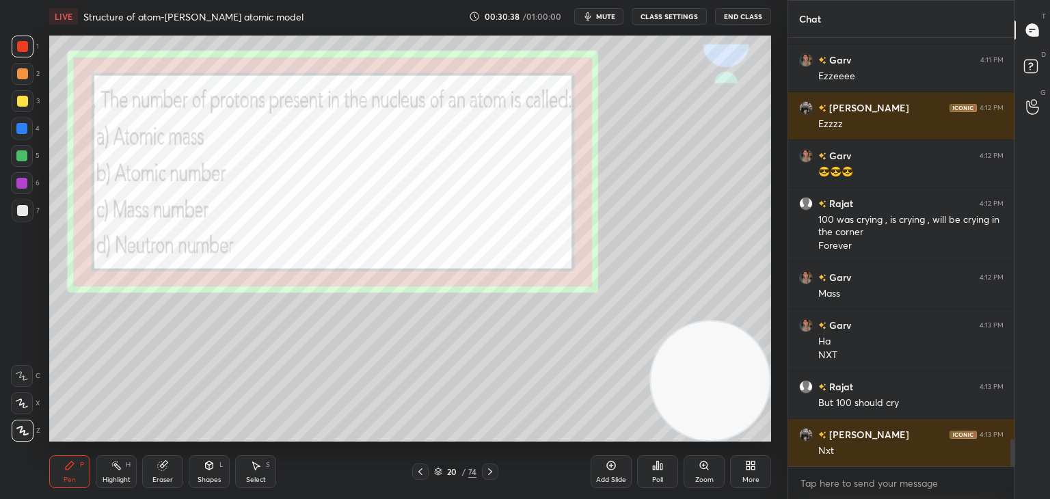
click at [489, 472] on icon at bounding box center [490, 471] width 11 height 11
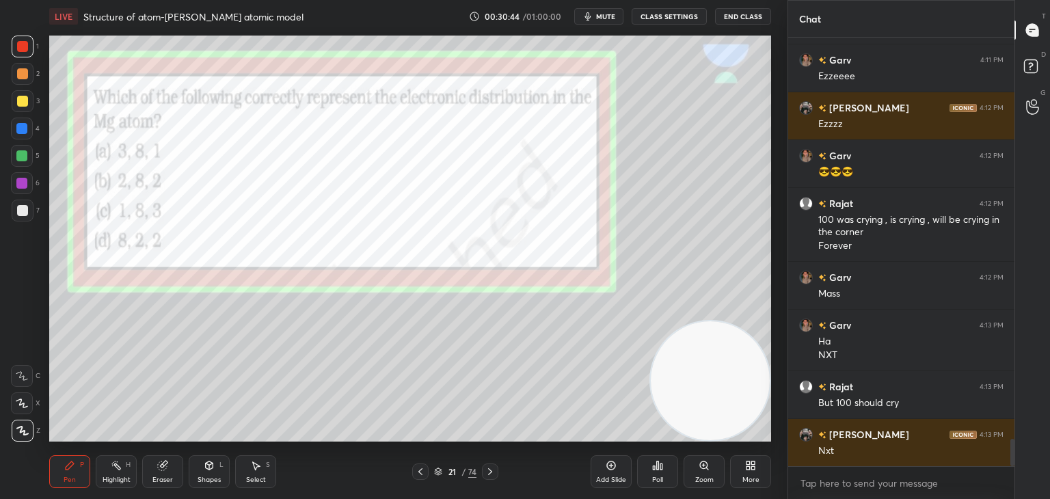
click at [663, 477] on div "Poll" at bounding box center [657, 480] width 11 height 7
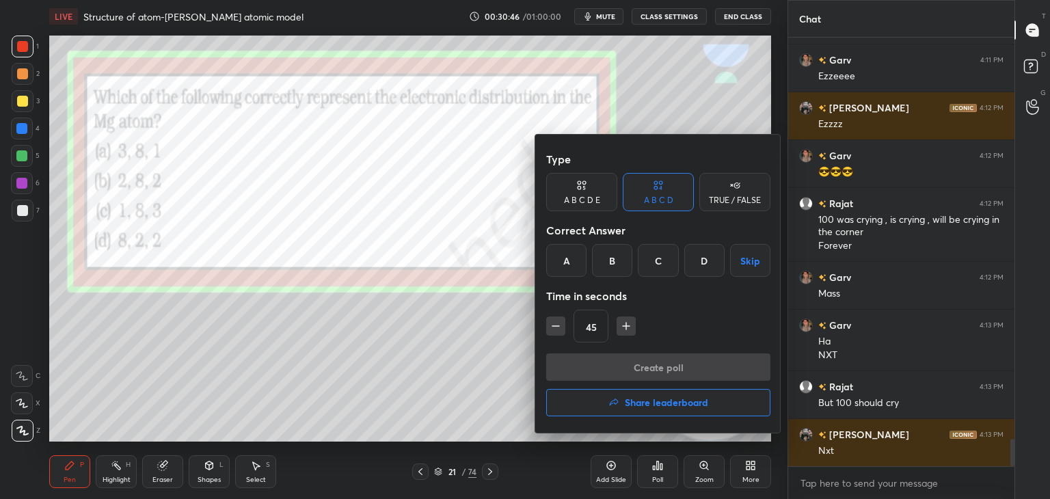
click at [612, 265] on div "B" at bounding box center [612, 260] width 40 height 33
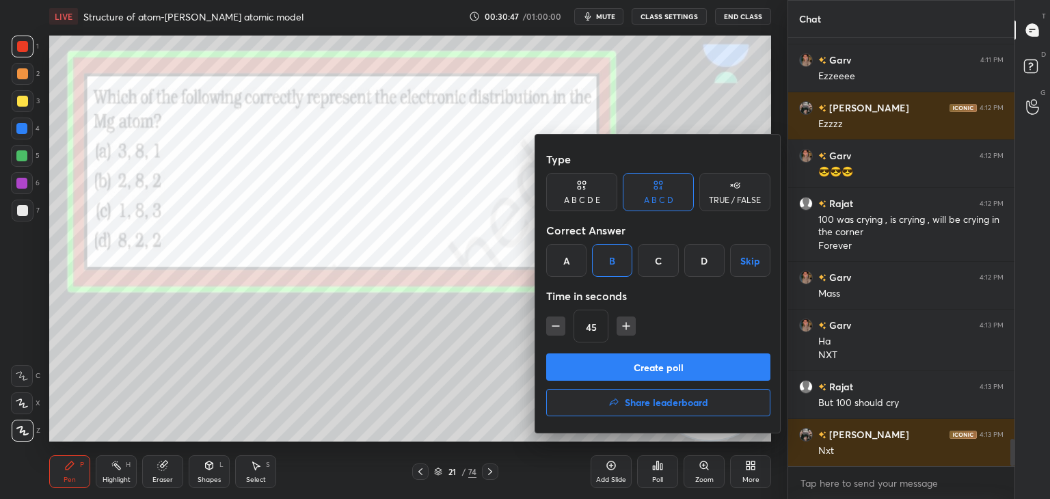
click at [563, 362] on button "Create poll" at bounding box center [658, 366] width 224 height 27
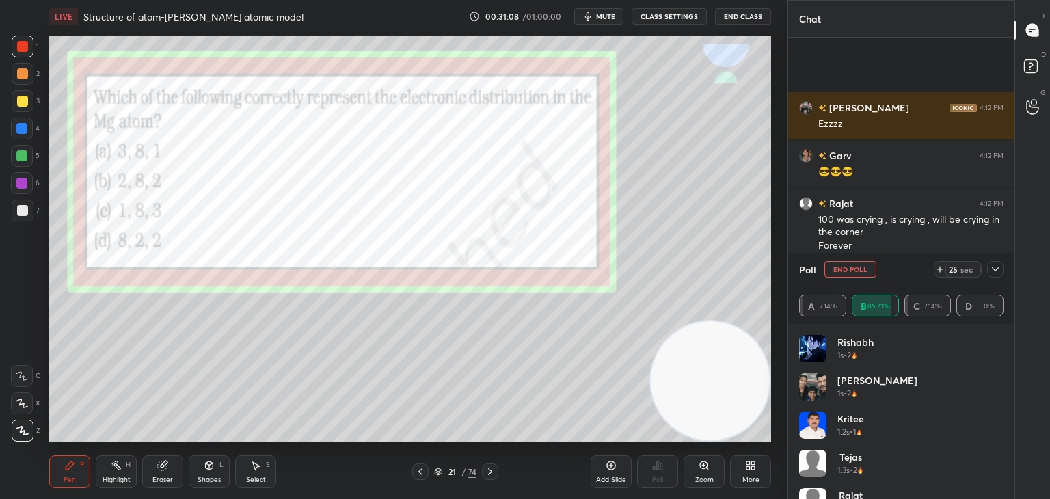
scroll to position [6409, 0]
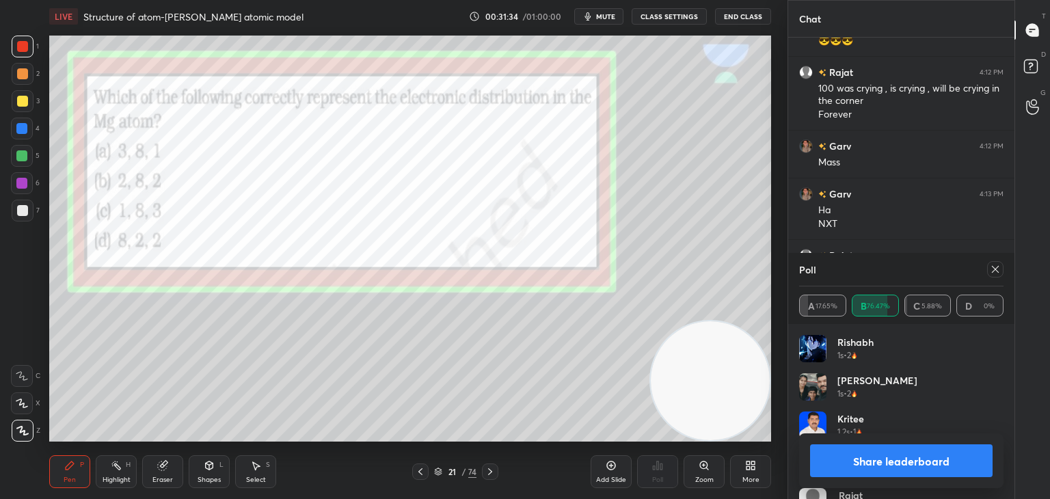
click at [872, 460] on button "Share leaderboard" at bounding box center [901, 460] width 183 height 33
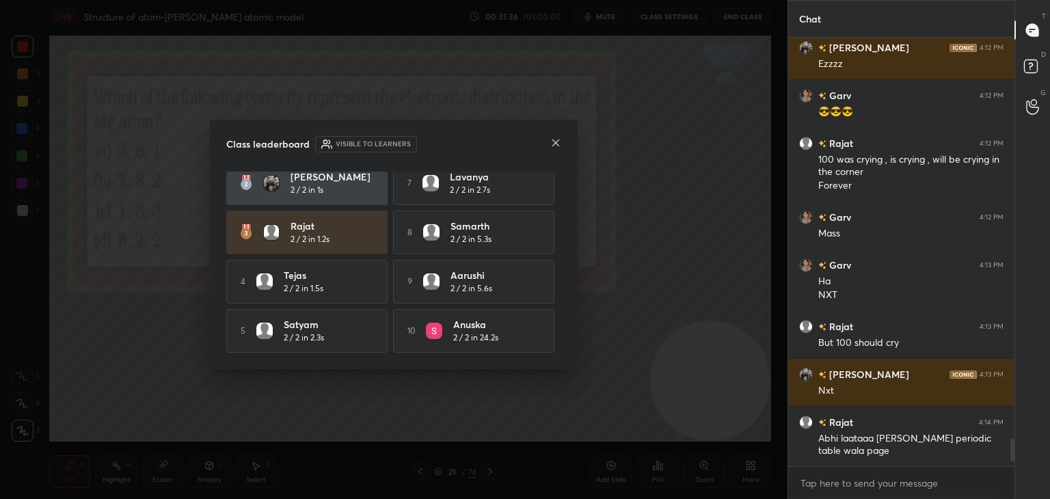
scroll to position [0, 0]
click at [550, 143] on icon at bounding box center [555, 142] width 11 height 11
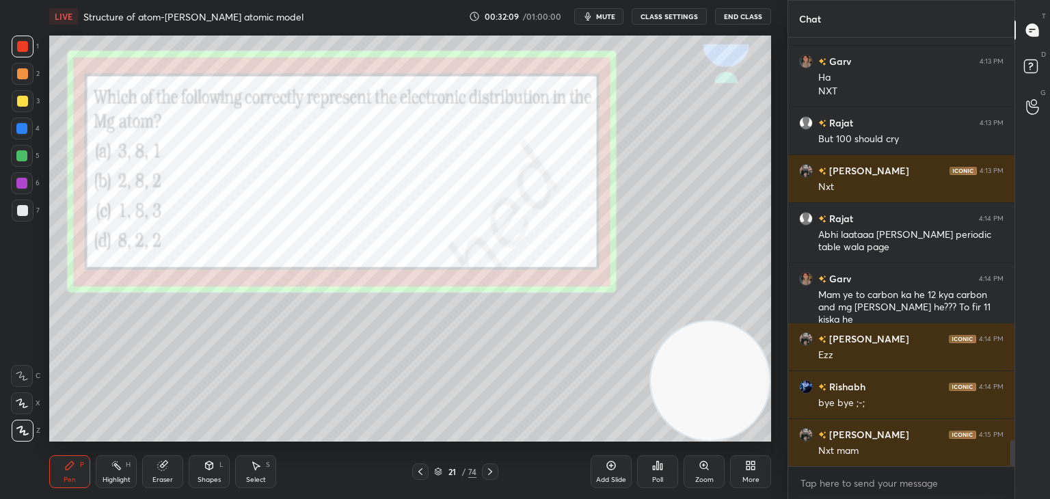
scroll to position [6590, 0]
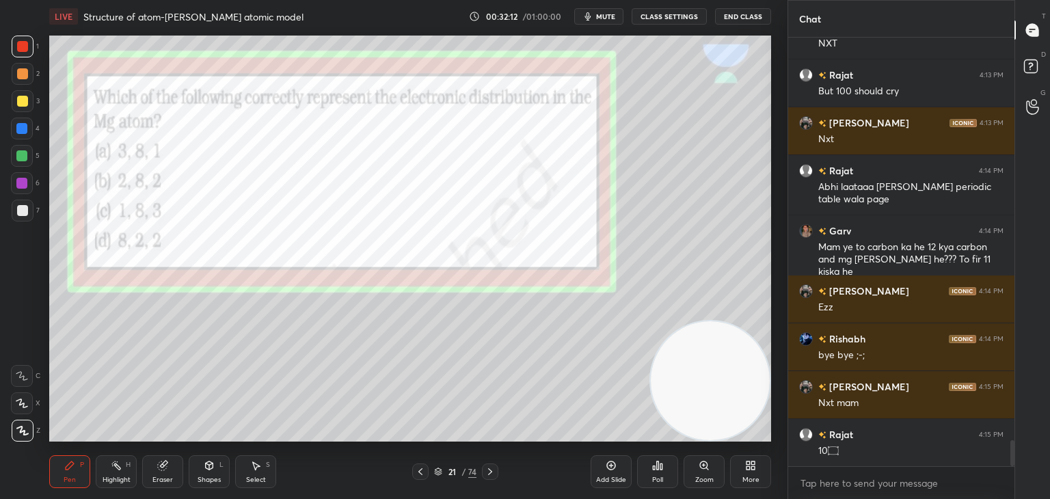
click at [492, 470] on icon at bounding box center [490, 471] width 11 height 11
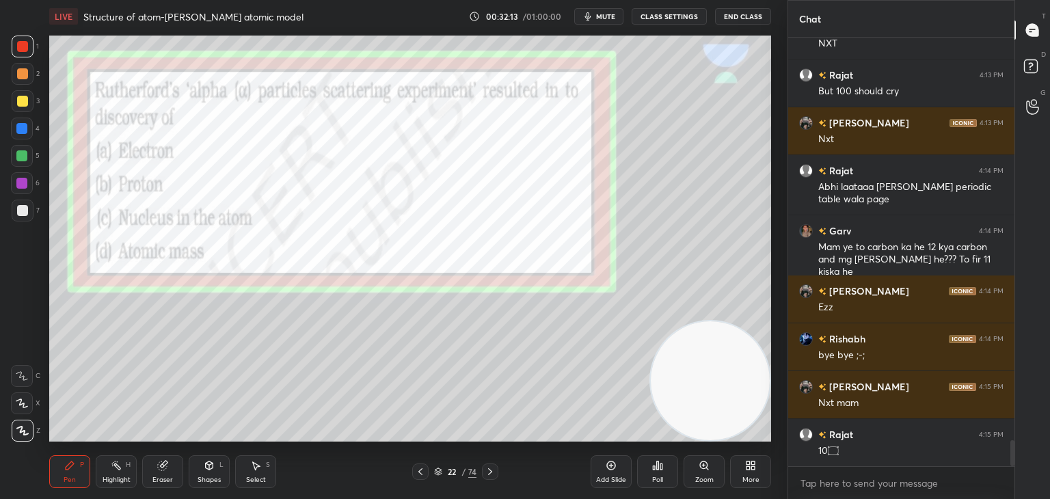
scroll to position [6638, 0]
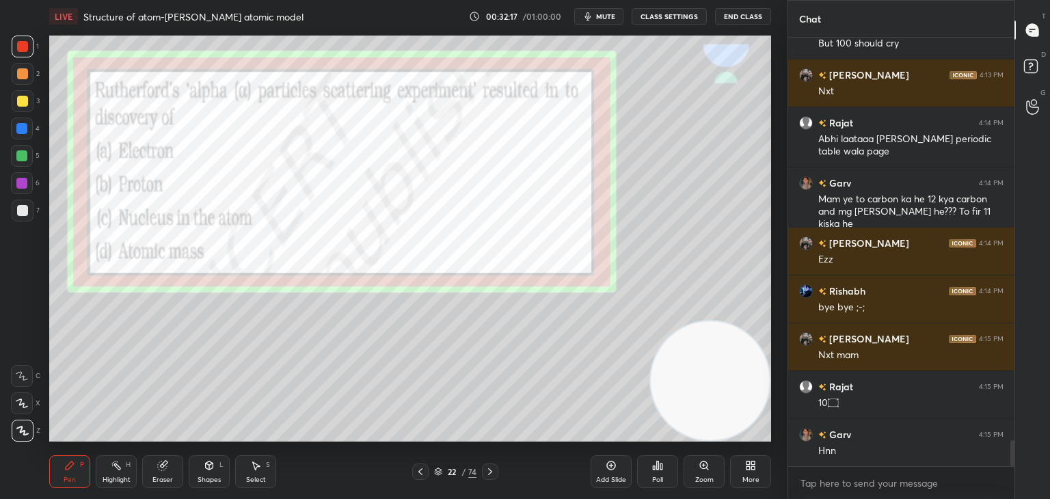
click at [655, 477] on div "Poll" at bounding box center [657, 480] width 11 height 7
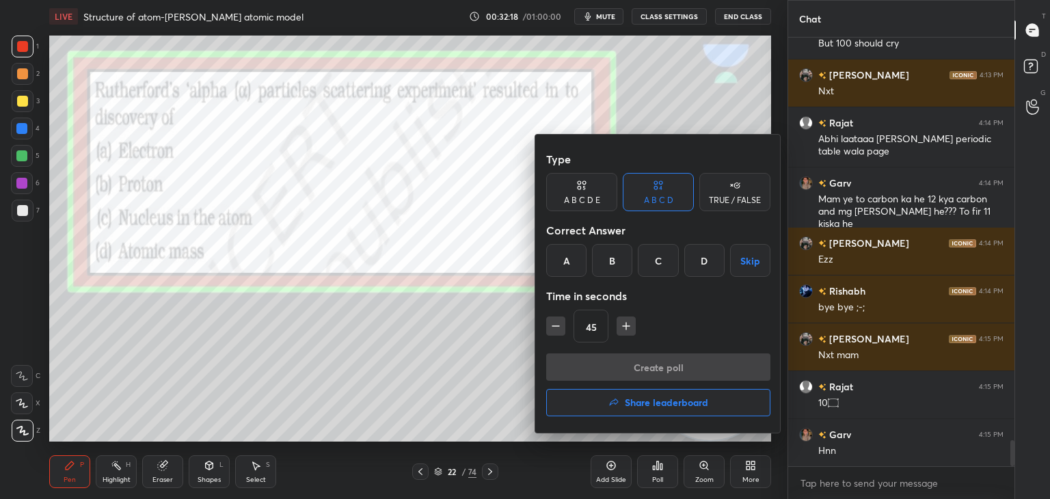
click at [654, 271] on div "C" at bounding box center [658, 260] width 40 height 33
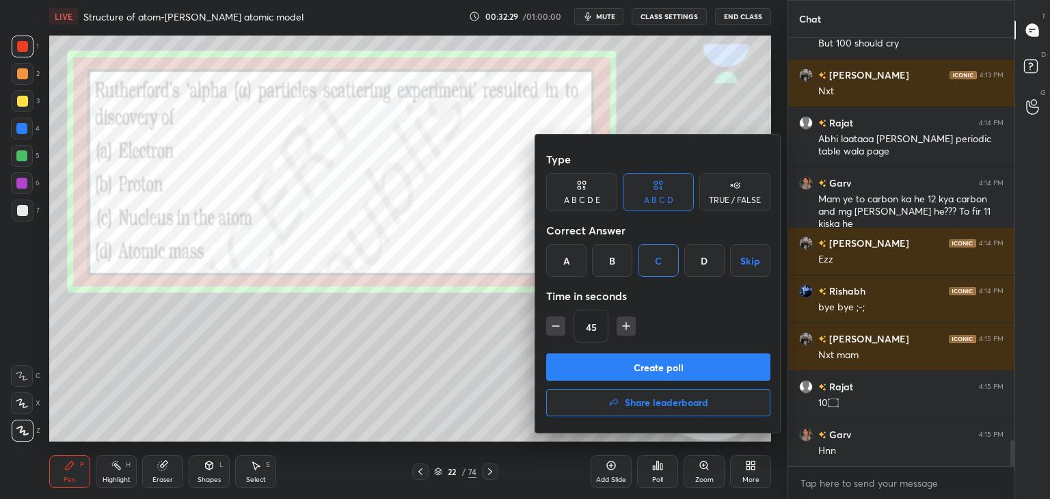
click at [672, 365] on button "Create poll" at bounding box center [658, 366] width 224 height 27
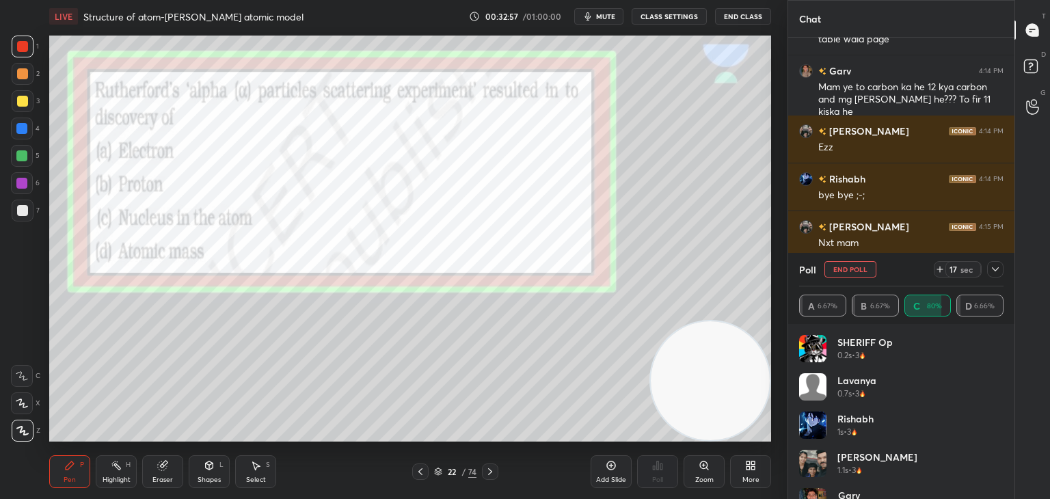
scroll to position [6810, 0]
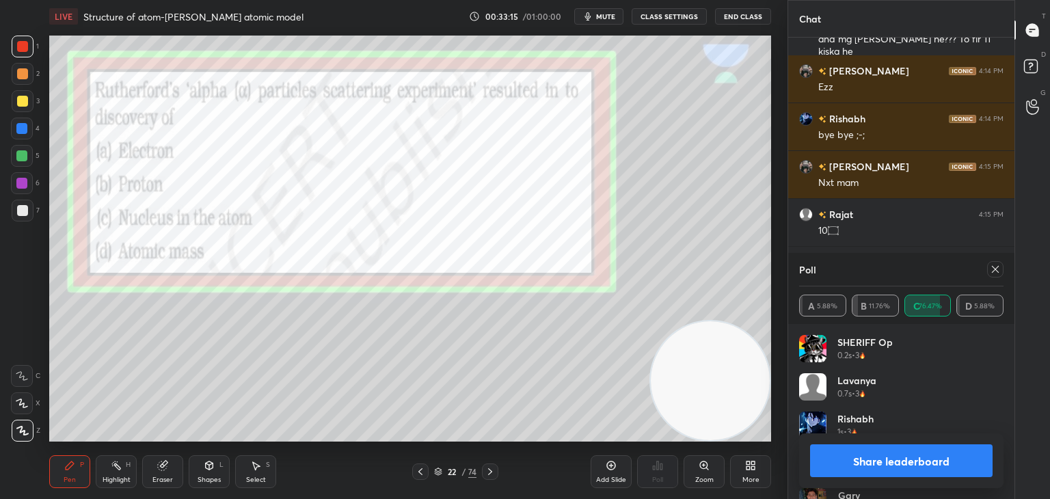
click at [859, 468] on button "Share leaderboard" at bounding box center [901, 460] width 183 height 33
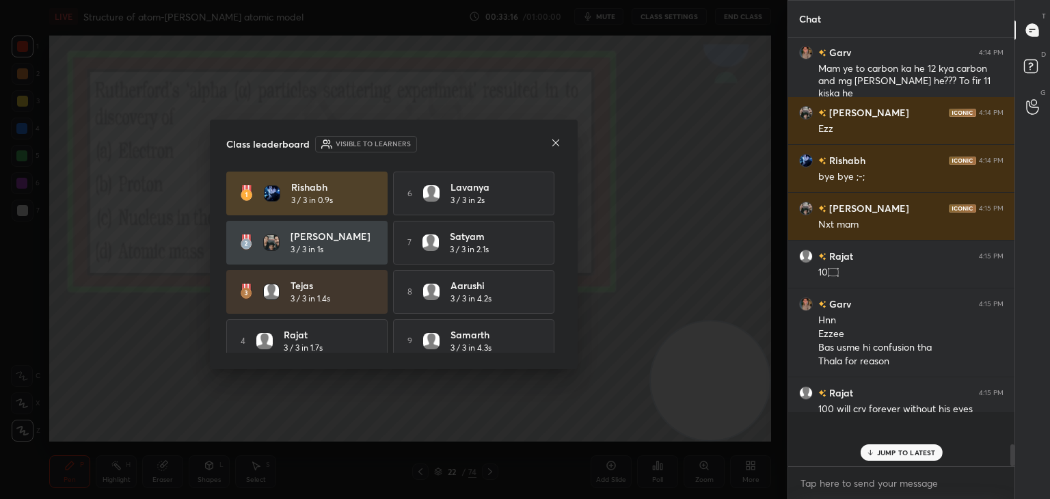
scroll to position [304, 222]
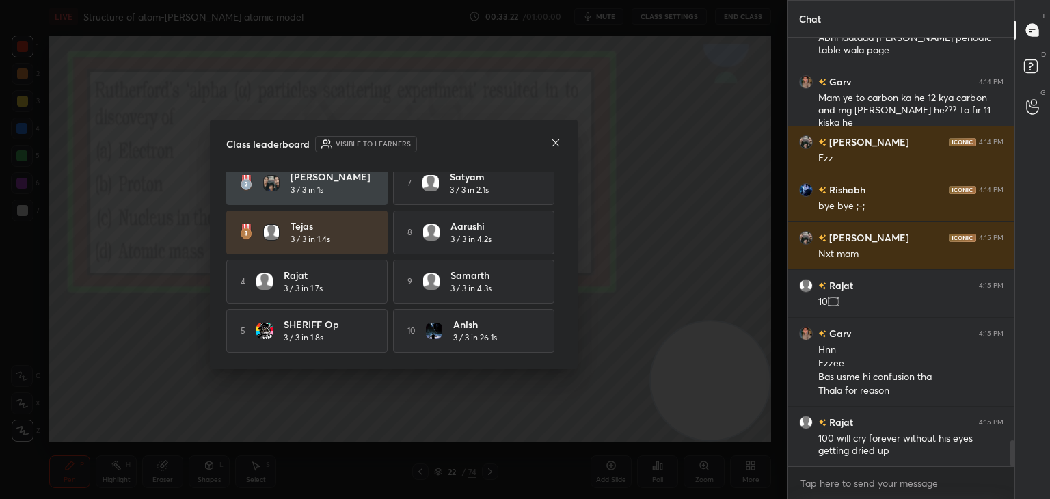
click at [552, 144] on icon at bounding box center [555, 142] width 11 height 11
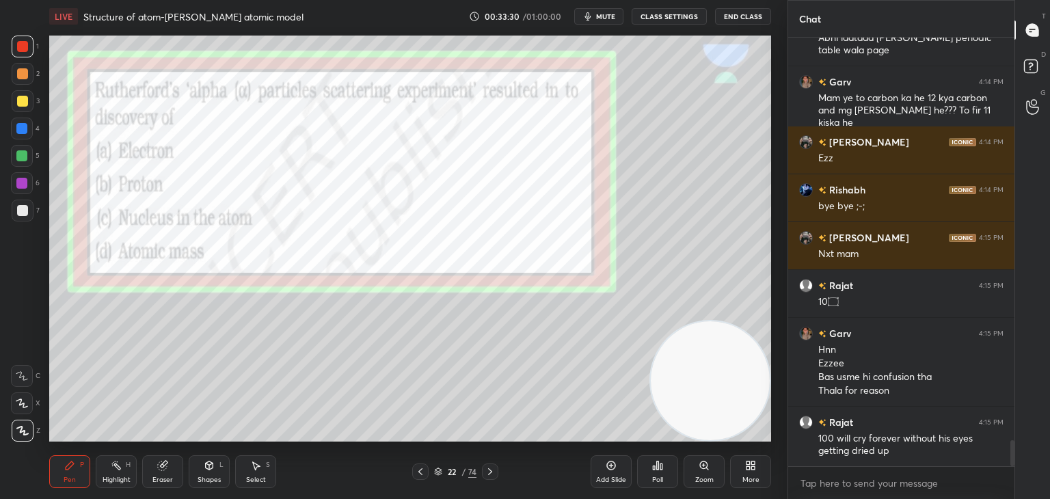
click at [487, 471] on icon at bounding box center [490, 471] width 11 height 11
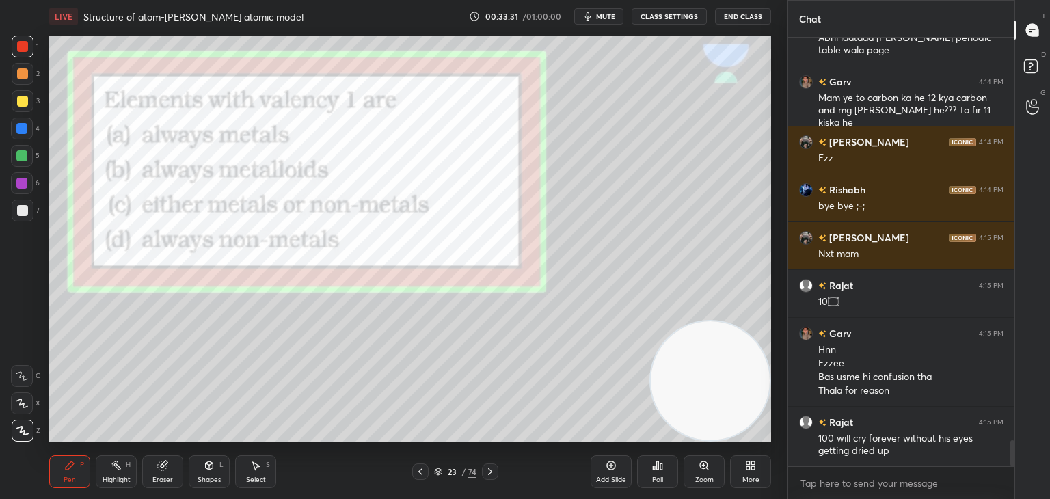
click at [487, 471] on icon at bounding box center [490, 471] width 11 height 11
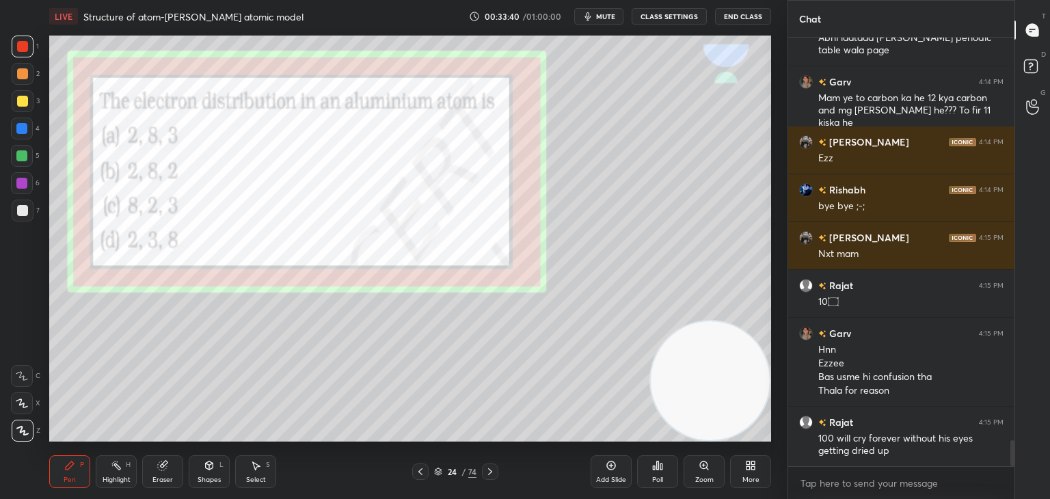
click at [665, 471] on div "Poll" at bounding box center [657, 471] width 41 height 33
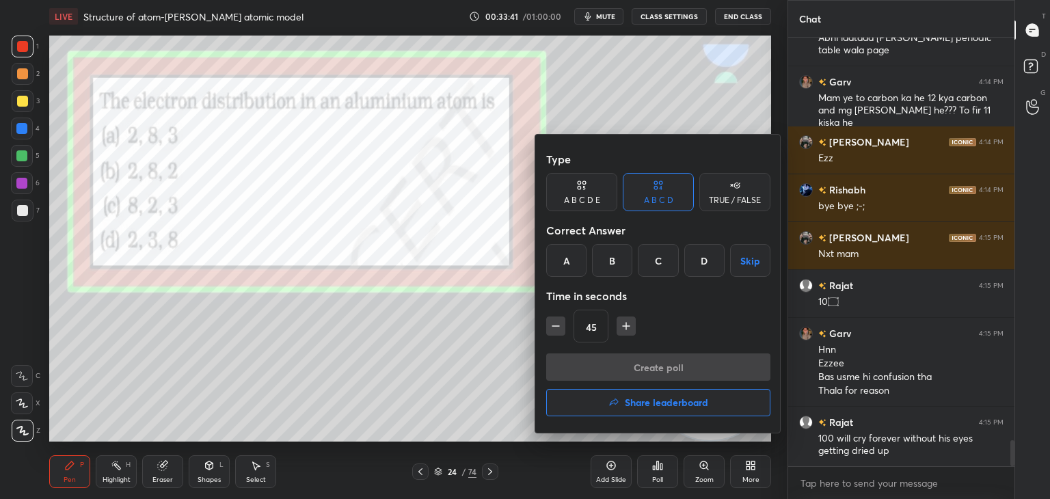
click at [565, 261] on div "A" at bounding box center [566, 260] width 40 height 33
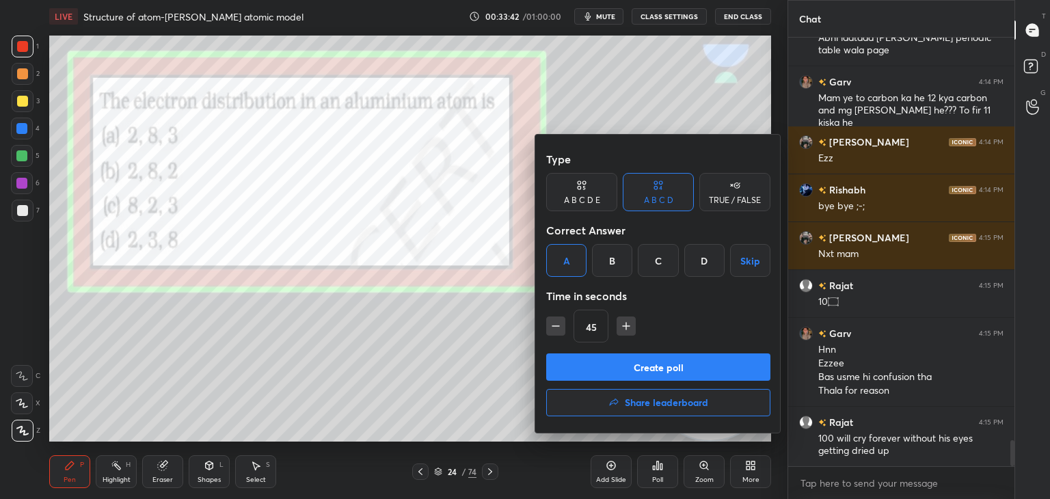
click at [583, 369] on button "Create poll" at bounding box center [658, 366] width 224 height 27
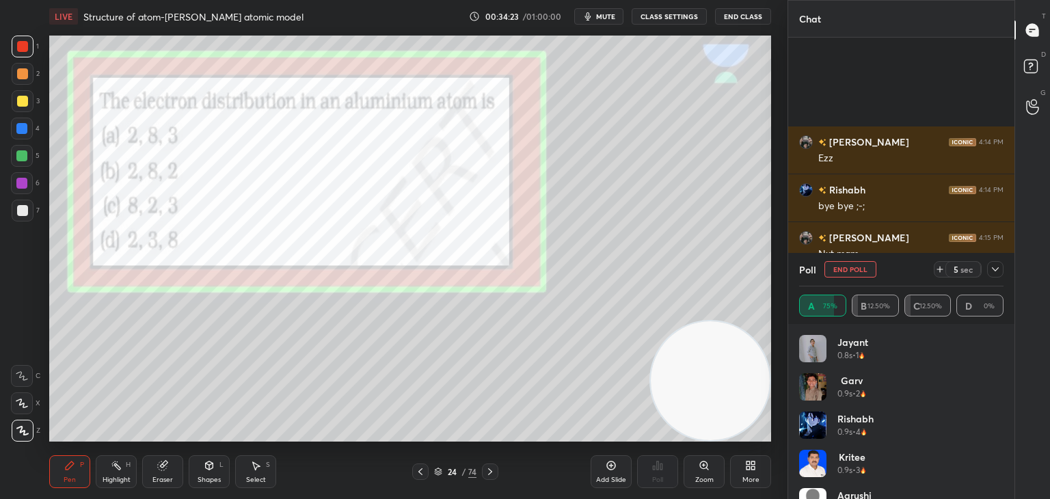
scroll to position [6906, 0]
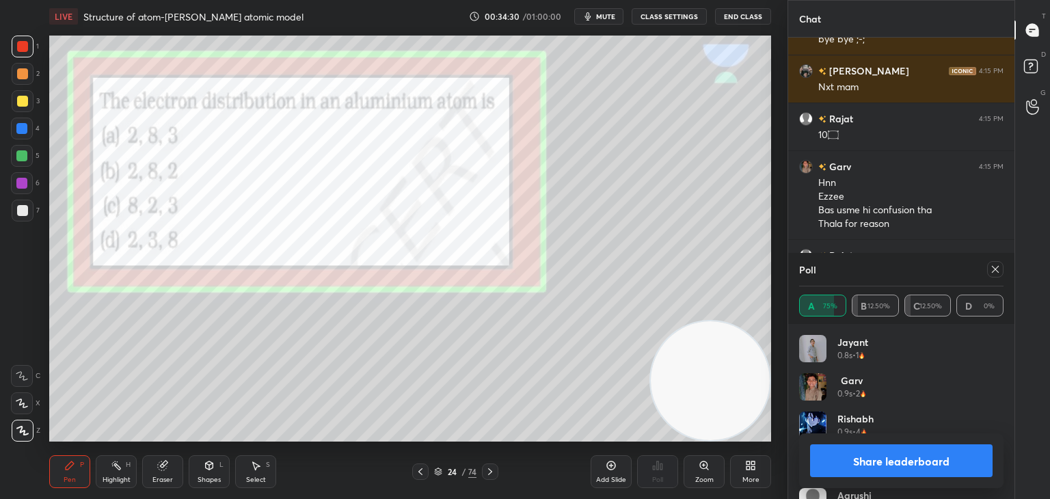
click at [875, 470] on button "Share leaderboard" at bounding box center [901, 460] width 183 height 33
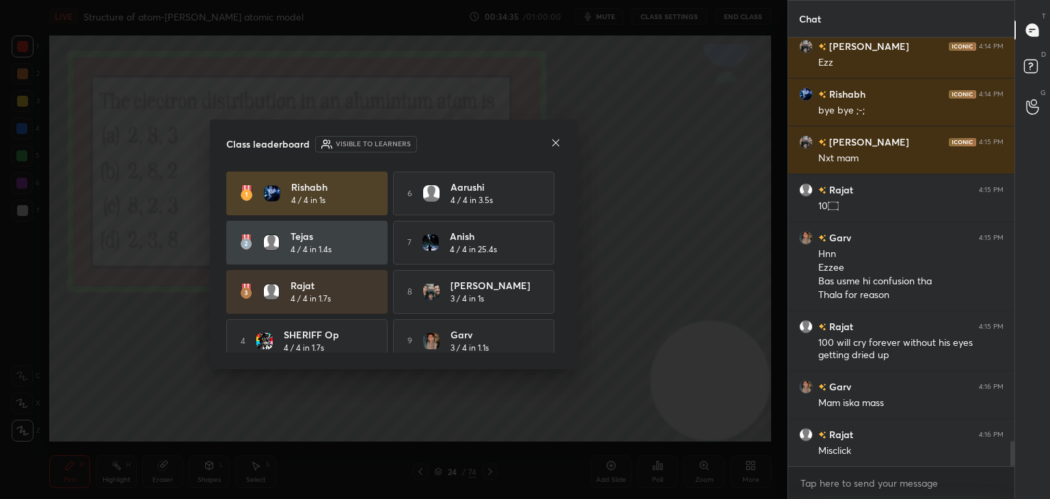
scroll to position [63, 0]
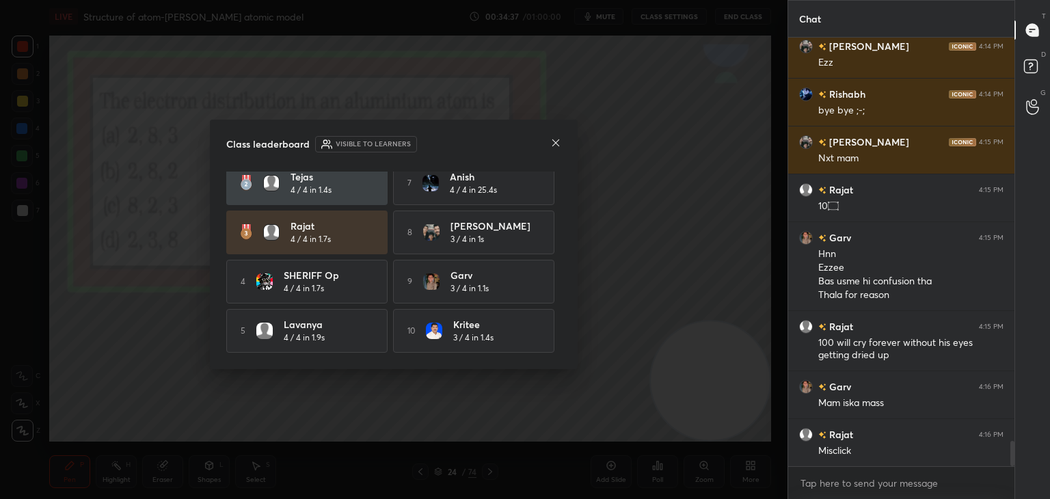
click at [556, 145] on icon at bounding box center [555, 142] width 11 height 11
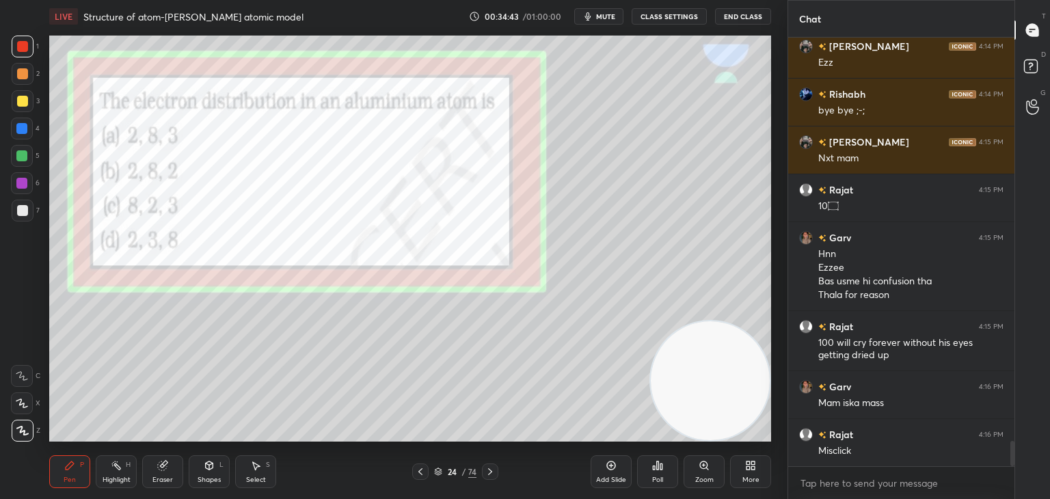
click at [491, 473] on icon at bounding box center [490, 471] width 11 height 11
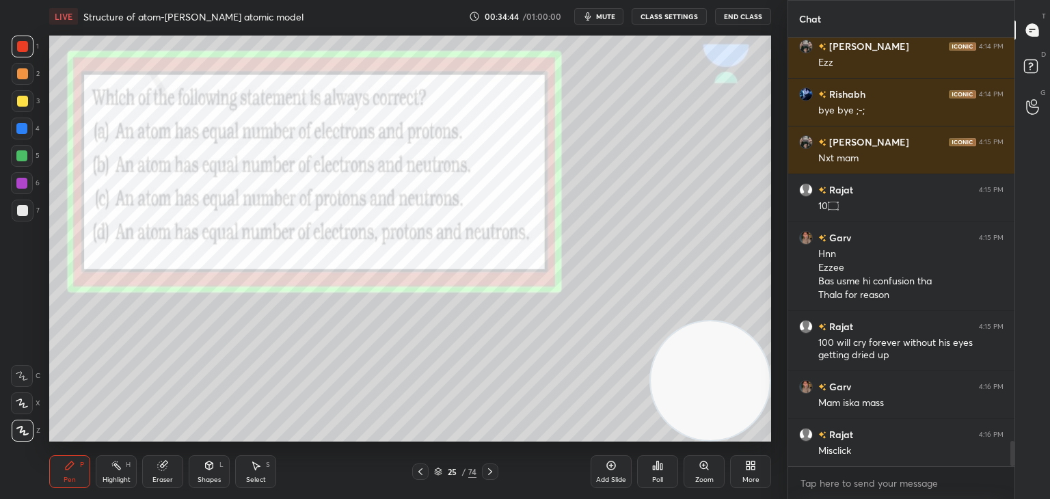
click at [491, 473] on icon at bounding box center [490, 471] width 11 height 11
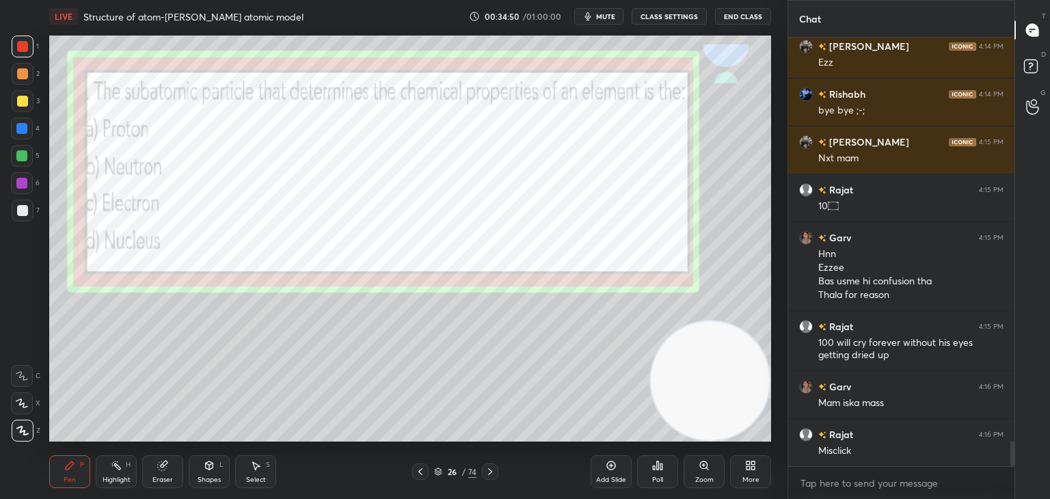
click at [652, 474] on div "Poll" at bounding box center [657, 471] width 41 height 33
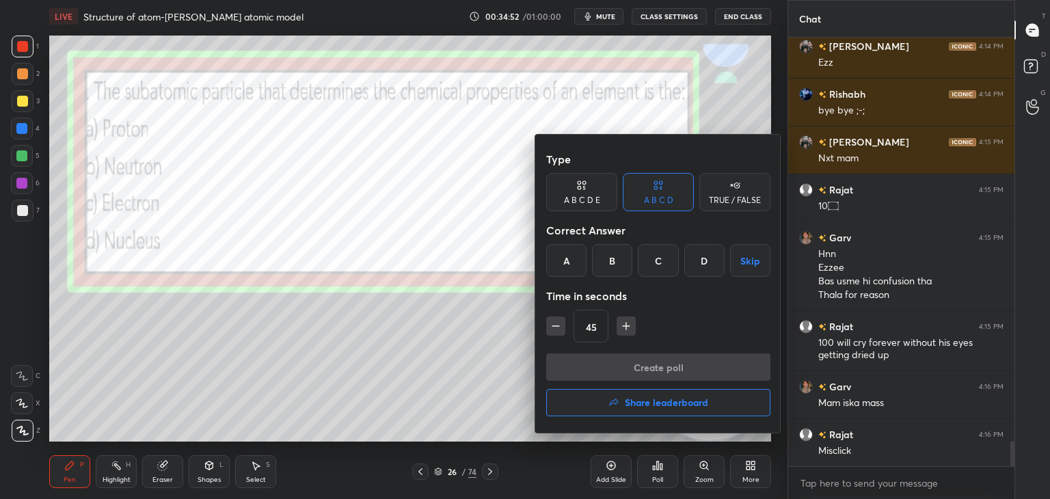
click at [644, 261] on div "C" at bounding box center [658, 260] width 40 height 33
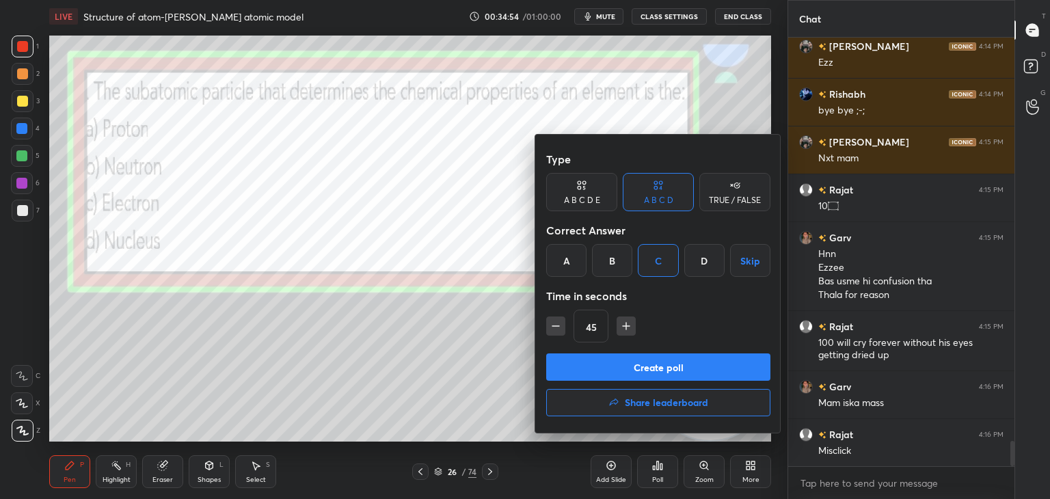
click at [572, 371] on button "Create poll" at bounding box center [658, 366] width 224 height 27
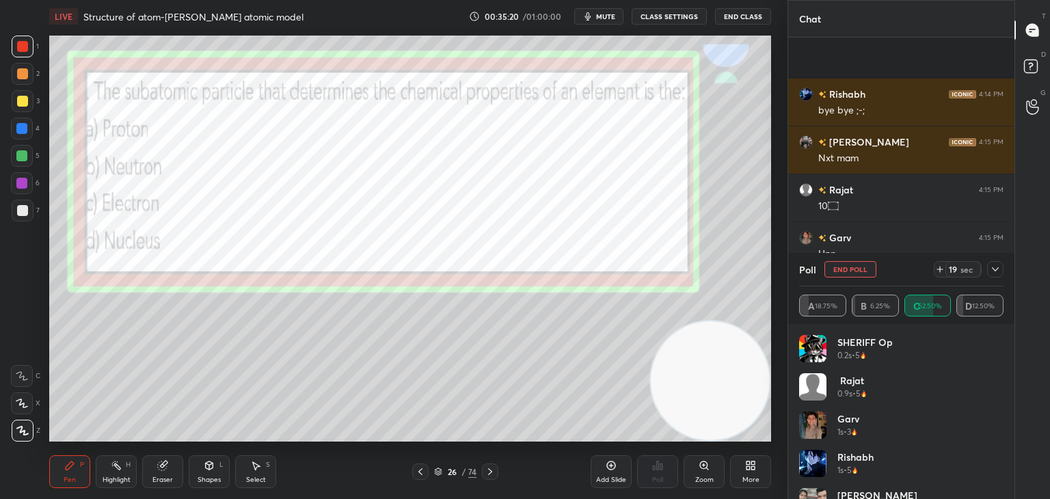
scroll to position [6954, 0]
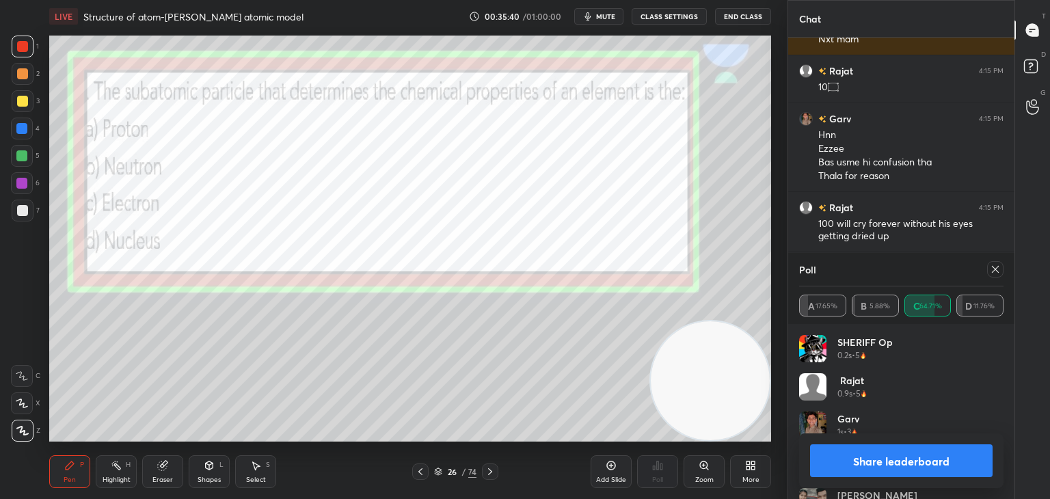
click at [843, 455] on button "Share leaderboard" at bounding box center [901, 460] width 183 height 33
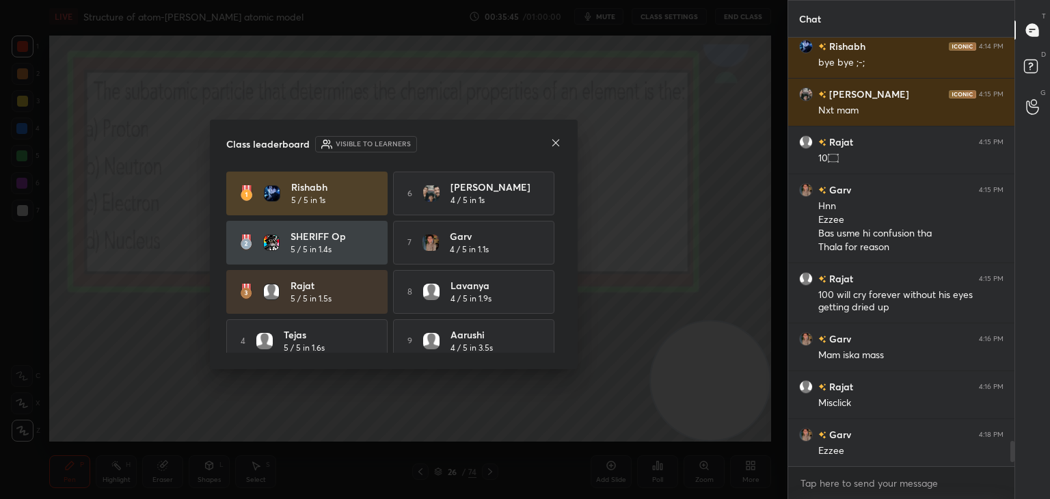
scroll to position [63, 0]
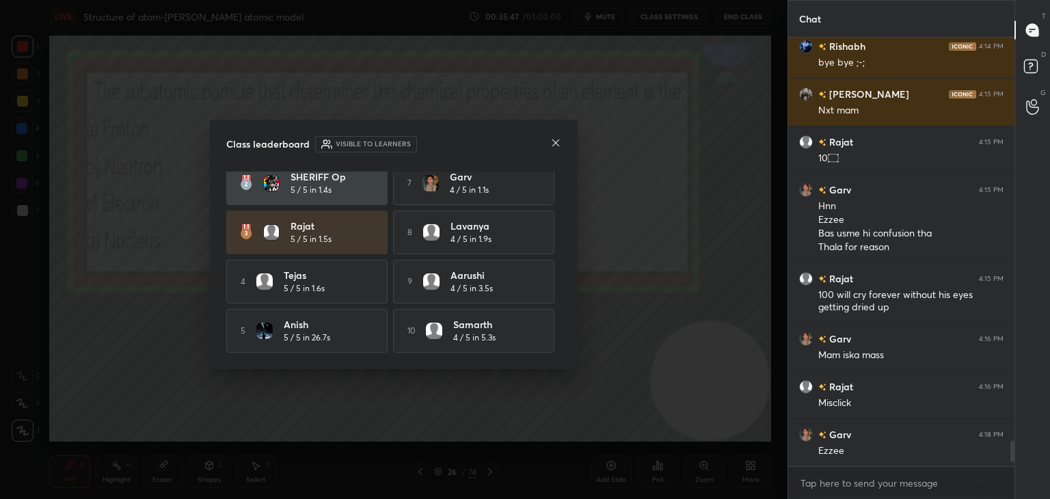
click at [552, 141] on icon at bounding box center [555, 142] width 11 height 11
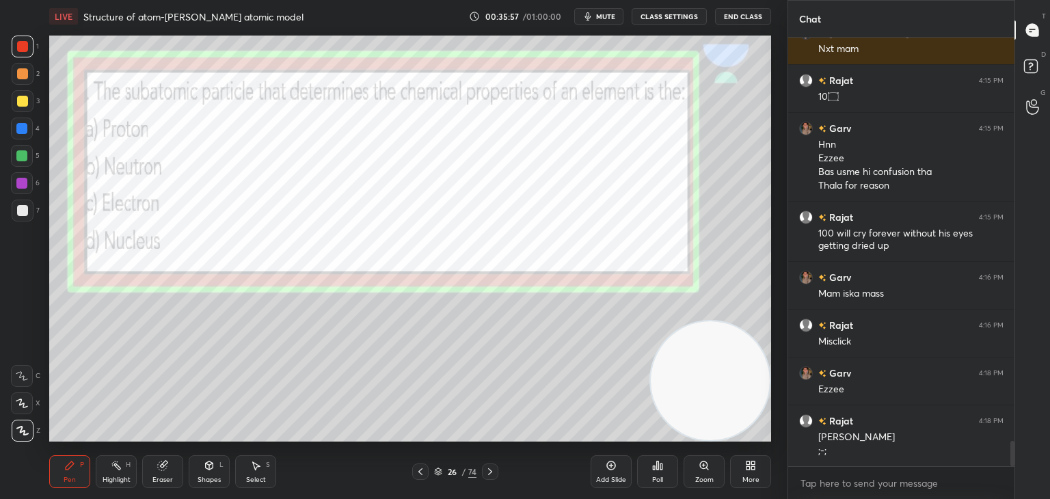
scroll to position [6992, 0]
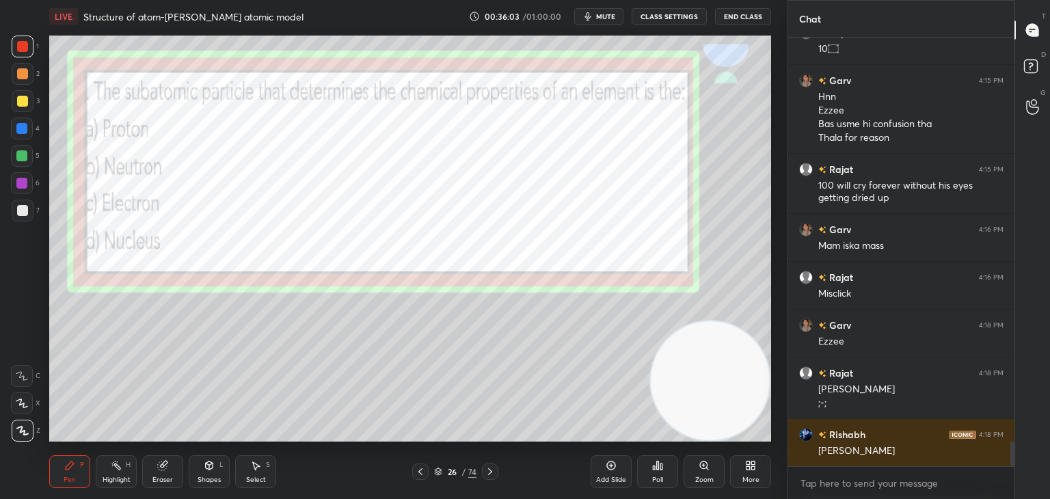
click at [485, 471] on icon at bounding box center [490, 471] width 11 height 11
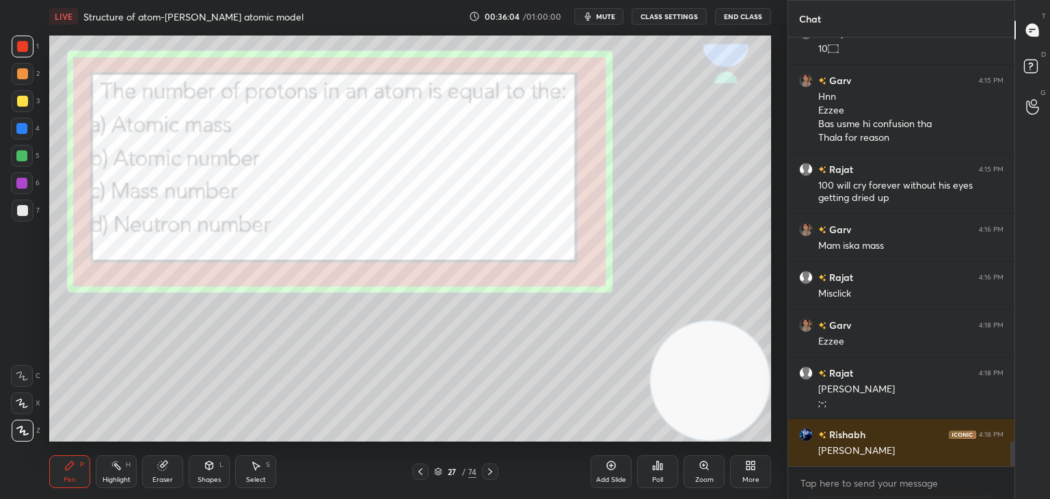
click at [485, 471] on icon at bounding box center [490, 471] width 11 height 11
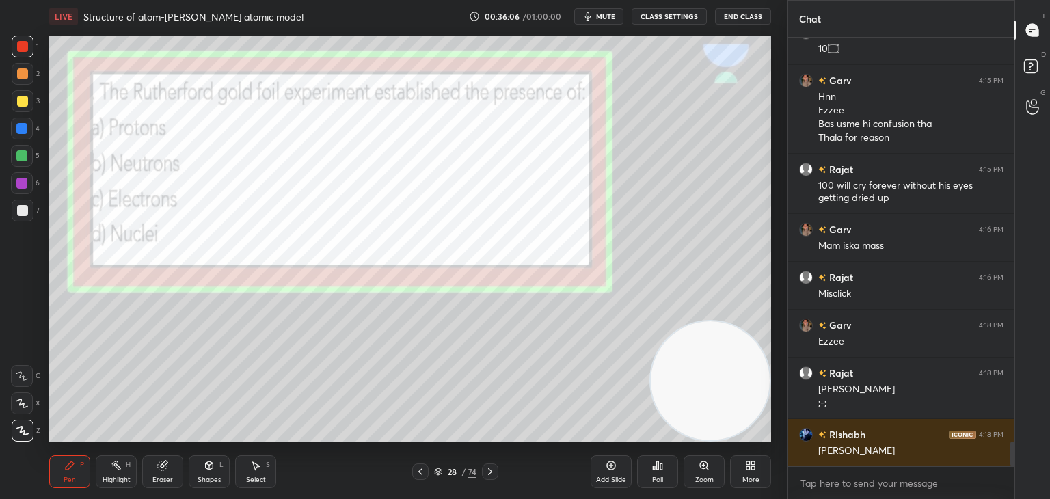
click at [485, 471] on icon at bounding box center [490, 471] width 11 height 11
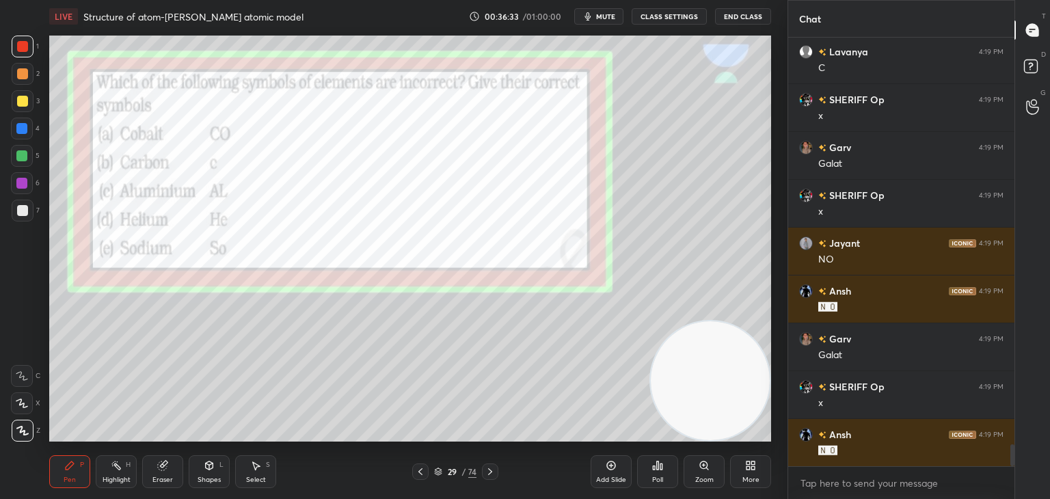
scroll to position [7901, 0]
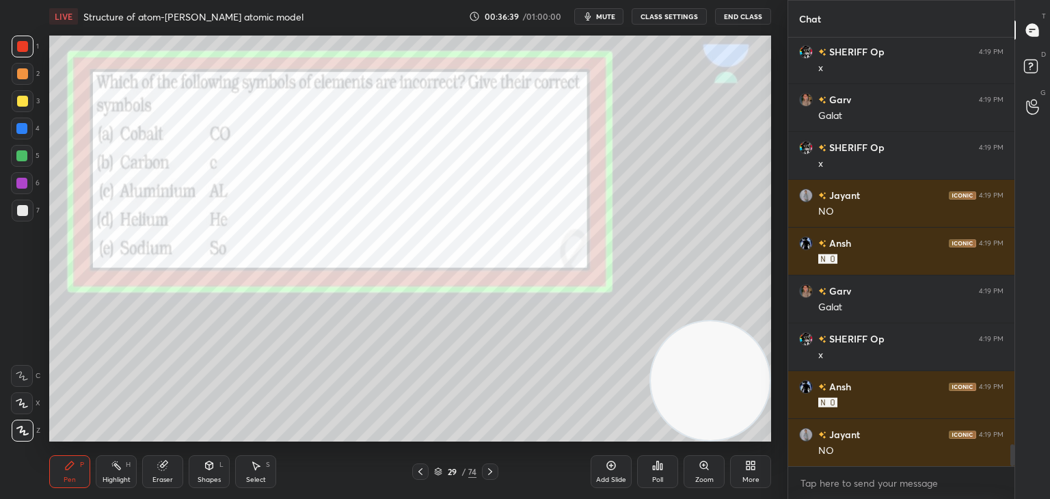
click at [489, 471] on icon at bounding box center [490, 471] width 11 height 11
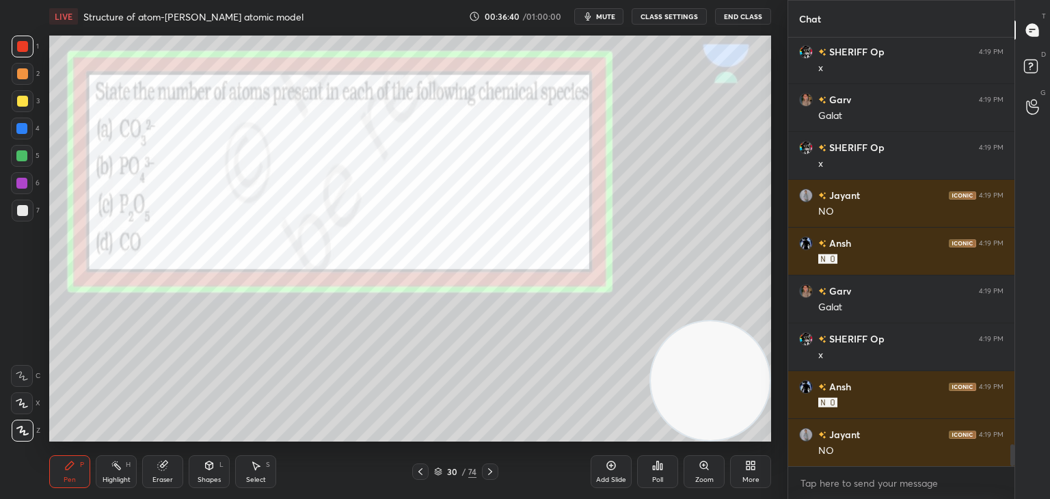
click at [489, 471] on icon at bounding box center [490, 471] width 11 height 11
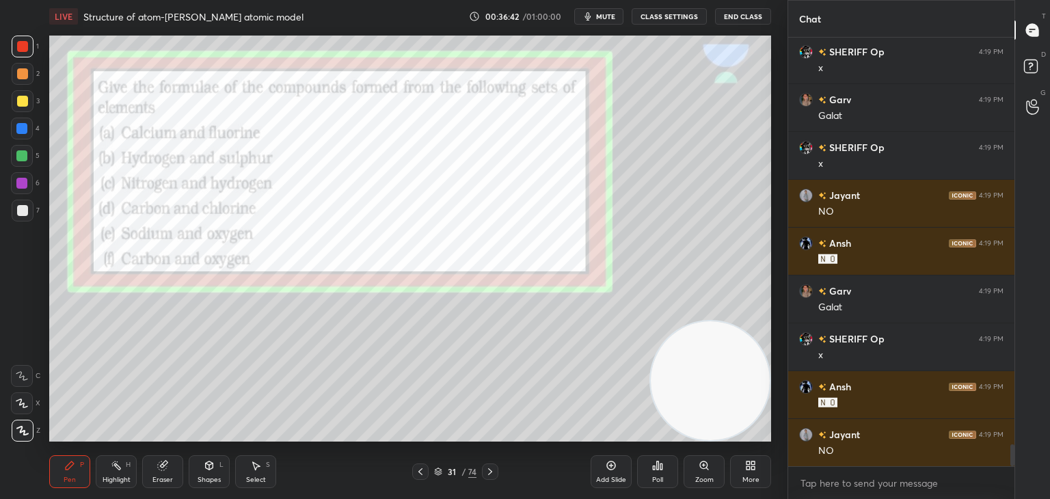
click at [489, 471] on icon at bounding box center [490, 471] width 11 height 11
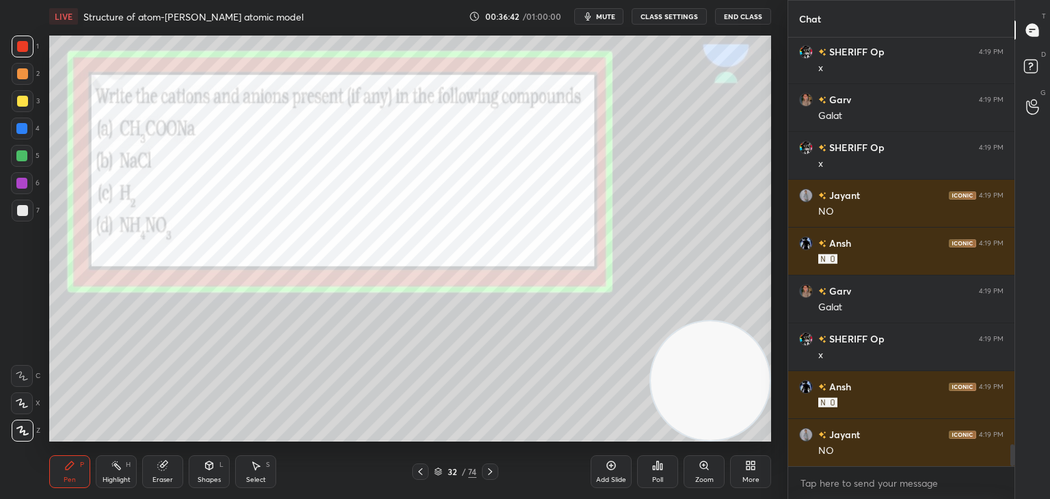
scroll to position [7949, 0]
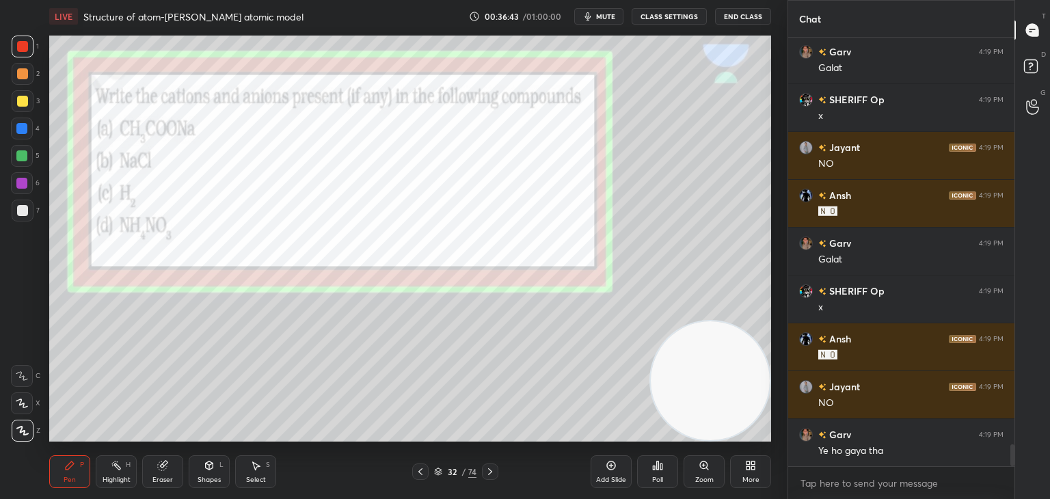
click at [489, 471] on icon at bounding box center [490, 471] width 11 height 11
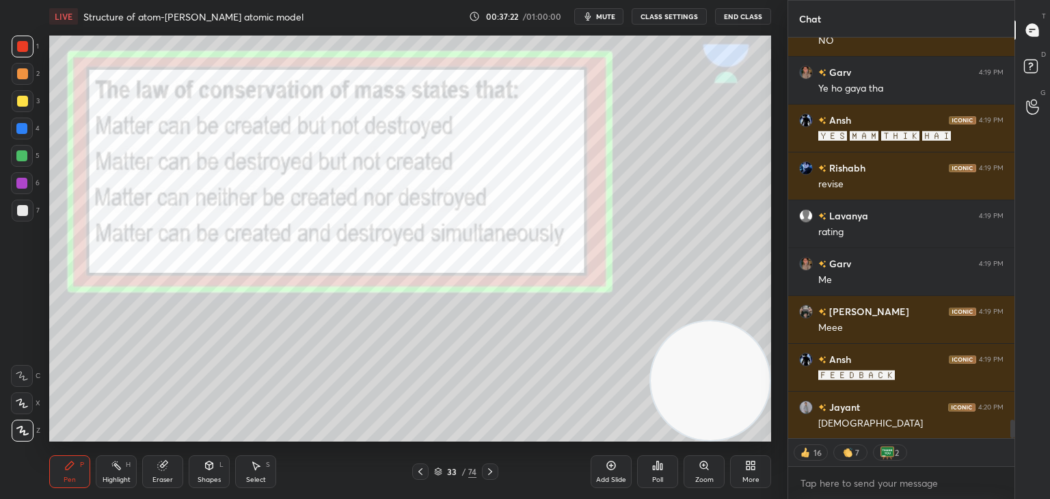
scroll to position [8360, 0]
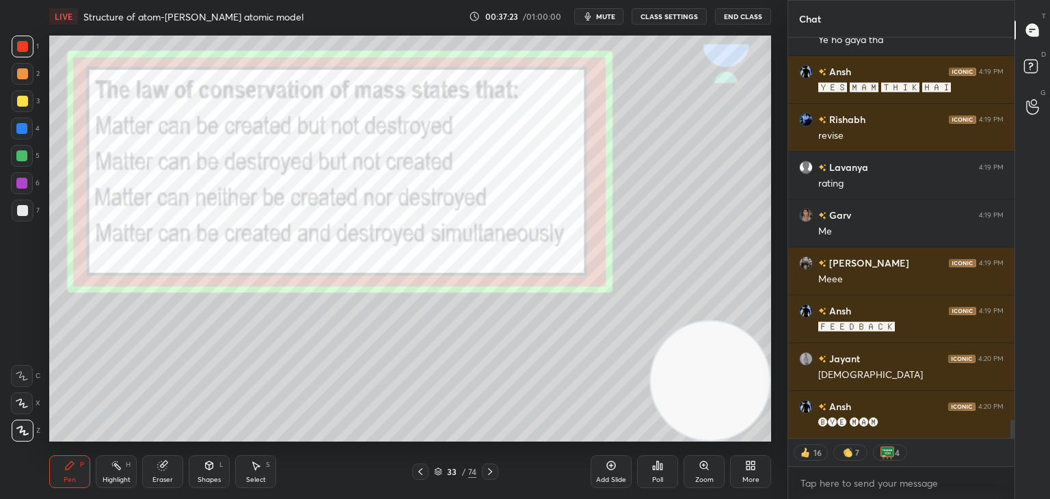
click at [896, 421] on div "🅑🅨🅔 🅜🅐🅜" at bounding box center [910, 423] width 185 height 14
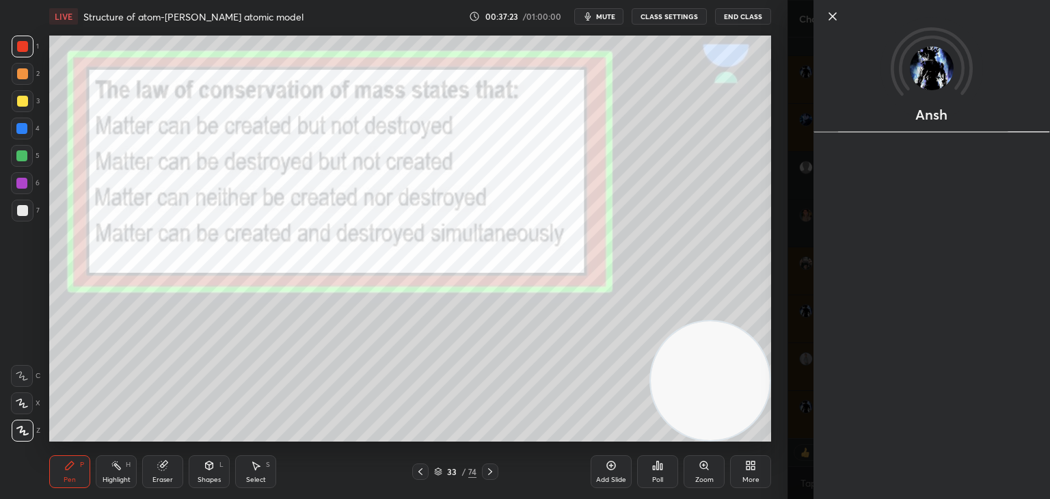
scroll to position [8407, 0]
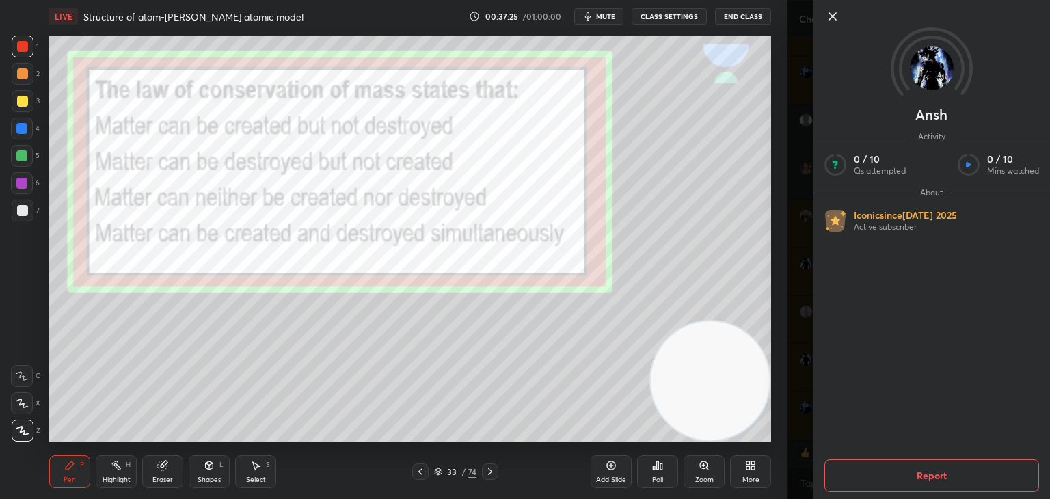
click at [830, 17] on icon at bounding box center [833, 16] width 16 height 16
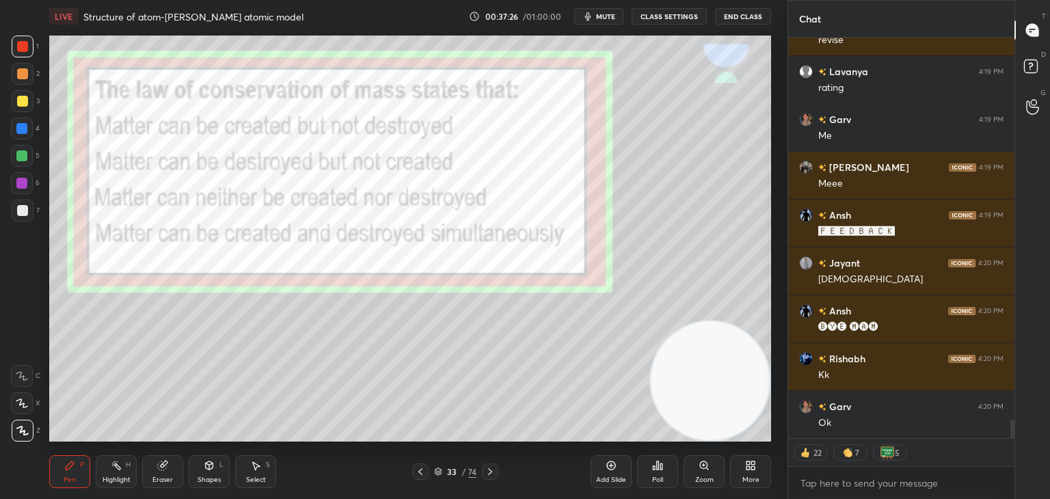
scroll to position [8516, 0]
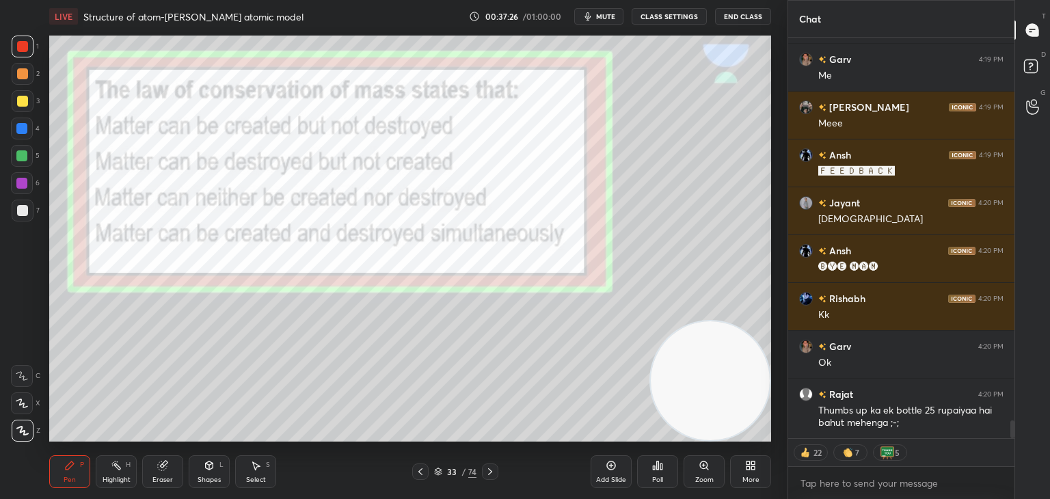
click at [665, 469] on div "Poll" at bounding box center [657, 471] width 41 height 33
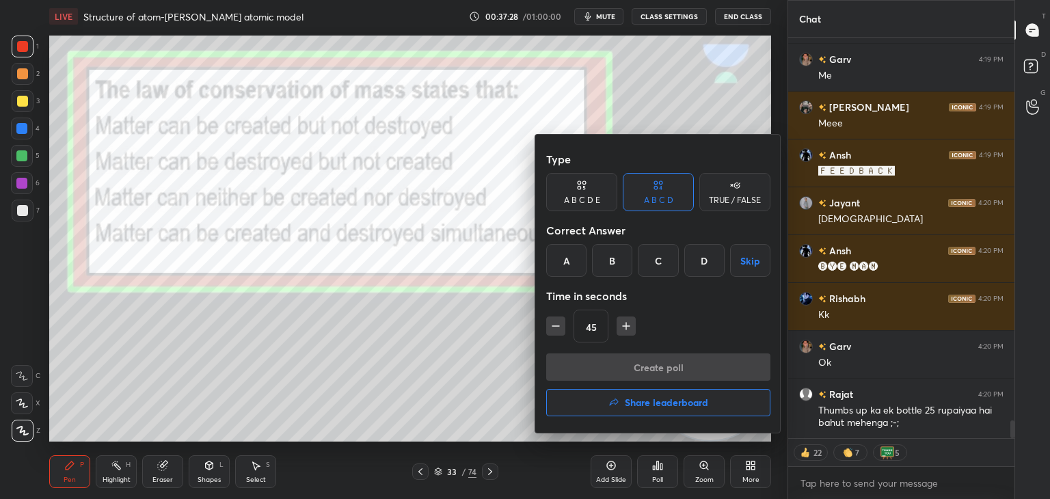
click at [663, 266] on div "C" at bounding box center [658, 260] width 40 height 33
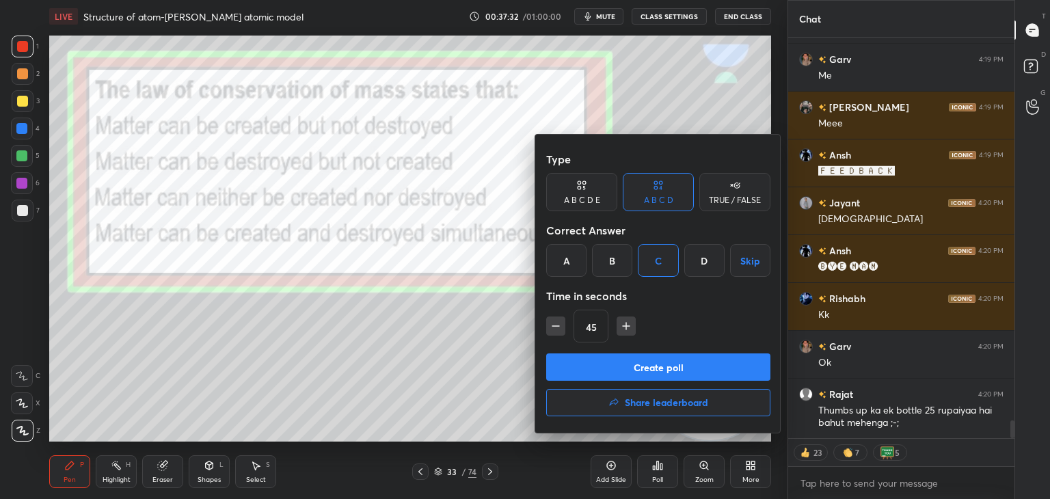
click at [609, 366] on button "Create poll" at bounding box center [658, 366] width 224 height 27
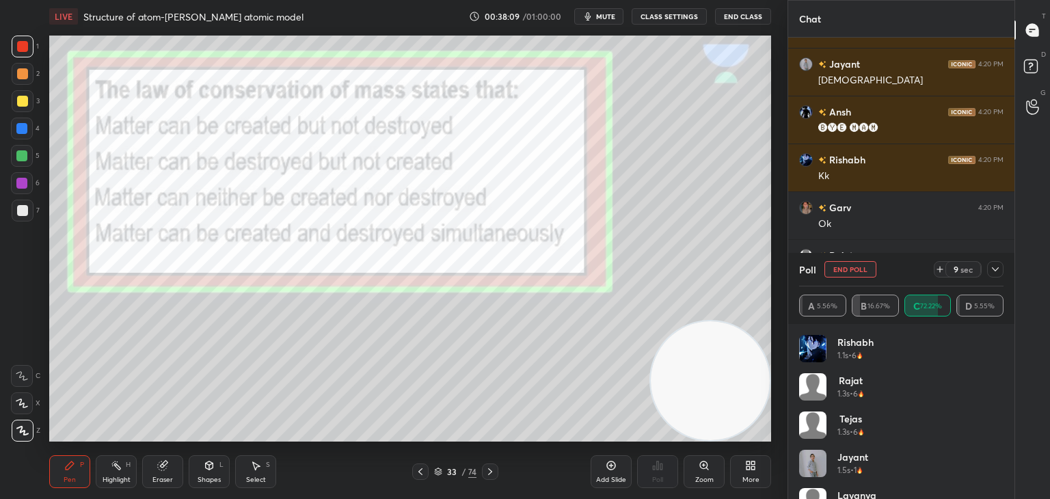
scroll to position [8703, 0]
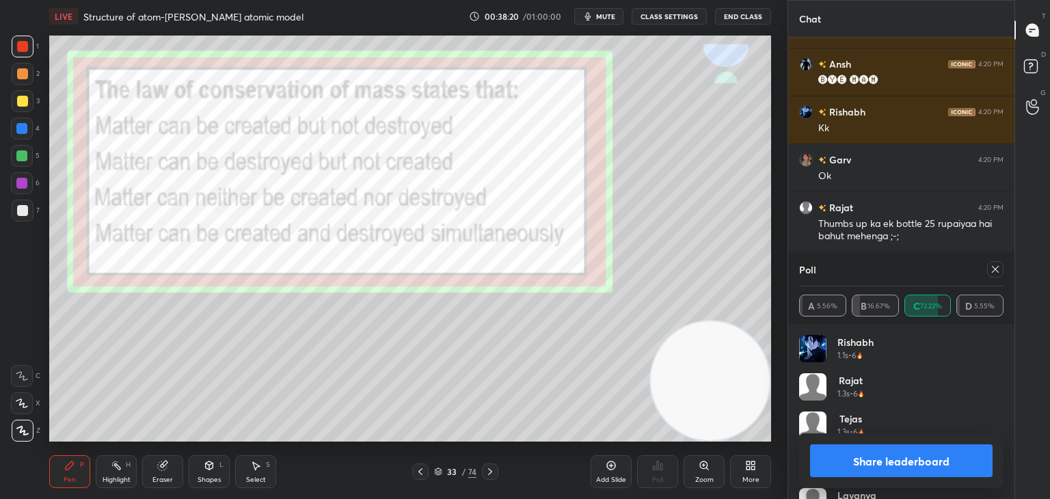
click at [889, 457] on button "Share leaderboard" at bounding box center [901, 460] width 183 height 33
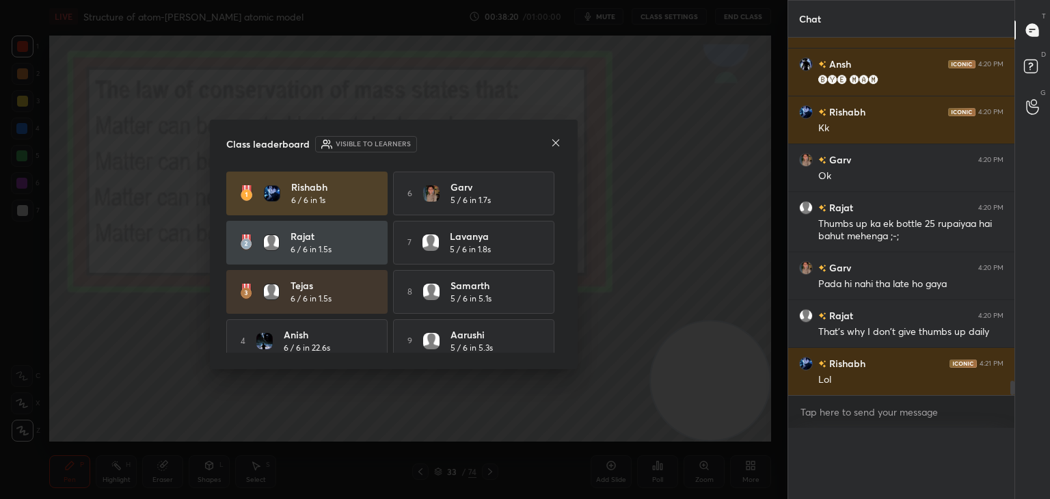
scroll to position [4, 4]
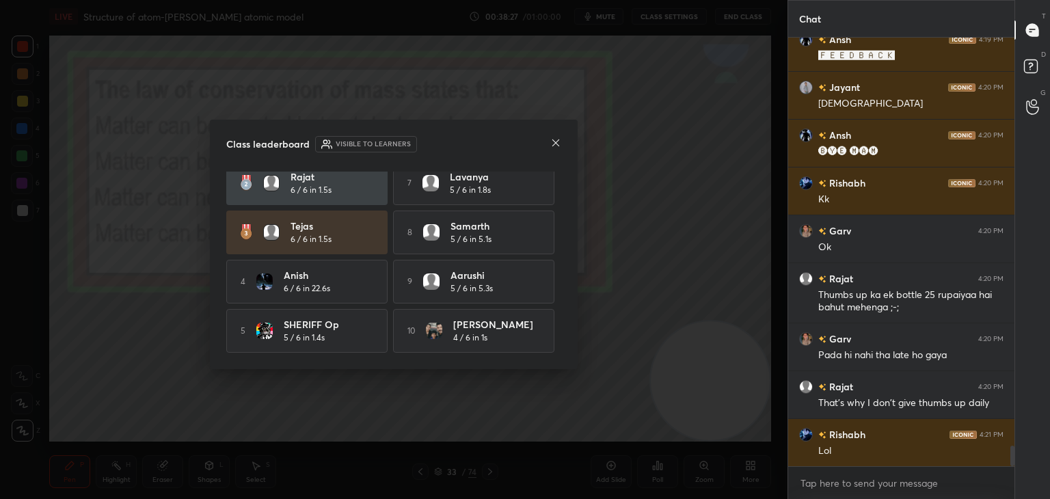
click at [556, 142] on icon at bounding box center [555, 142] width 7 height 7
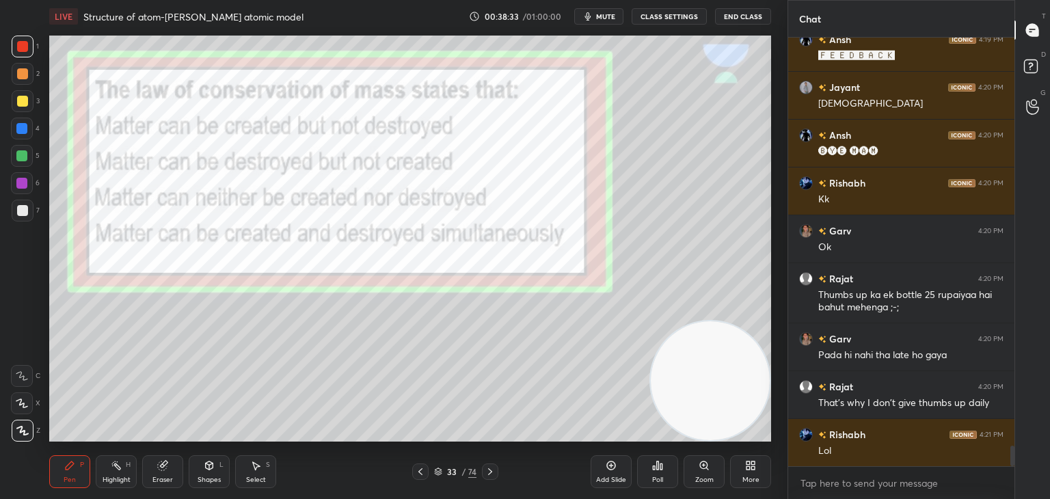
click at [487, 475] on icon at bounding box center [490, 471] width 11 height 11
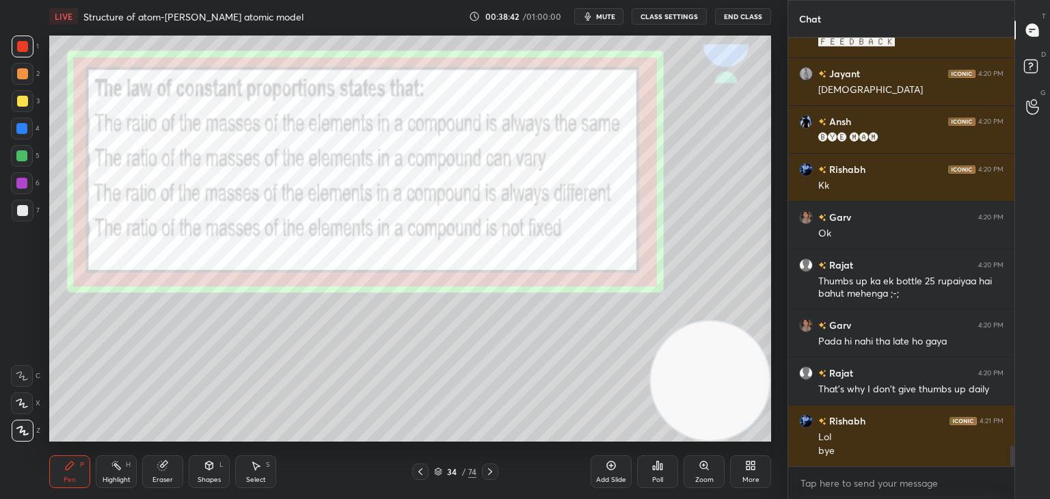
click at [663, 472] on div "Poll" at bounding box center [657, 471] width 41 height 33
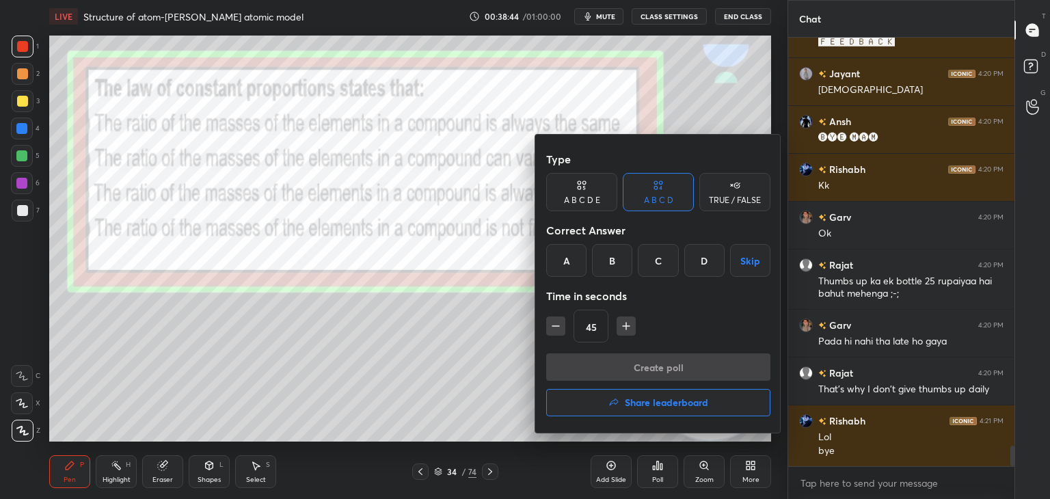
click at [558, 247] on div "A" at bounding box center [566, 260] width 40 height 33
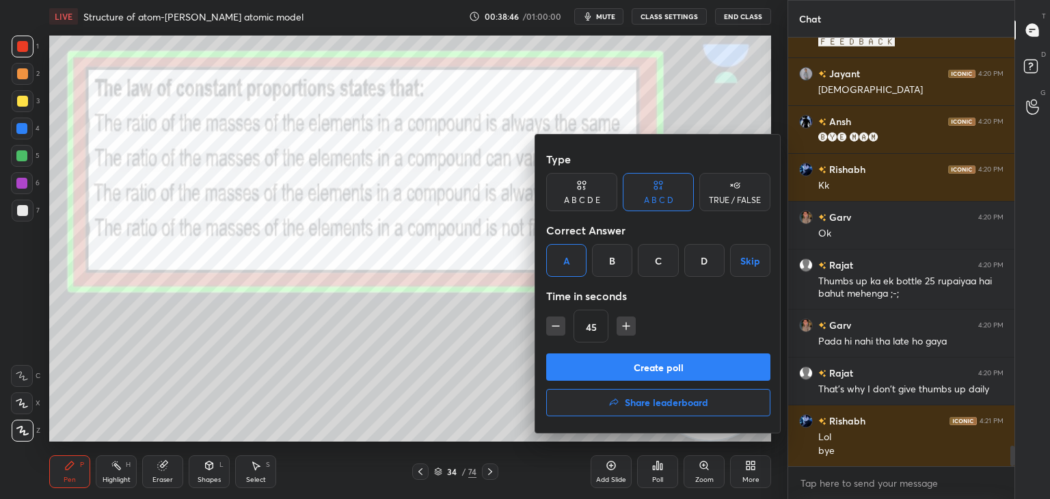
click at [564, 362] on button "Create poll" at bounding box center [658, 366] width 224 height 27
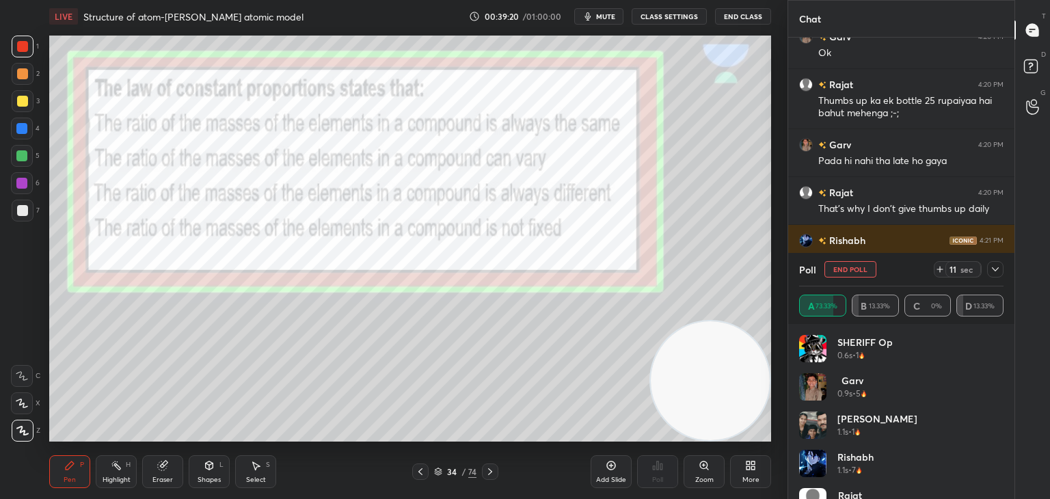
scroll to position [8874, 0]
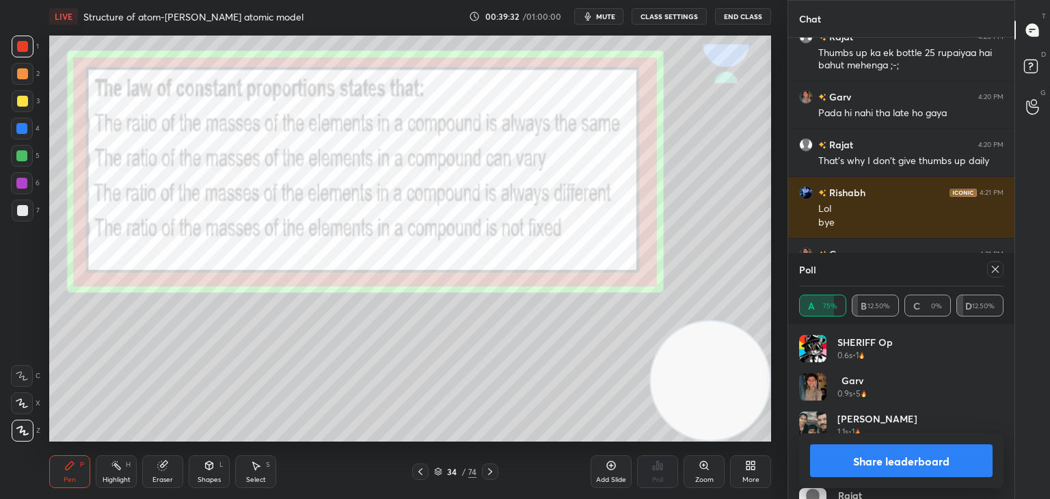
click at [835, 466] on button "Share leaderboard" at bounding box center [901, 460] width 183 height 33
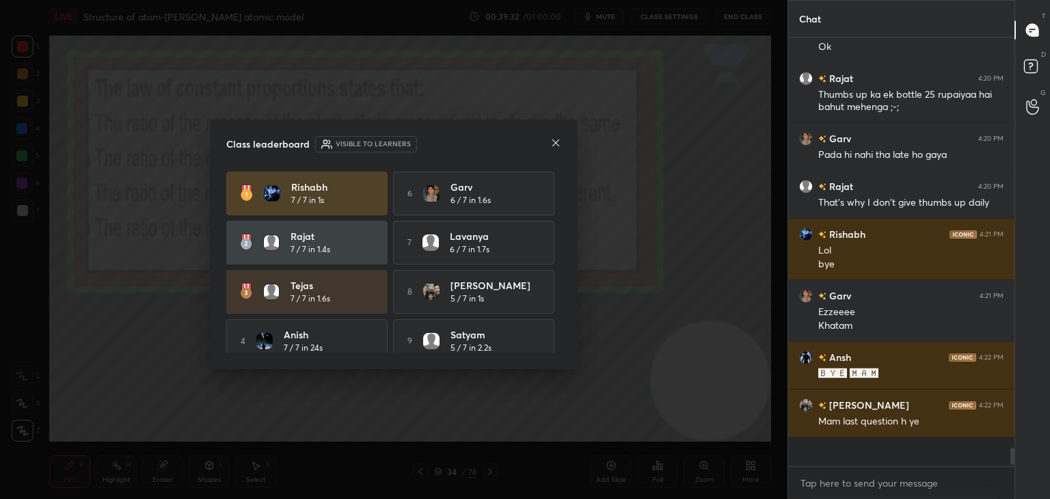
scroll to position [300, 222]
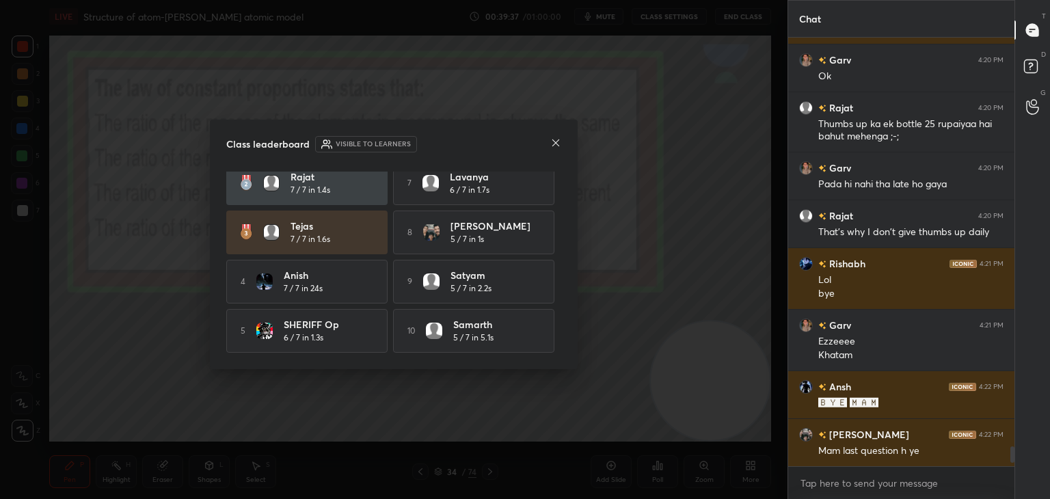
click at [549, 142] on div "Class leaderboard Visible to learners" at bounding box center [393, 144] width 335 height 16
click at [555, 139] on icon at bounding box center [555, 142] width 11 height 11
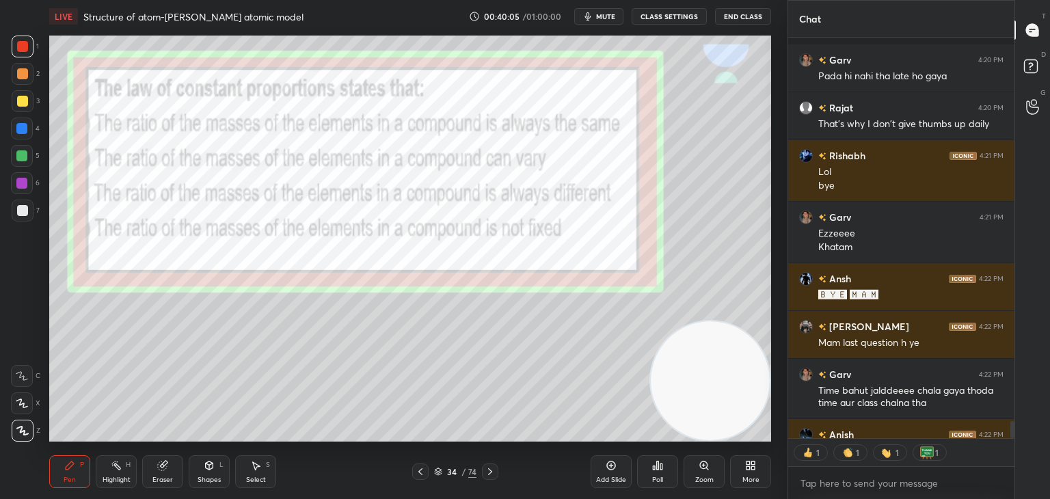
scroll to position [8987, 0]
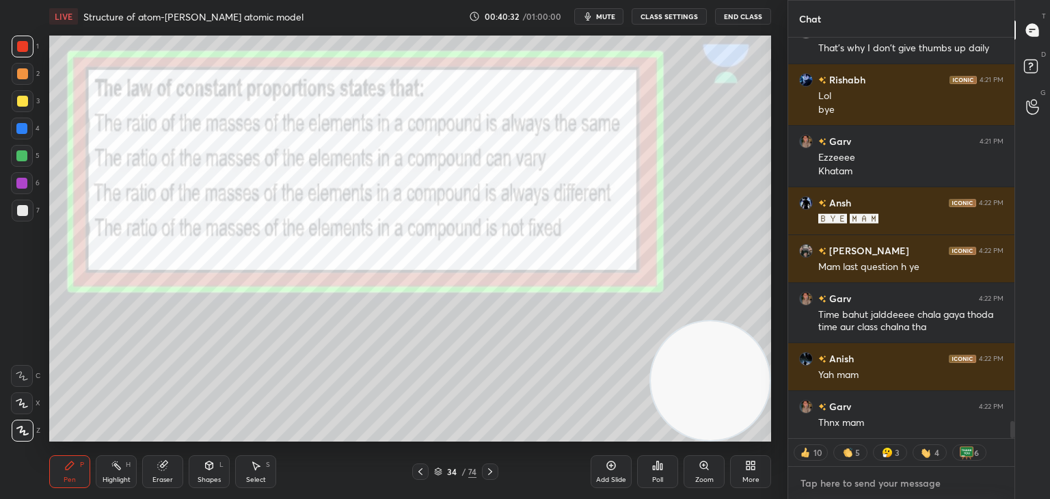
click at [820, 483] on textarea at bounding box center [901, 483] width 204 height 22
type textarea "x"
paste textarea "[URL][DOMAIN_NAME]"
type textarea "[URL][DOMAIN_NAME]"
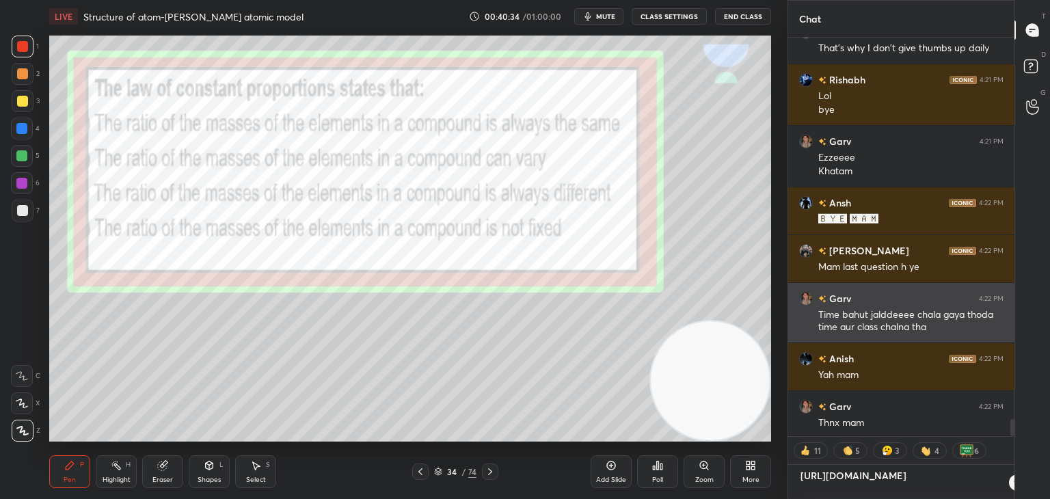
type textarea "x"
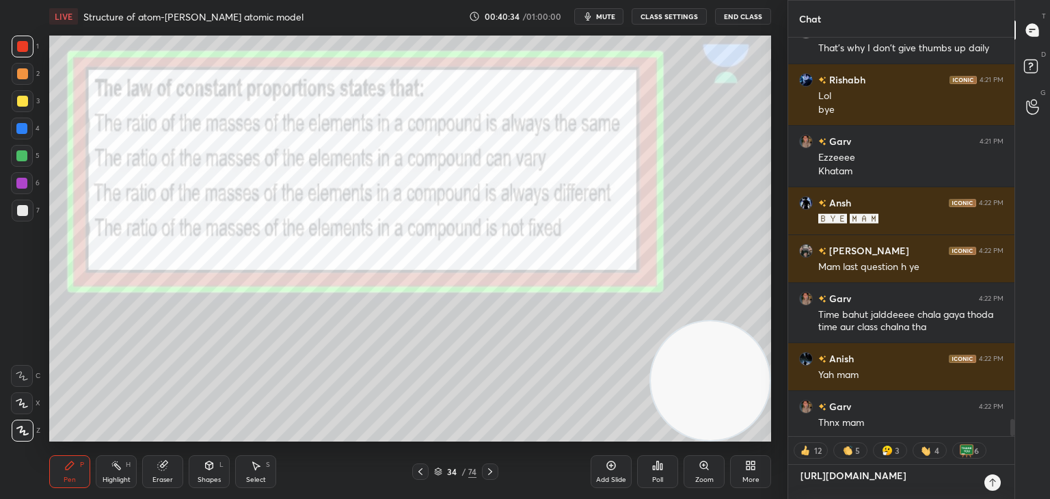
scroll to position [312, 222]
type textarea "[URL][DOMAIN_NAME]"
type textarea "x"
click at [991, 481] on icon at bounding box center [992, 483] width 6 height 8
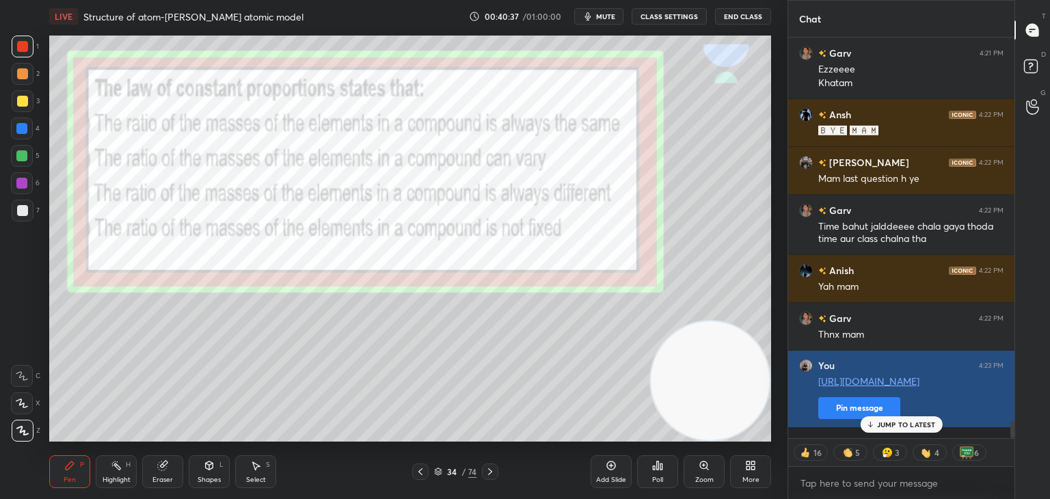
scroll to position [9123, 0]
click at [829, 423] on div "[PERSON_NAME] 4:19 PM Meee [PERSON_NAME] 4:19 PM 🅵🅴🅴🅳🅱🅰🅲🅺 Jayant 4:20 PM BYYYYY…" at bounding box center [901, 238] width 226 height 401
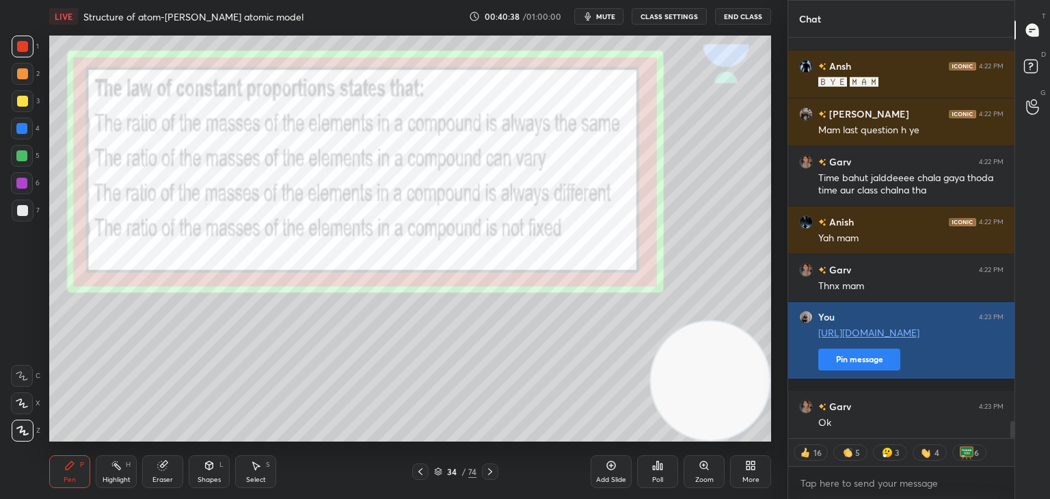
click at [859, 371] on button "Pin message" at bounding box center [859, 360] width 82 height 22
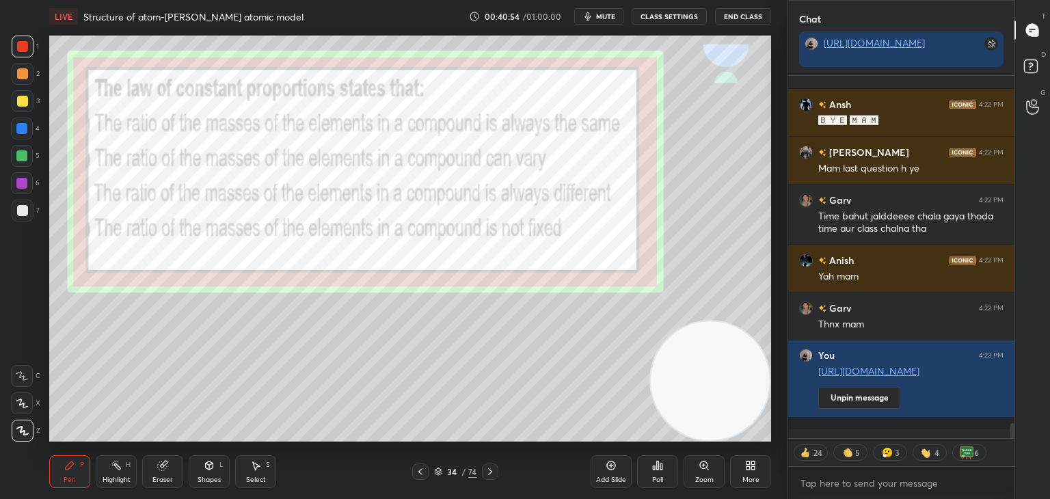
click at [731, 14] on button "End Class" at bounding box center [743, 16] width 56 height 16
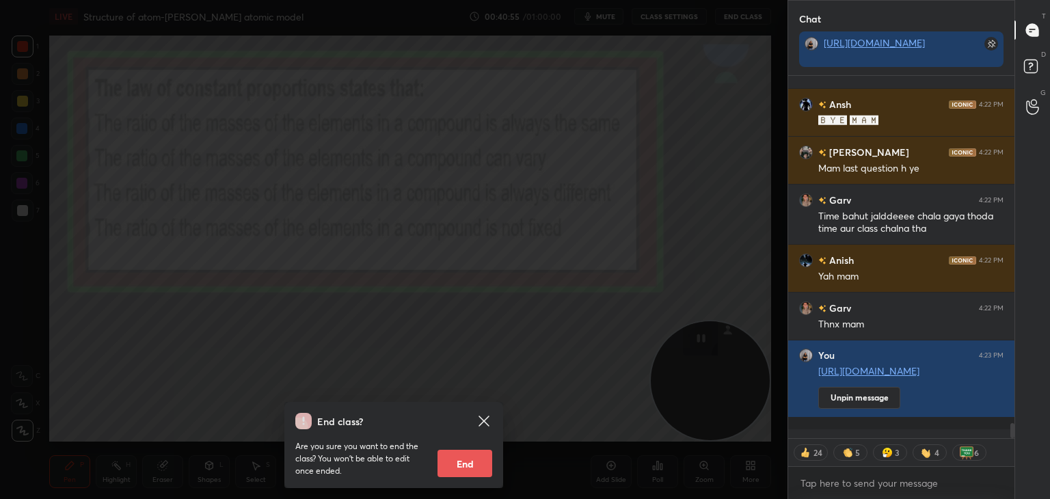
click at [474, 466] on button "End" at bounding box center [465, 463] width 55 height 27
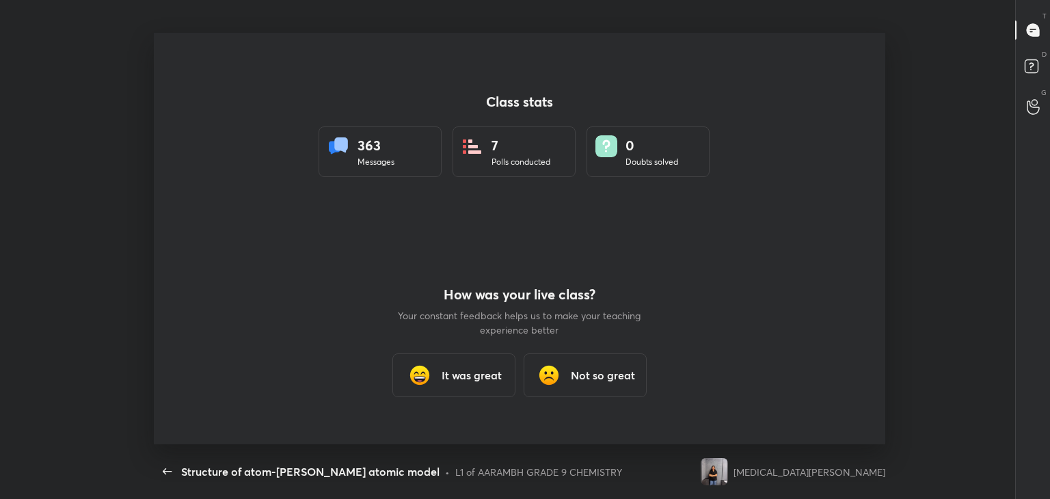
scroll to position [67963, 67336]
type textarea "x"
